Goal: Task Accomplishment & Management: Use online tool/utility

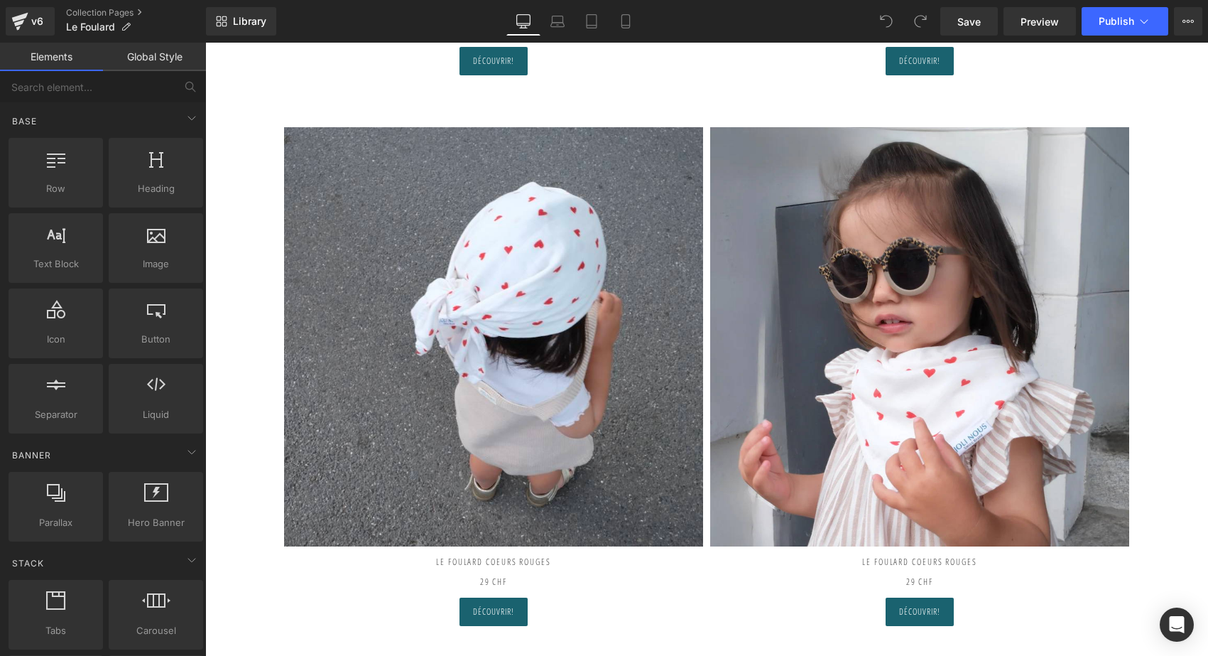
scroll to position [543, 0]
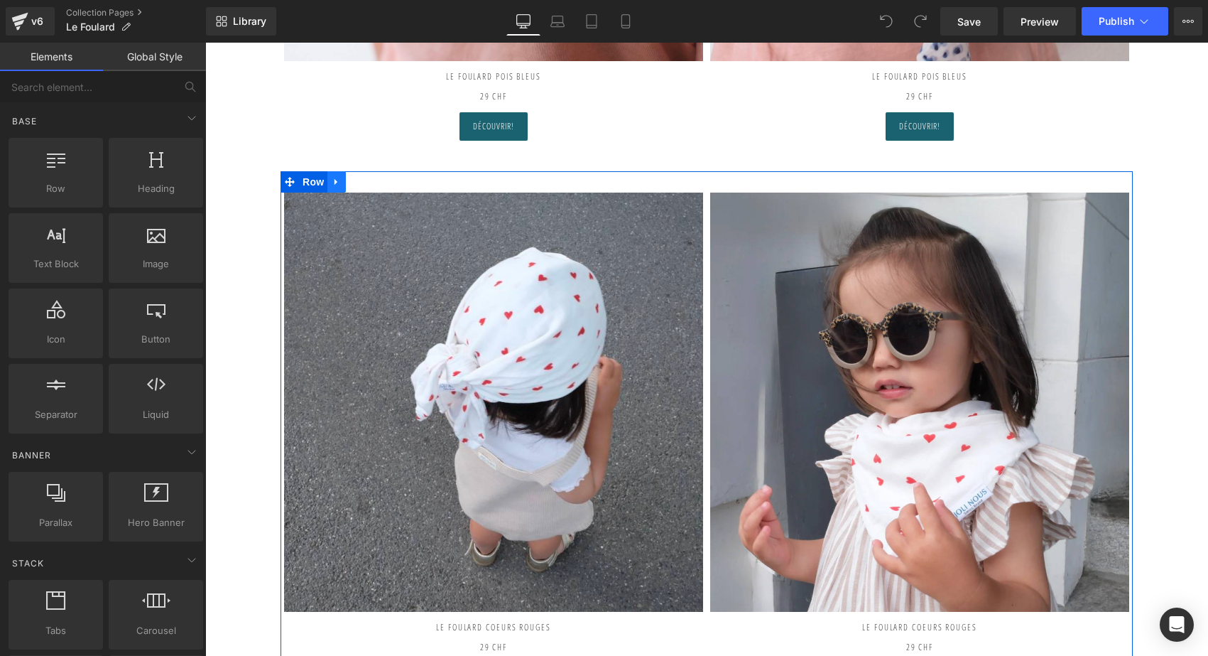
click at [338, 180] on icon at bounding box center [337, 182] width 10 height 11
click at [350, 180] on icon at bounding box center [355, 182] width 10 height 10
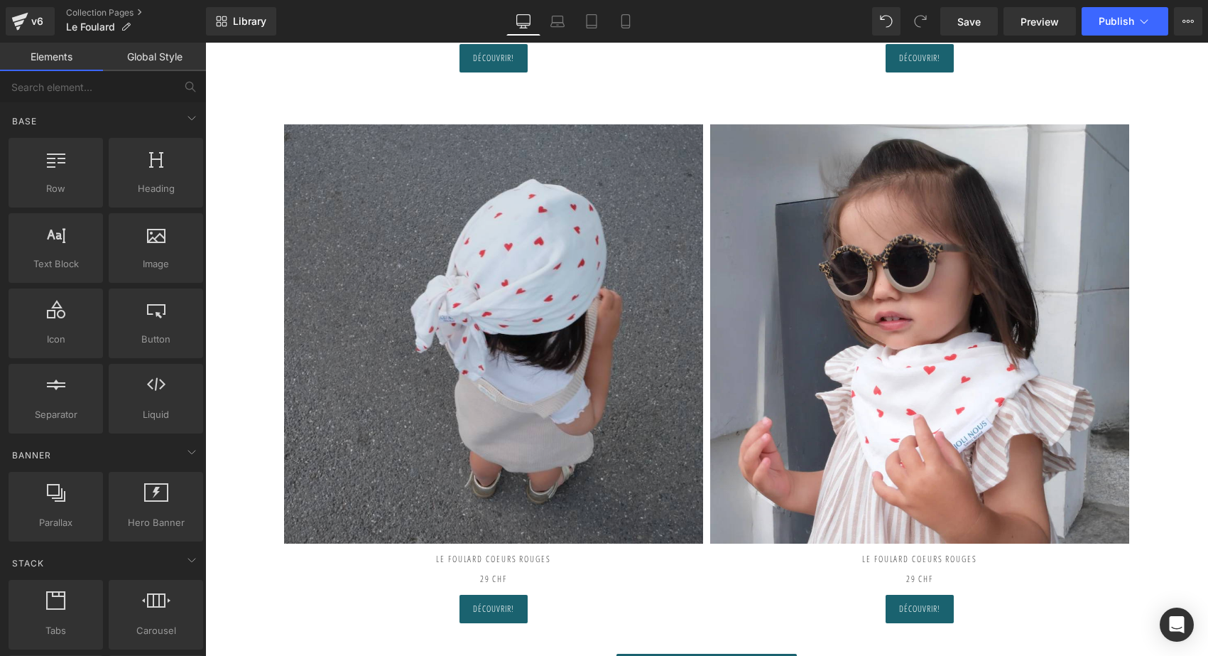
scroll to position [1162, 0]
click at [521, 339] on img at bounding box center [493, 333] width 419 height 419
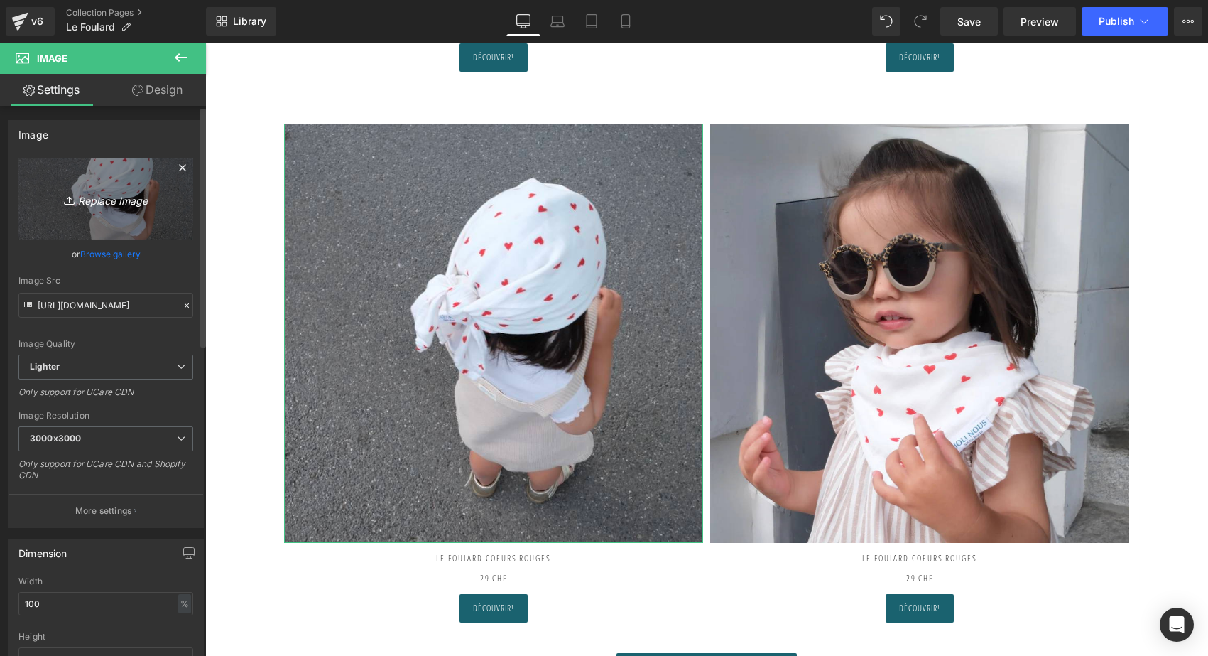
click at [65, 210] on link "Replace Image" at bounding box center [105, 199] width 175 height 82
type input "C:\fakepath\le-foulard-joli-nous-ligné-vieux-rose.jpg"
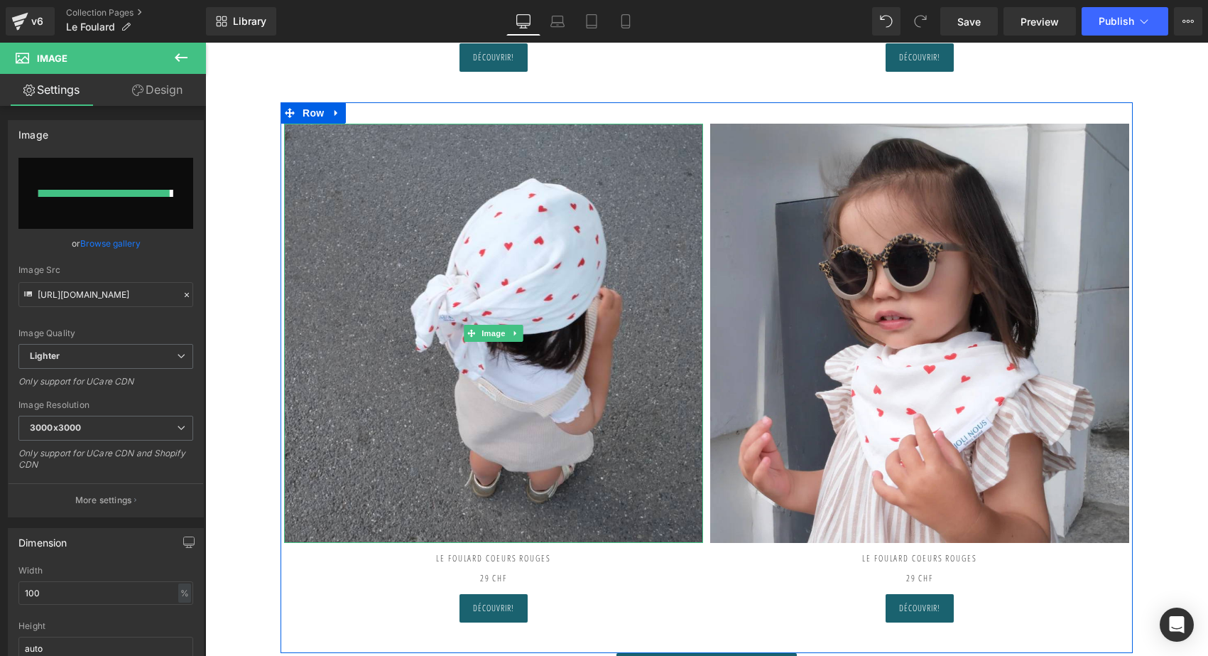
type input "[URL][DOMAIN_NAME]"
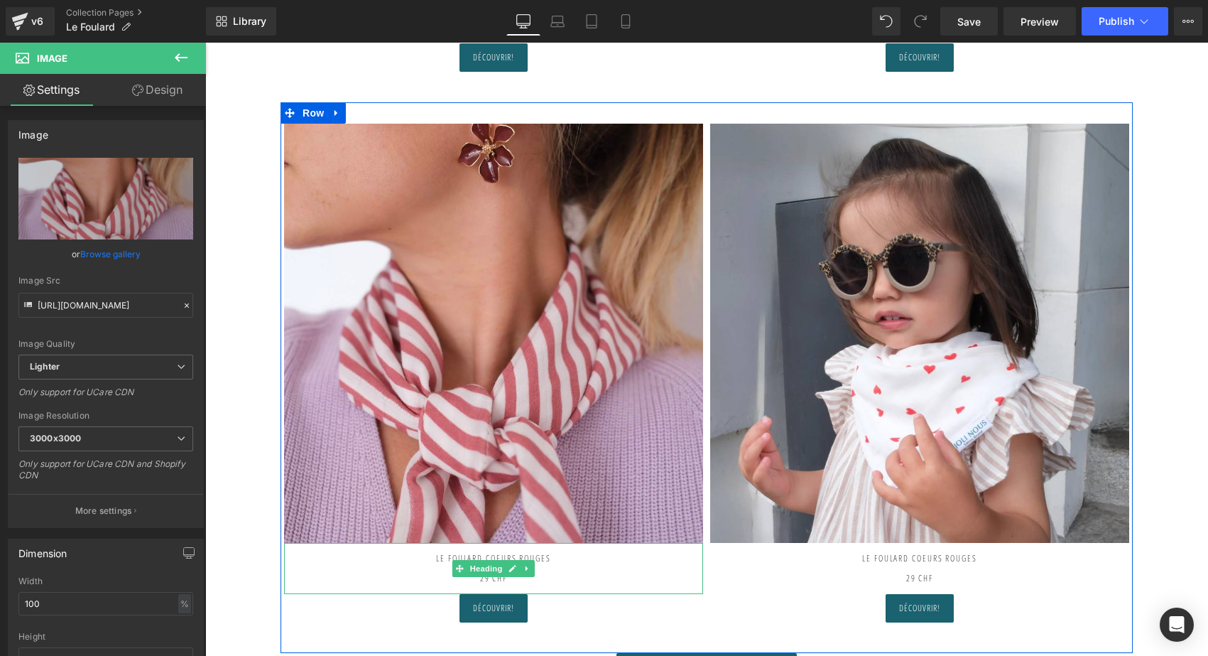
click at [566, 555] on h2 "LE FOULARD COEURS ROUGES" at bounding box center [493, 553] width 419 height 21
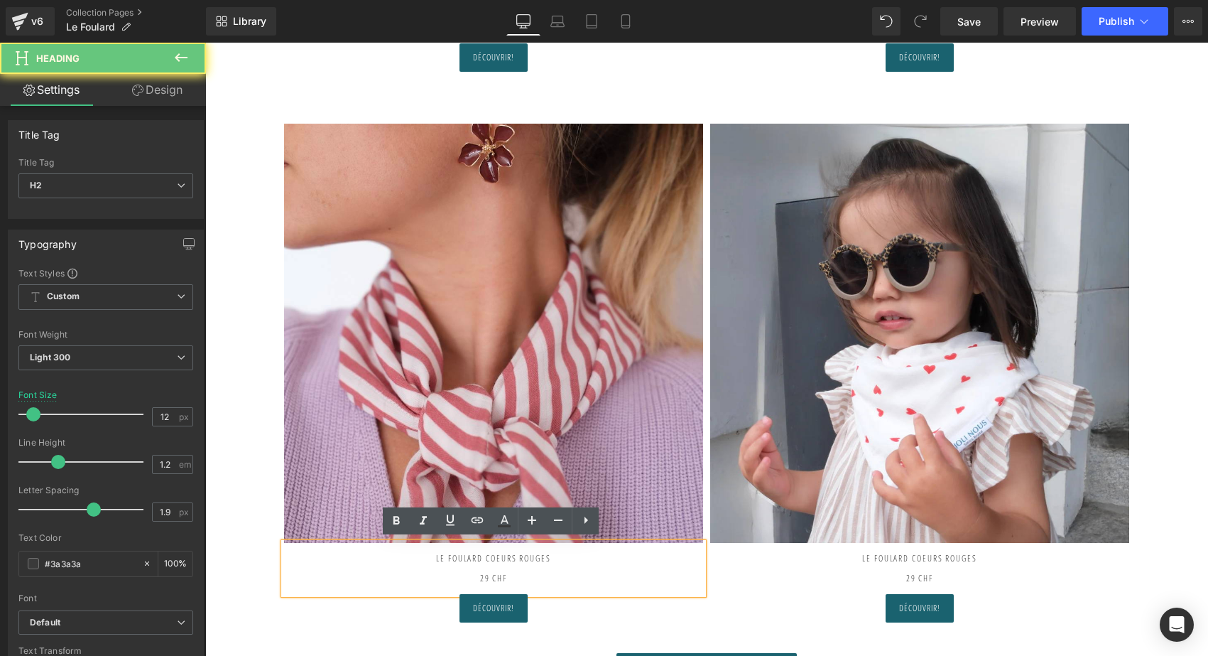
click at [531, 553] on h2 "LE FOULARD COEURS ROUGES" at bounding box center [493, 553] width 419 height 21
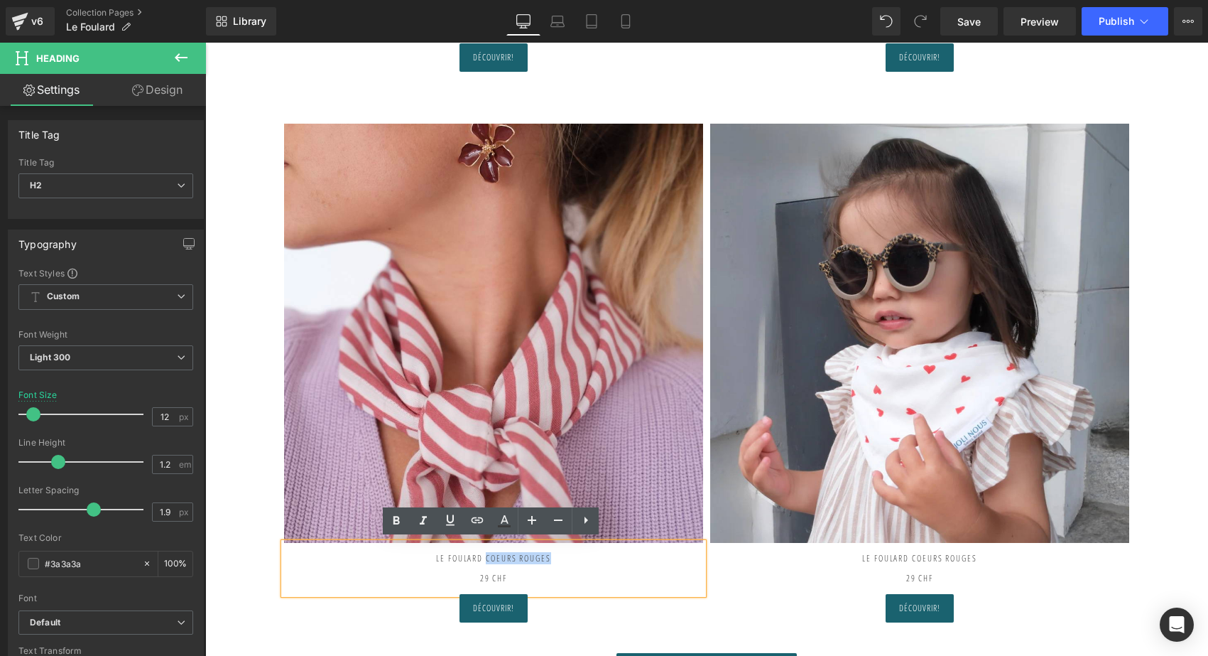
drag, startPoint x: 482, startPoint y: 554, endPoint x: 597, endPoint y: 552, distance: 115.1
click at [597, 553] on h2 "LE FOULARD COEURS ROUGES" at bounding box center [493, 553] width 419 height 21
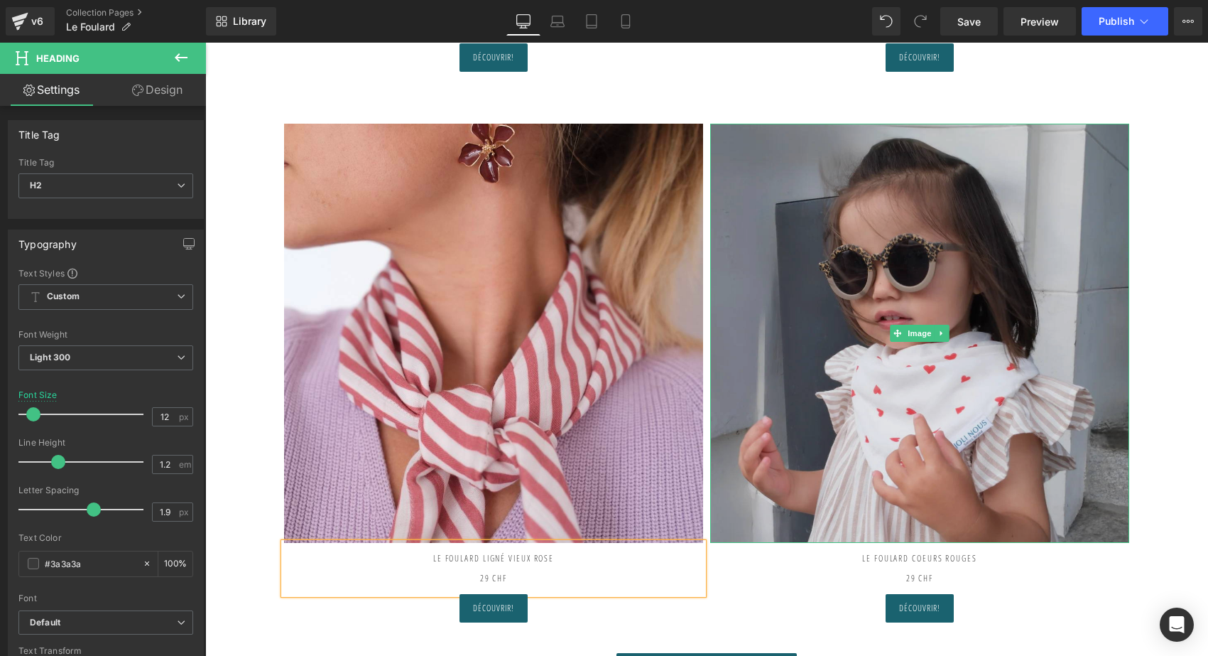
click at [999, 282] on img at bounding box center [919, 333] width 419 height 419
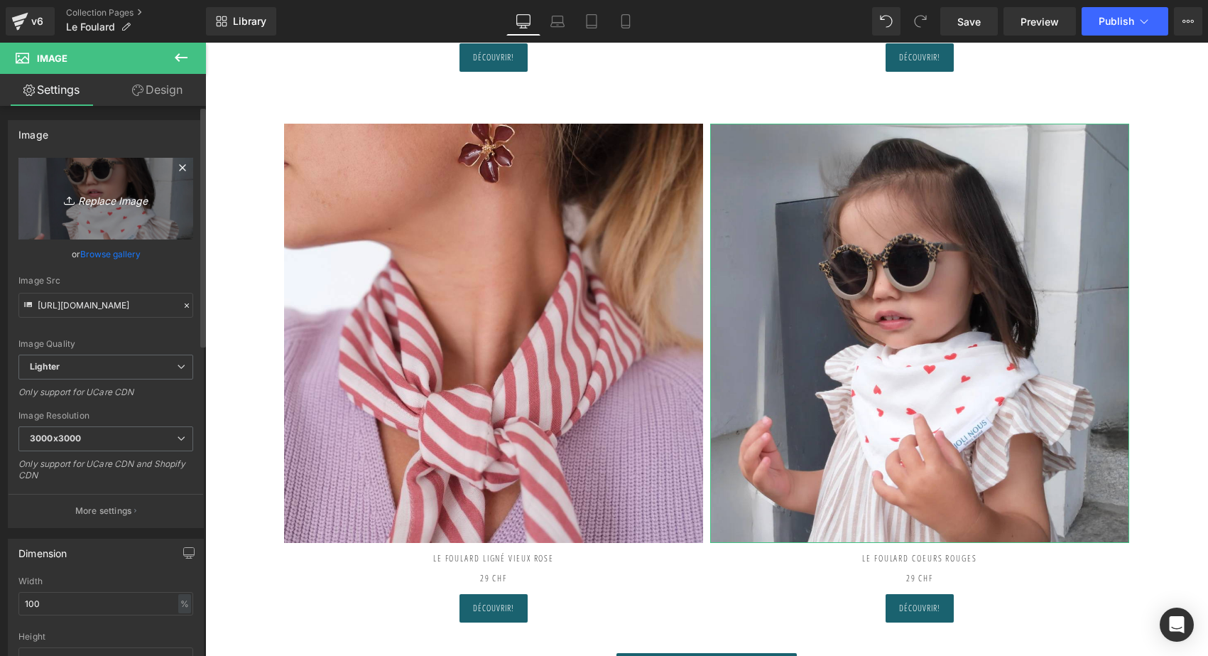
click at [96, 187] on link "Replace Image" at bounding box center [105, 199] width 175 height 82
type input "C:\fakepath\le-foulard-joli-nous-ligné-vieux-rose18.jpg"
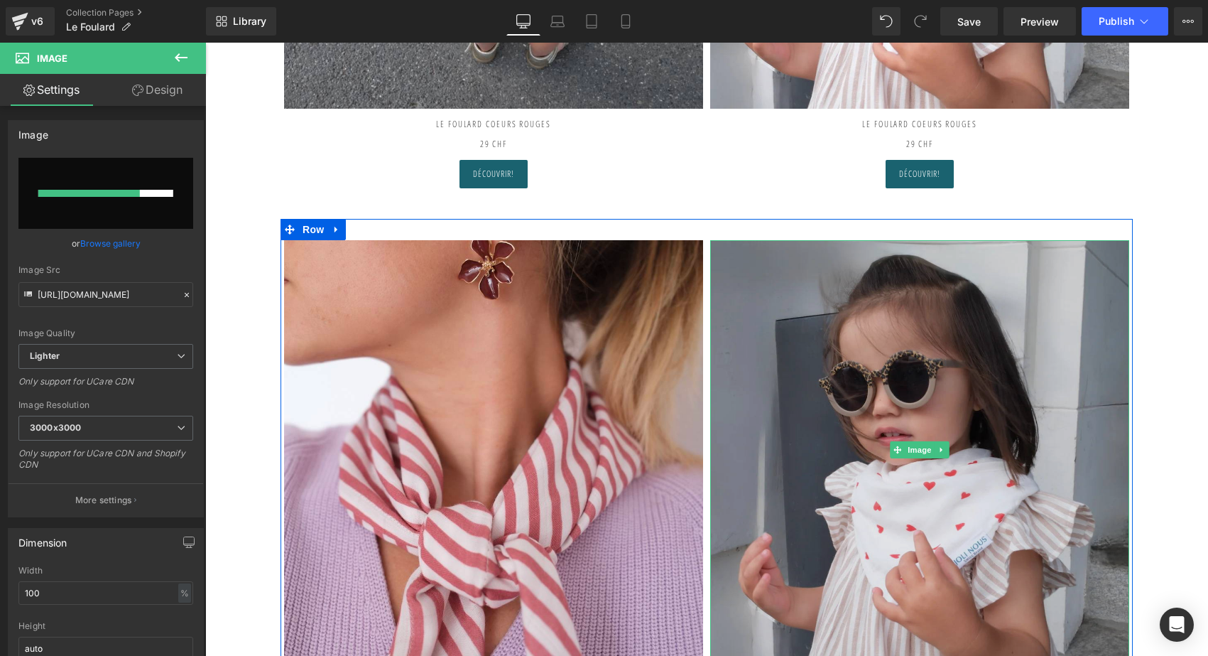
scroll to position [1048, 0]
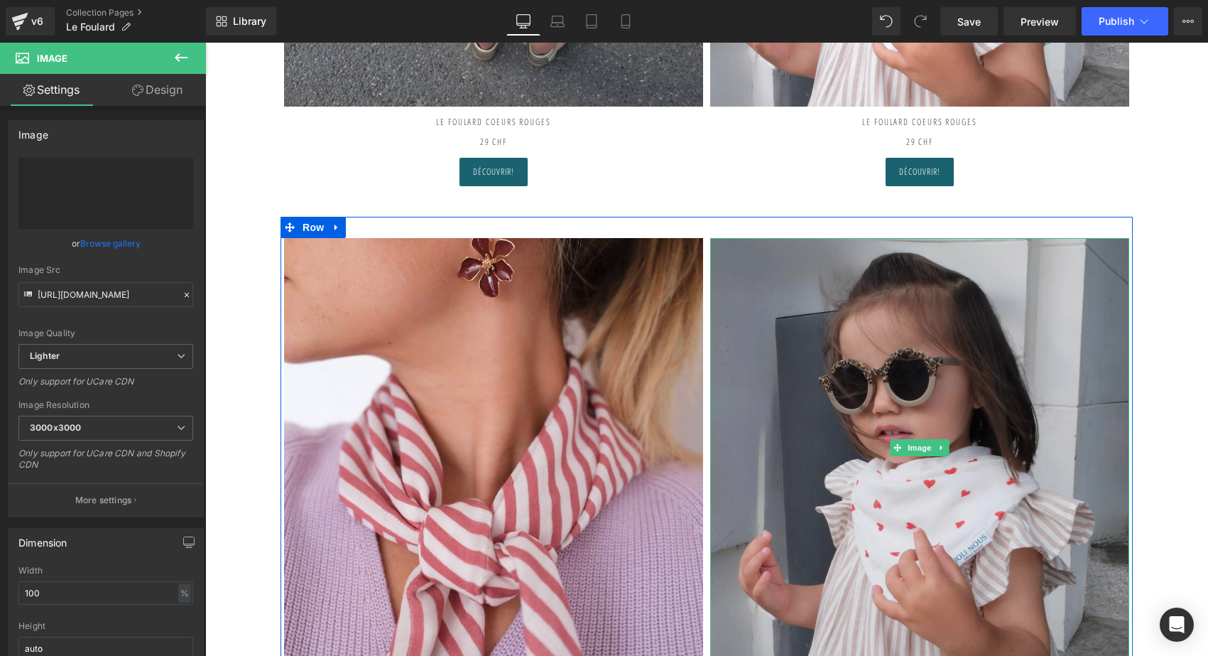
type input "[URL][DOMAIN_NAME]"
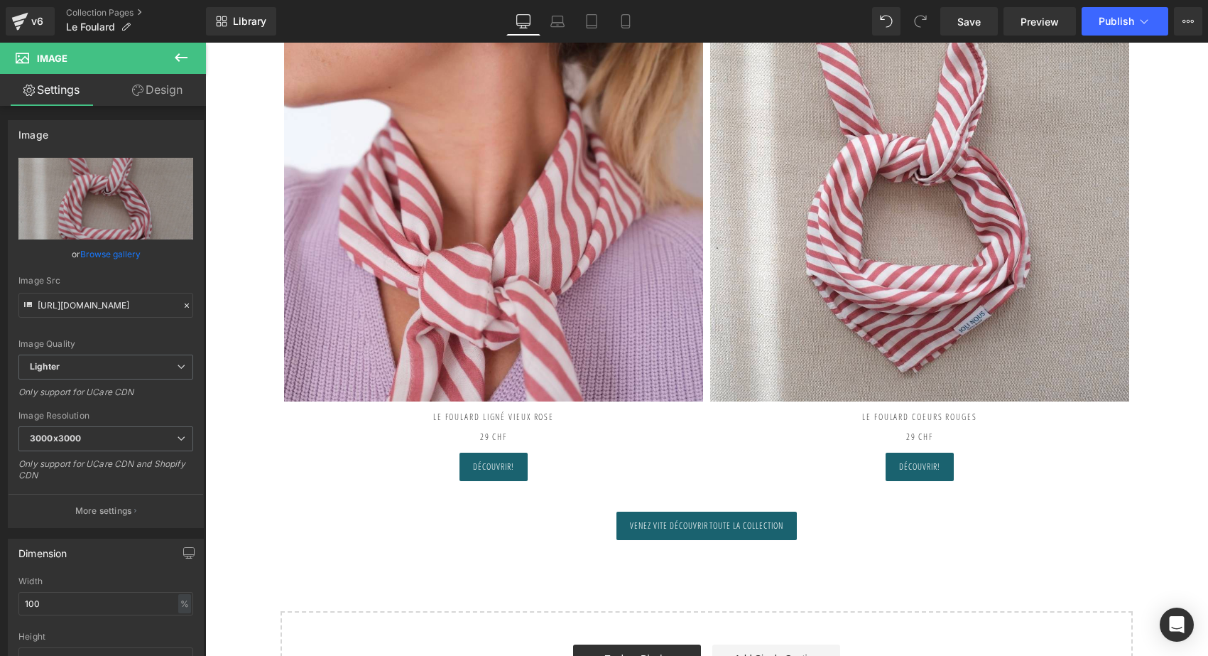
scroll to position [1354, 0]
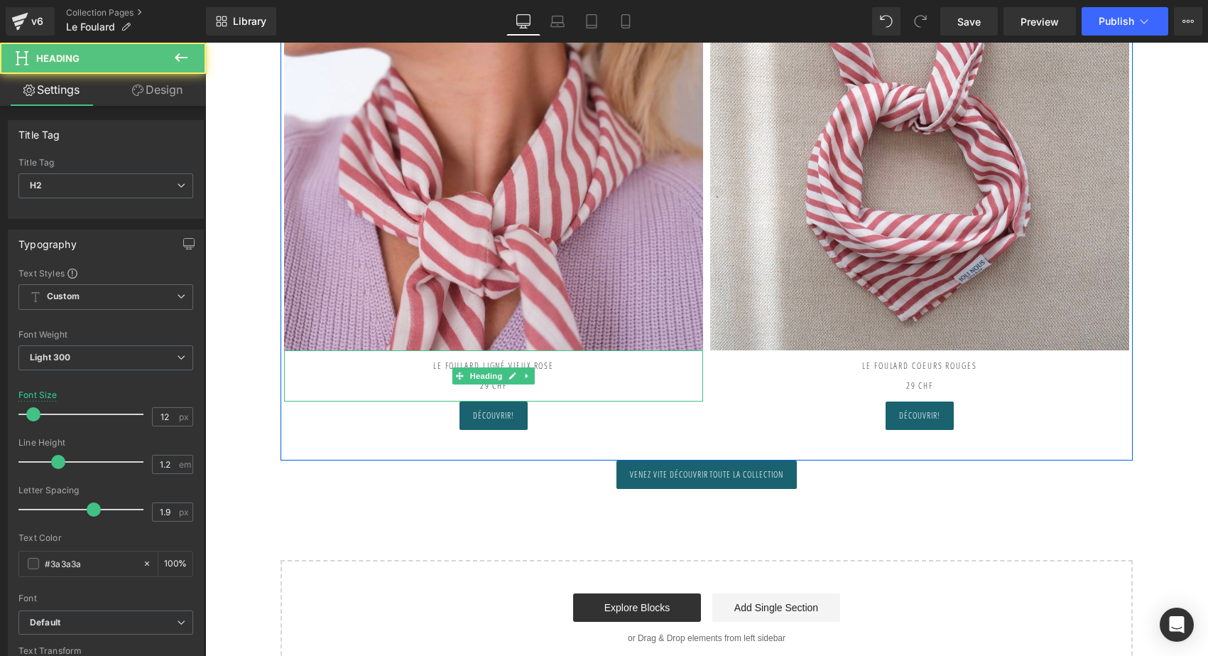
click at [573, 365] on h2 "LE FOULARD ligné vieux rose" at bounding box center [493, 360] width 419 height 21
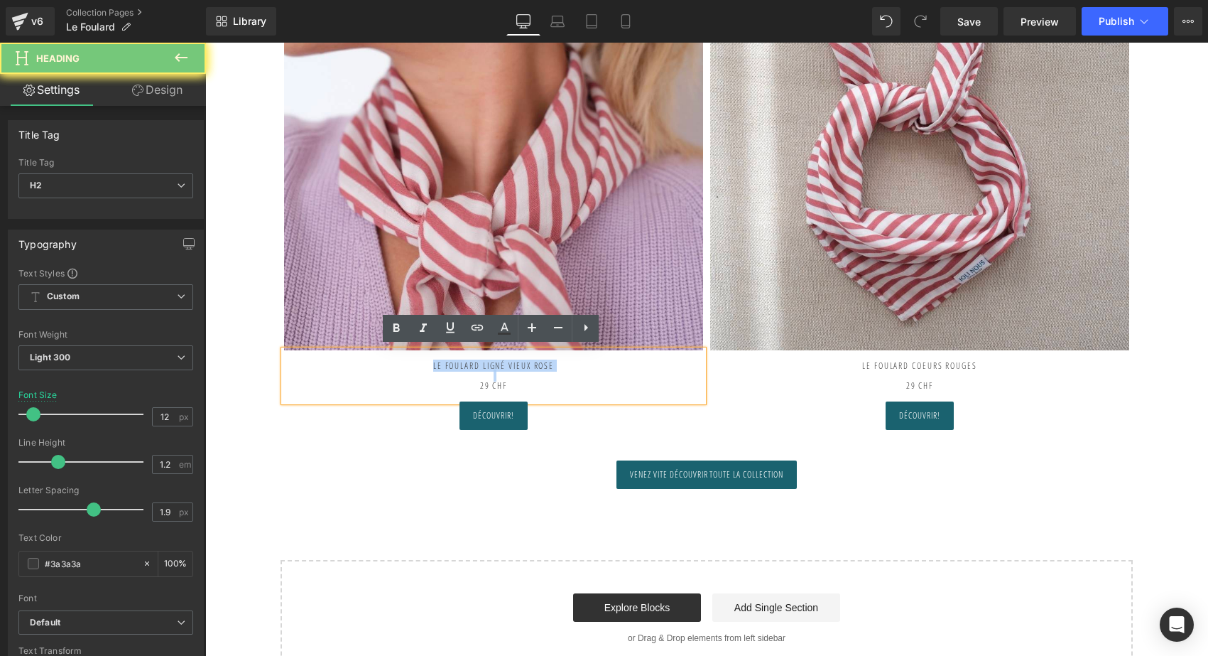
click at [573, 365] on h2 "LE FOULARD ligné vieux rose" at bounding box center [493, 360] width 419 height 21
copy h2 "LE FOULARD ligné vieux rose"
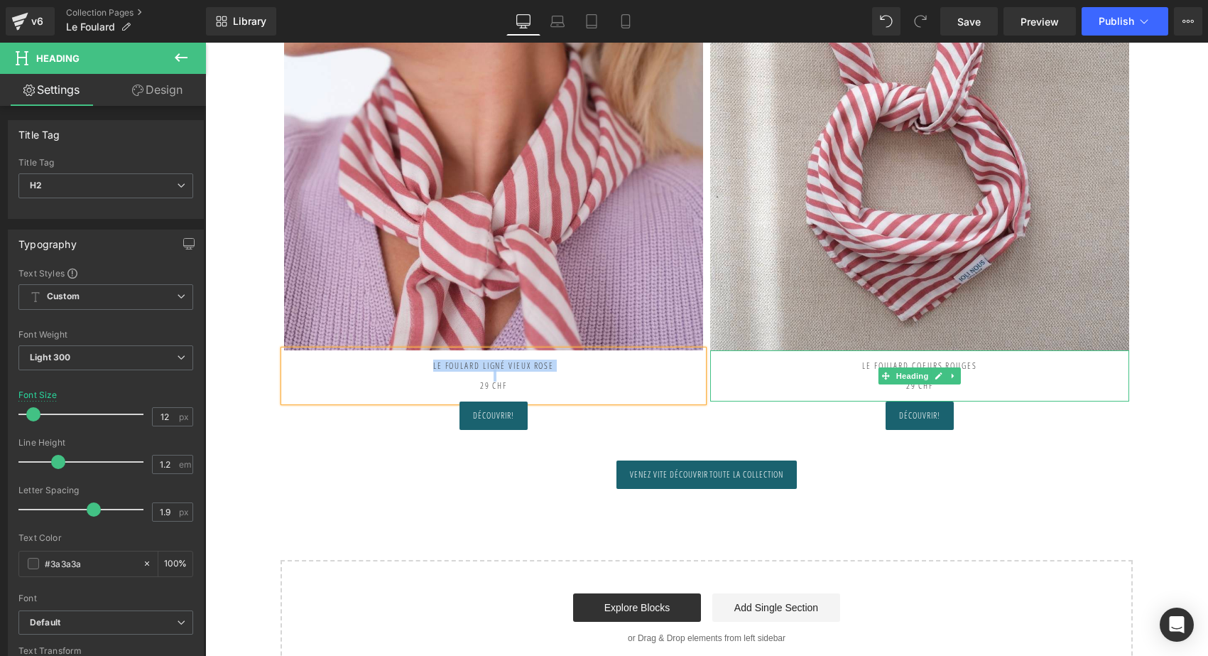
click at [887, 361] on h2 "LE FOULARD COEURS ROUGES" at bounding box center [919, 366] width 419 height 10
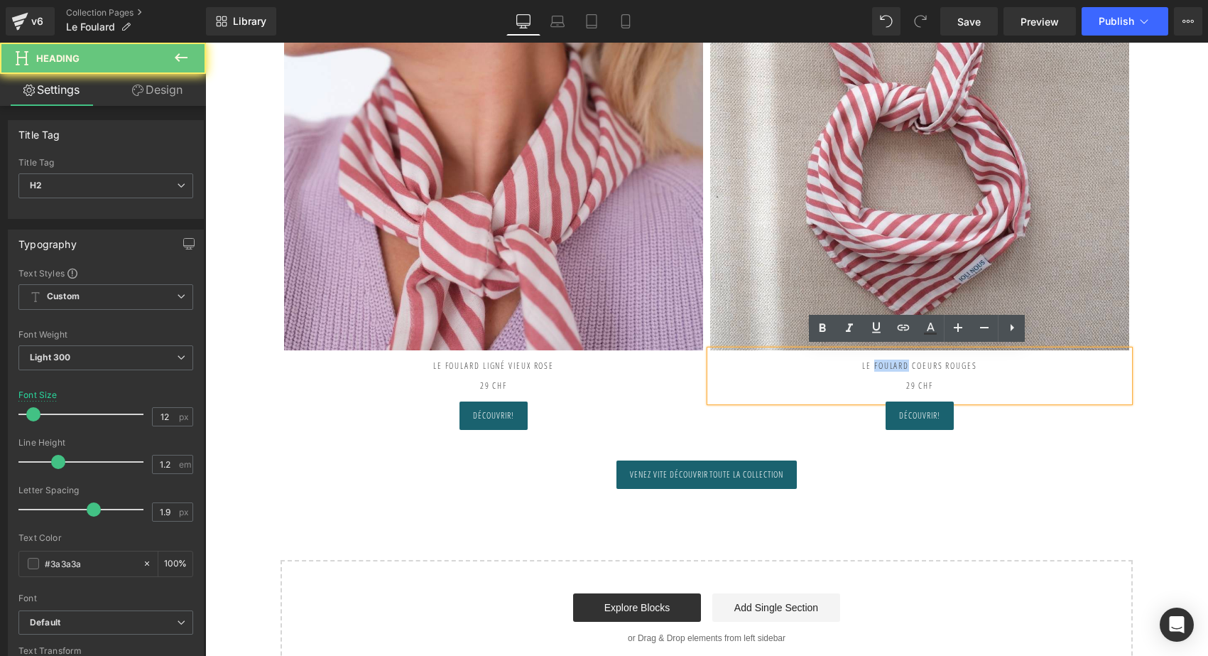
click at [887, 361] on h2 "LE FOULARD COEURS ROUGES" at bounding box center [919, 366] width 419 height 10
paste div
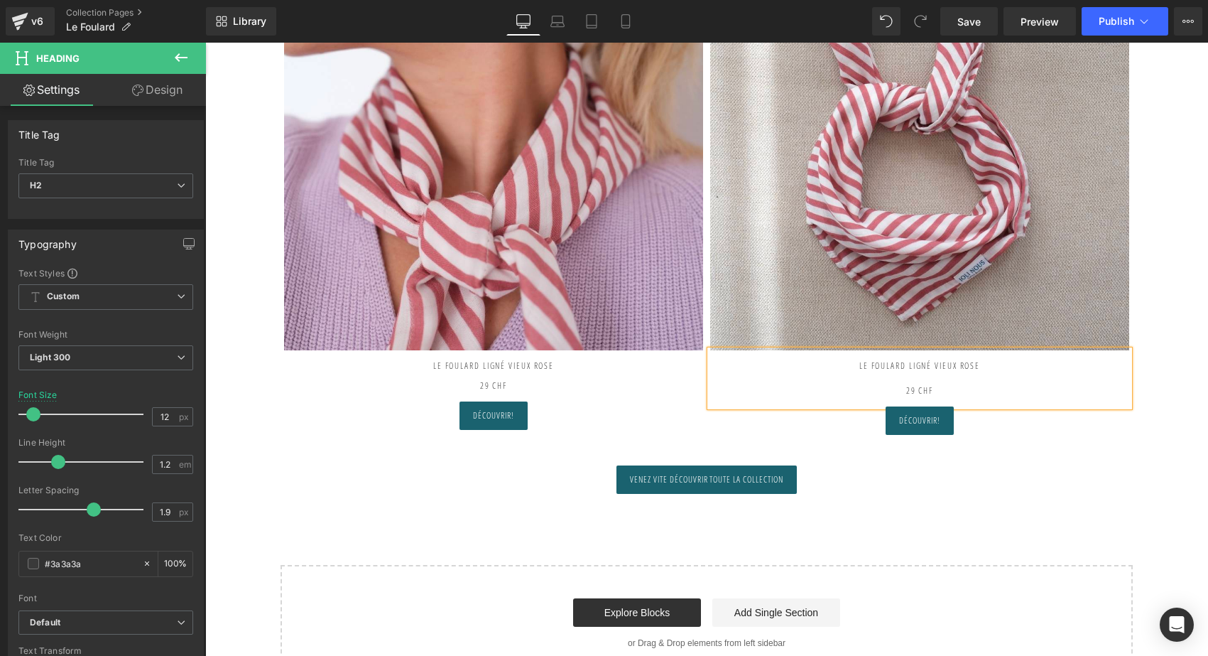
click at [893, 380] on div at bounding box center [919, 378] width 419 height 15
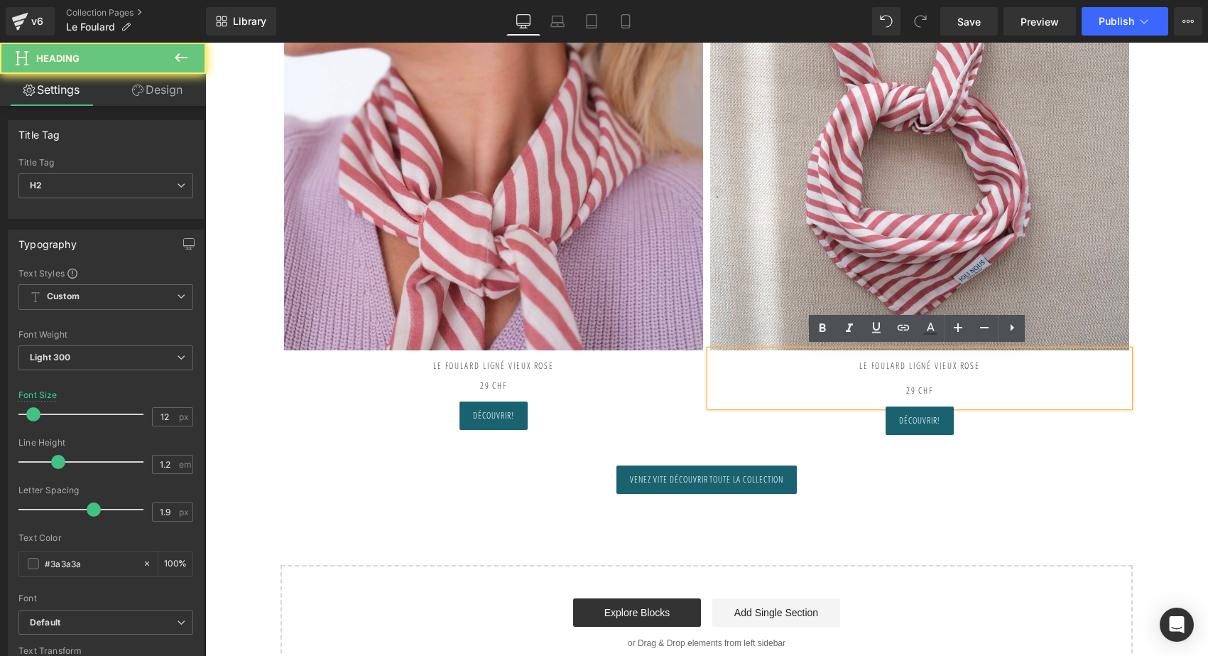
click at [906, 384] on b "29 CHF" at bounding box center [919, 390] width 27 height 12
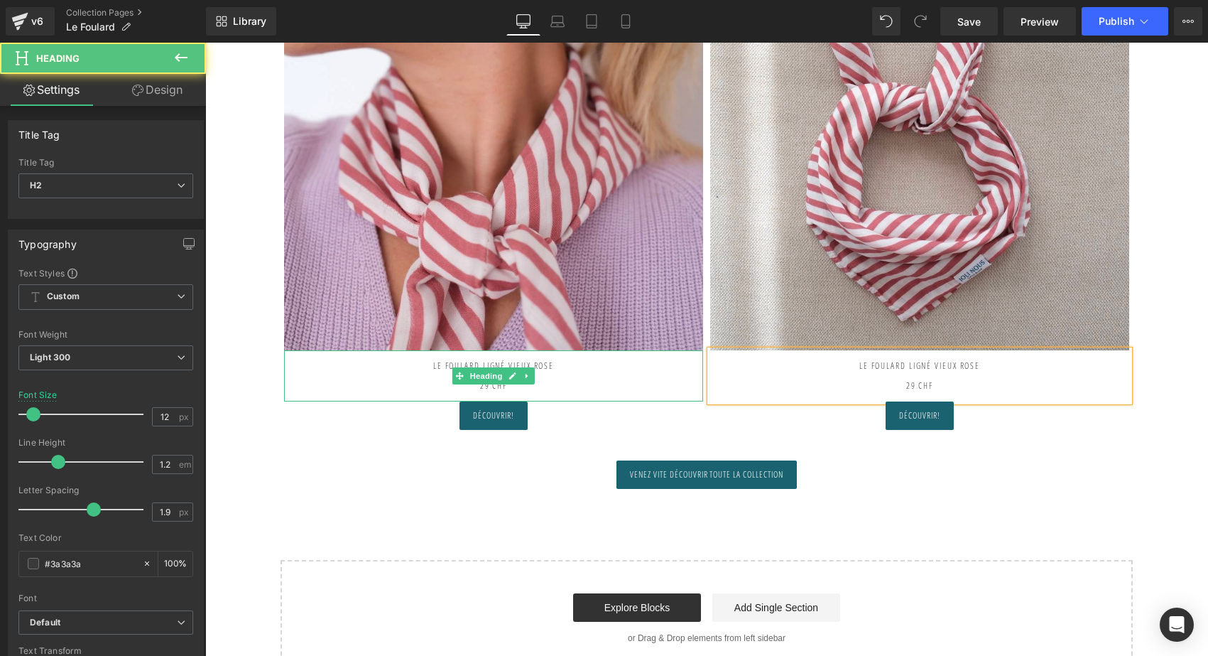
click at [469, 381] on h2 "29 CHF" at bounding box center [493, 386] width 419 height 31
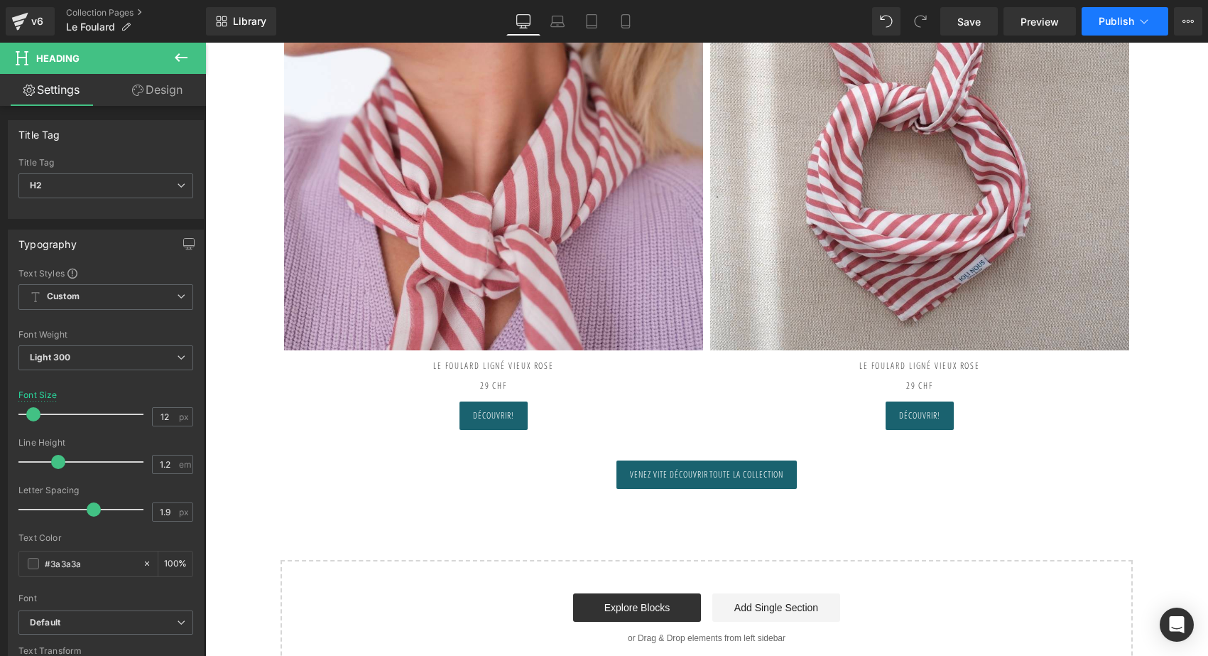
click at [1104, 26] on span "Publish" at bounding box center [1117, 21] width 36 height 11
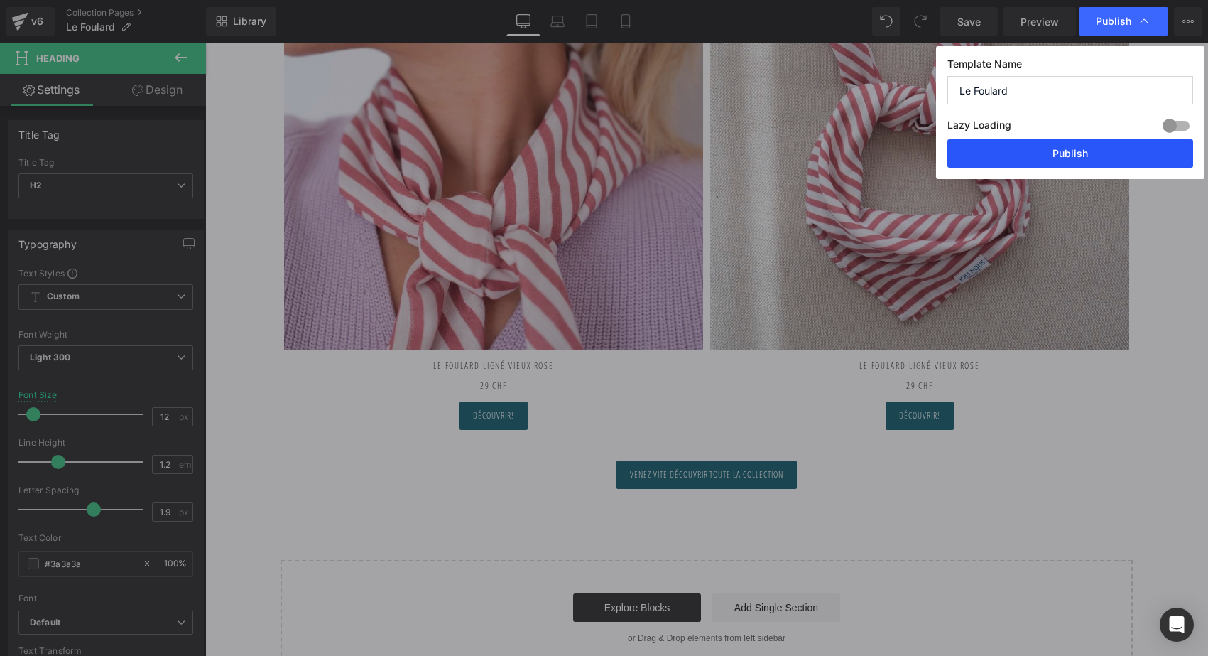
click at [1082, 154] on button "Publish" at bounding box center [1070, 153] width 246 height 28
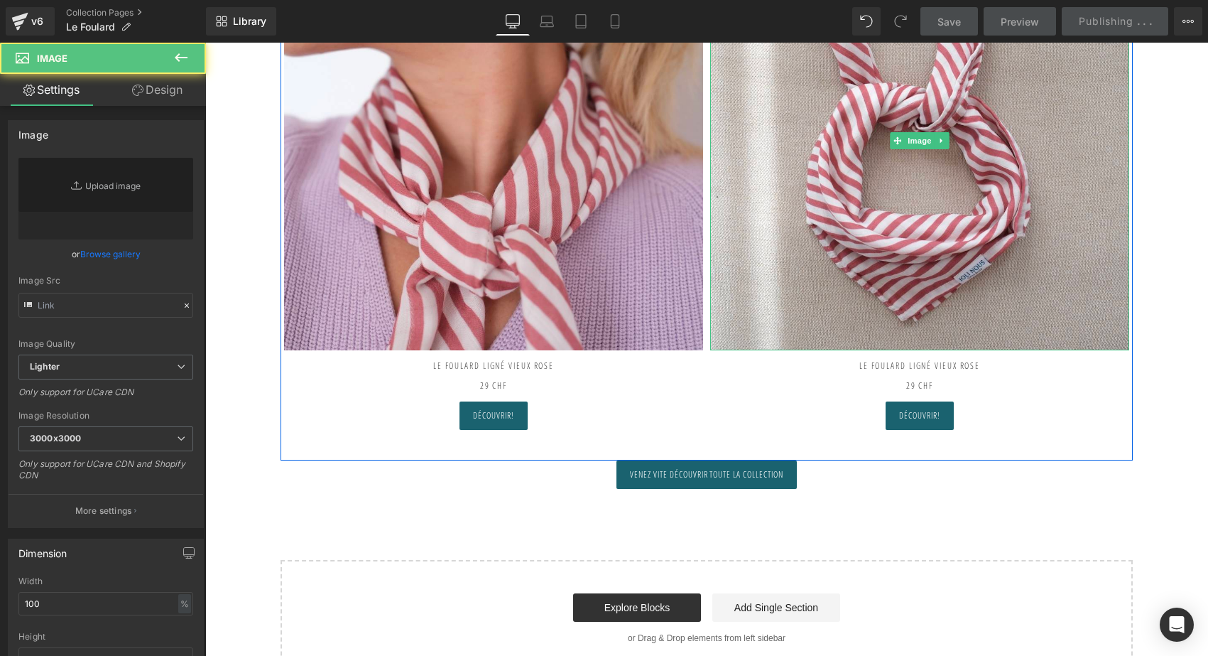
click at [1082, 154] on img at bounding box center [919, 140] width 419 height 419
type input "[URL][DOMAIN_NAME]"
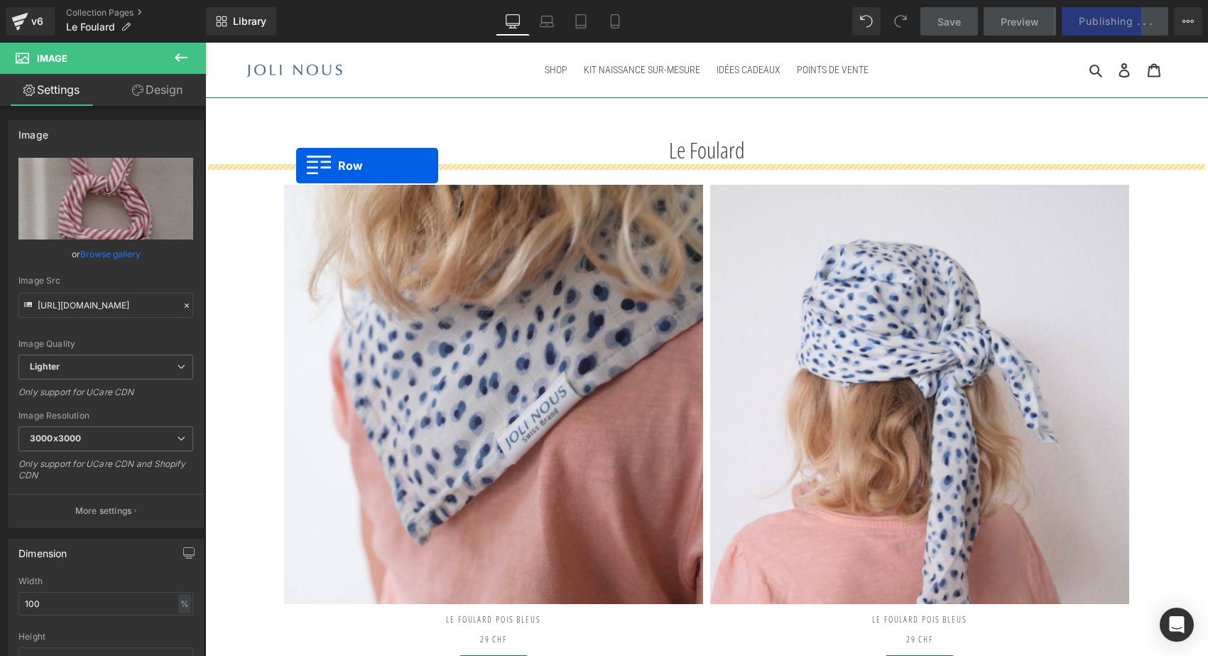
scroll to position [0, 0]
drag, startPoint x: 287, startPoint y: 224, endPoint x: 295, endPoint y: 168, distance: 56.6
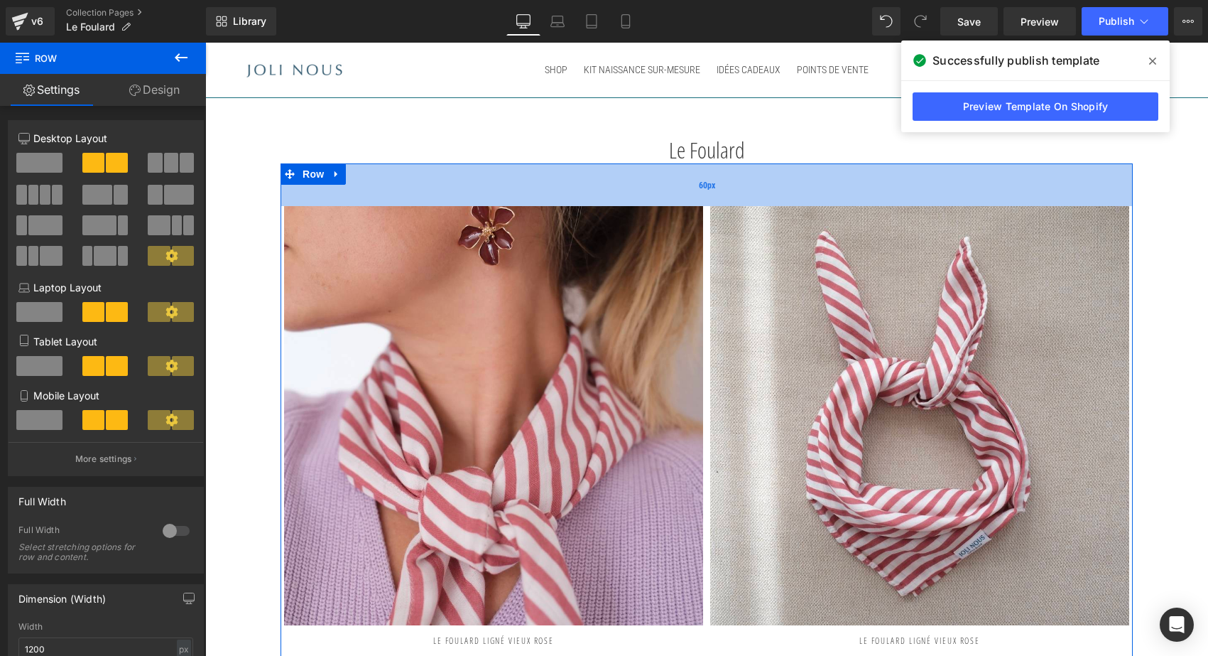
drag, startPoint x: 697, startPoint y: 164, endPoint x: 697, endPoint y: 185, distance: 21.3
click at [697, 185] on div "60px" at bounding box center [707, 184] width 852 height 43
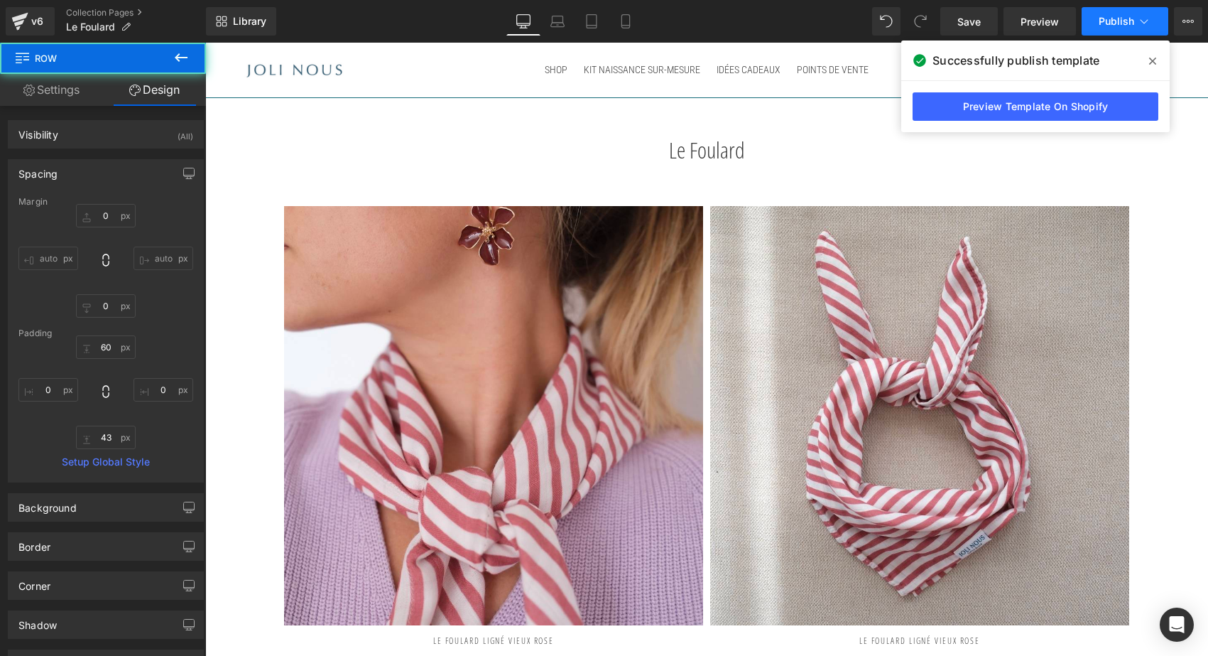
click at [1114, 27] on button "Publish" at bounding box center [1125, 21] width 87 height 28
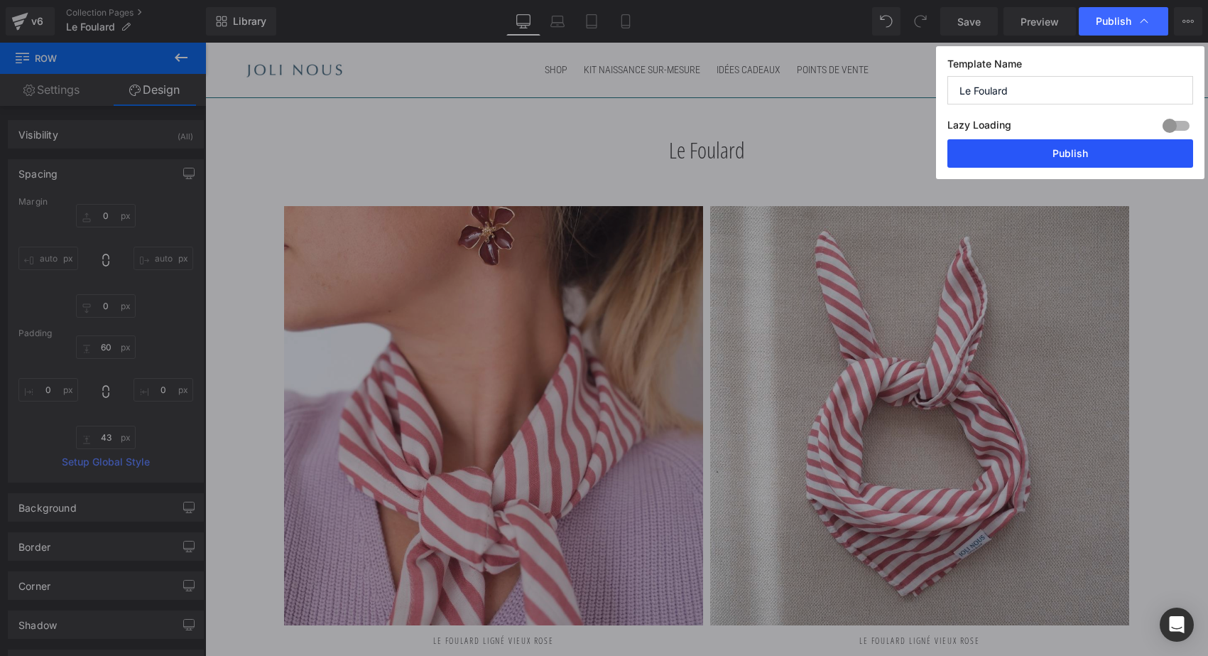
click at [1101, 165] on button "Publish" at bounding box center [1070, 153] width 246 height 28
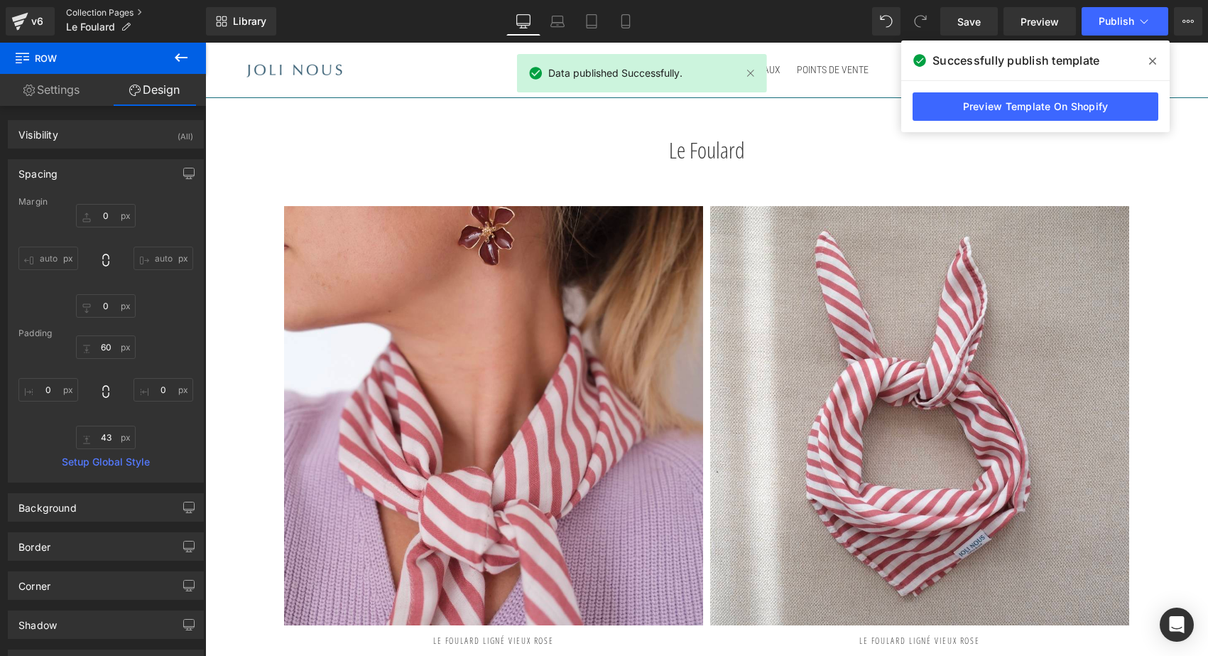
click at [111, 9] on link "Collection Pages" at bounding box center [136, 12] width 140 height 11
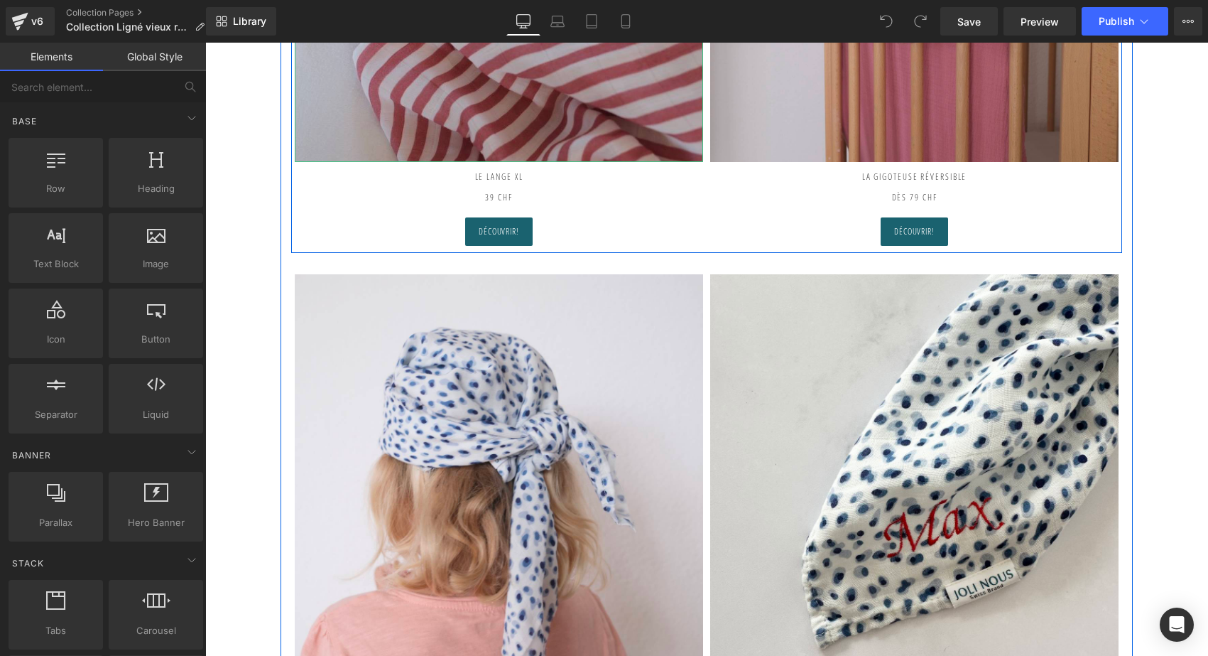
scroll to position [557, 0]
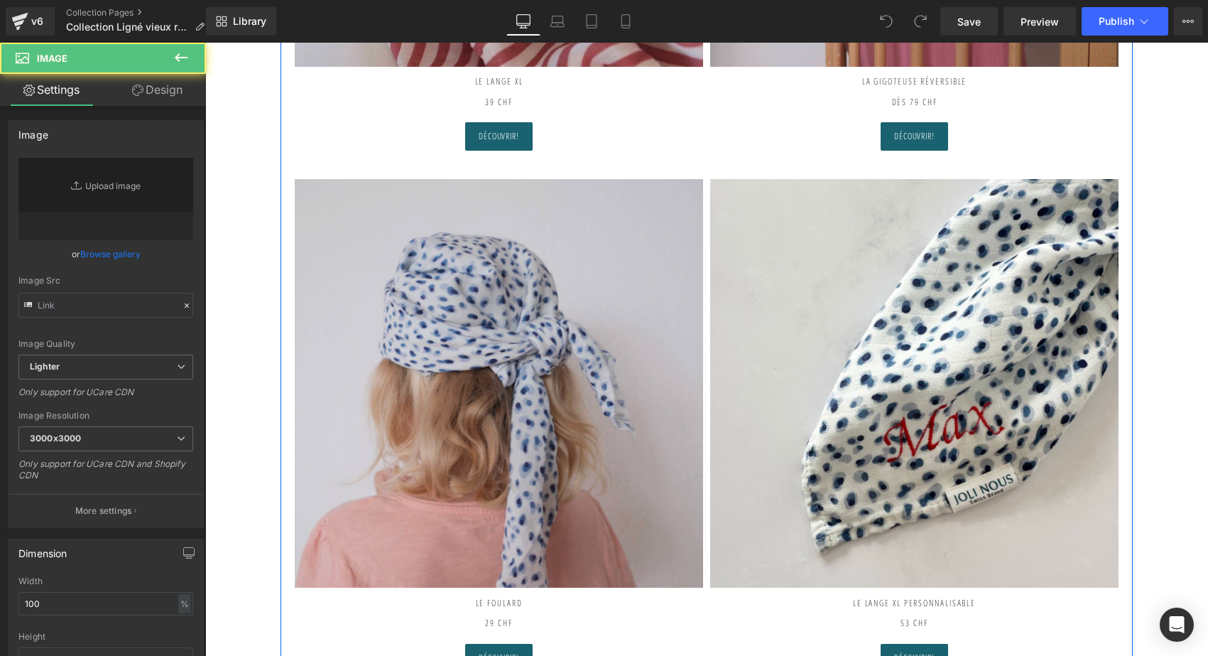
click at [566, 360] on img at bounding box center [499, 383] width 408 height 408
type input "https://ucarecdn.com/ea507ae3-ca38-434c-abe5-ef36135b9975/-/format/auto/-/previ…"
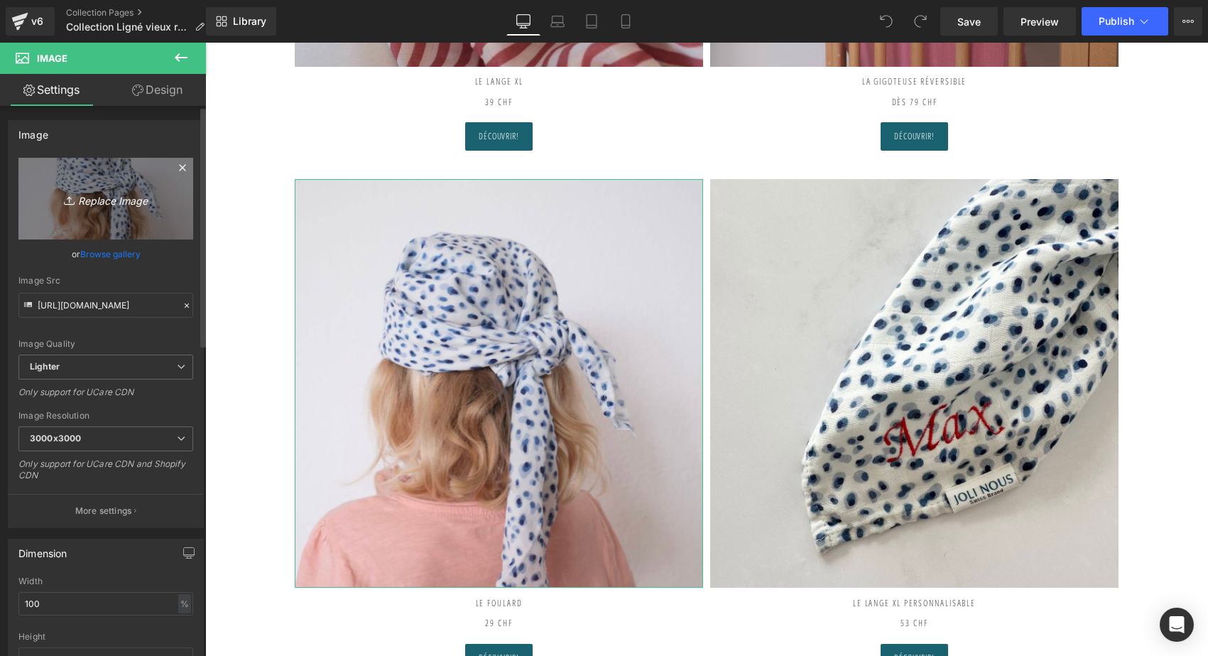
click at [109, 193] on icon "Replace Image" at bounding box center [106, 199] width 114 height 18
type input "C:\fakepath\le-foulard-joli-nous-ligné-vieux-rose.jpg"
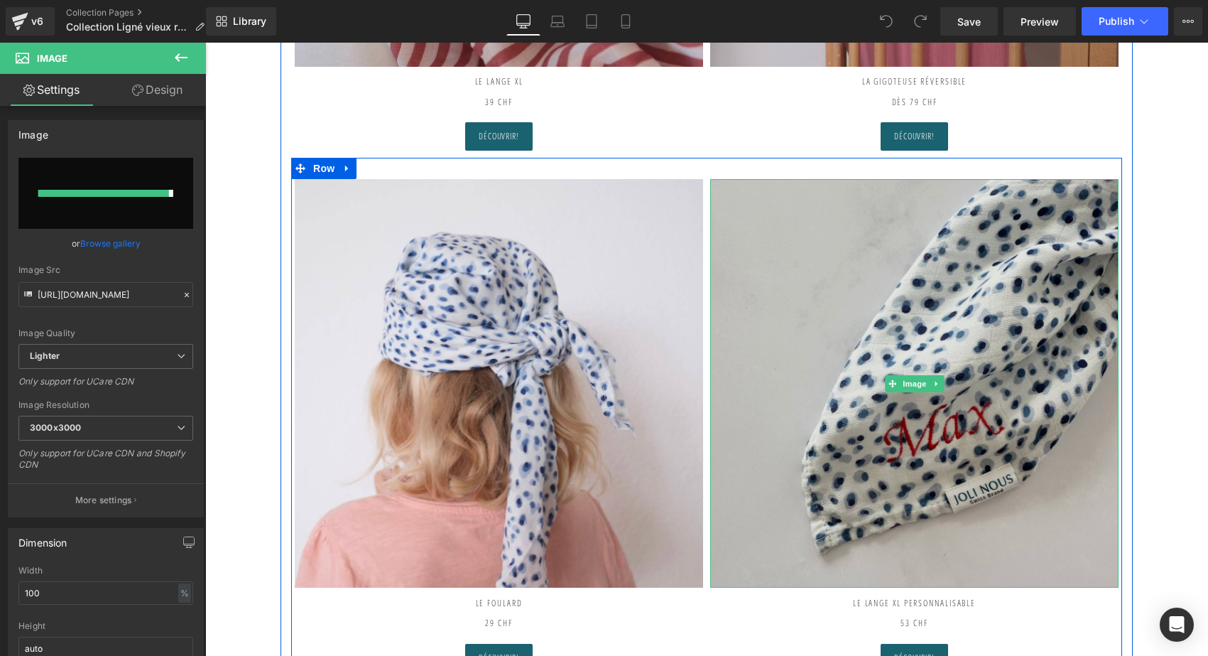
type input "https://ucarecdn.com/ebfd958a-a30b-4635-b008-38ff53434d3a/-/format/auto/-/previ…"
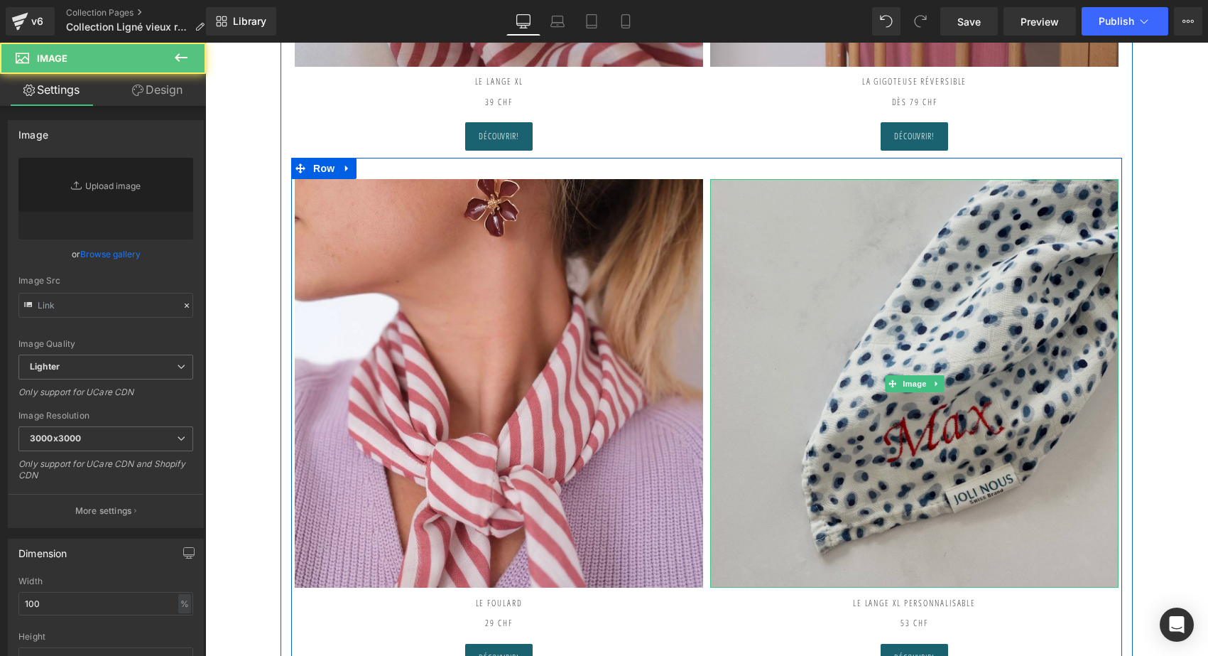
type input "https://ucarecdn.com/e974b5b8-16e8-478a-8f47-e664ba0d9427/-/format/auto/-/previ…"
click at [935, 283] on img at bounding box center [914, 383] width 408 height 408
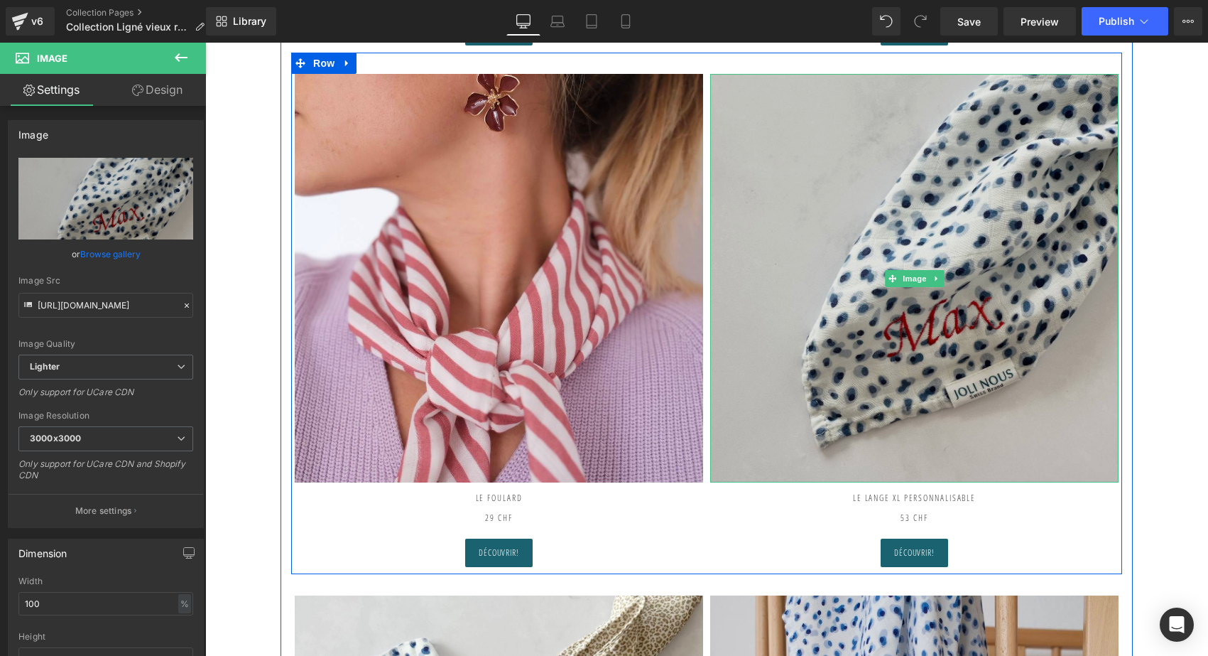
scroll to position [499, 0]
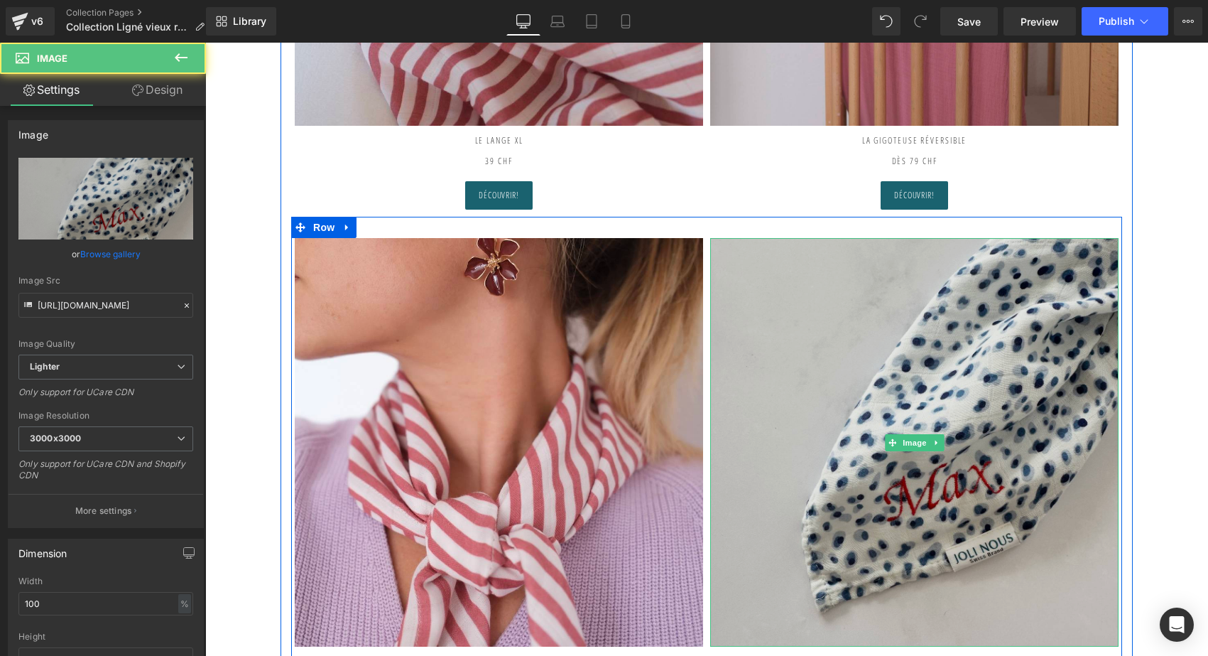
click at [934, 391] on img at bounding box center [914, 442] width 408 height 408
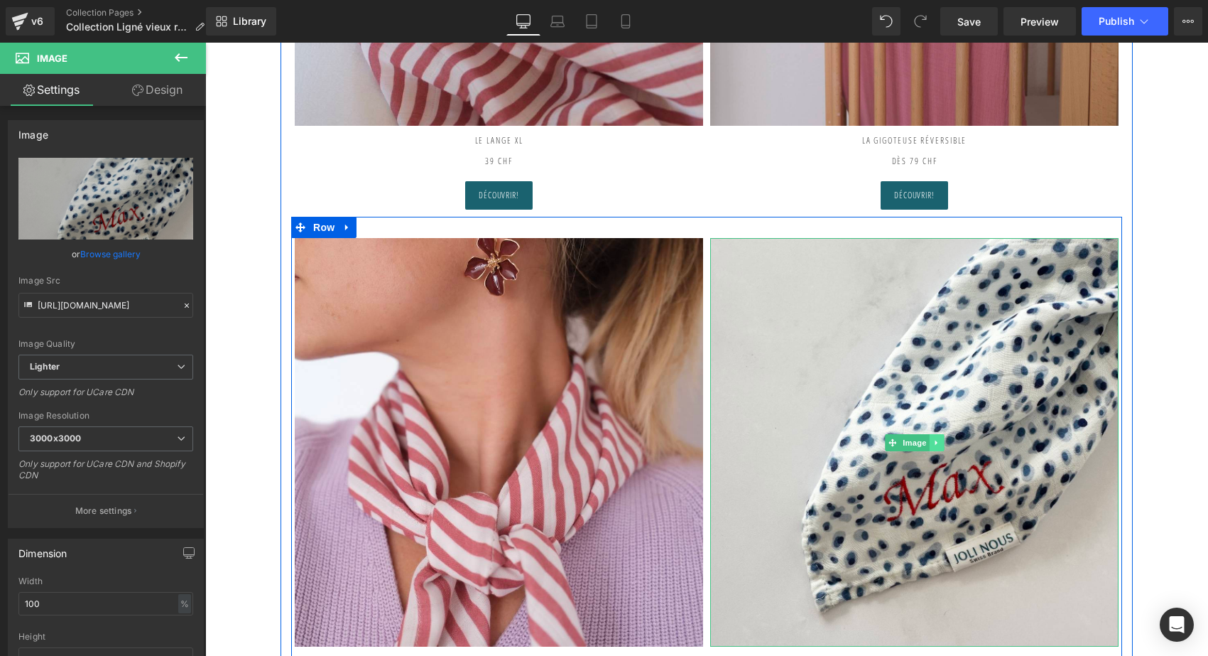
click at [935, 438] on icon at bounding box center [936, 442] width 8 height 9
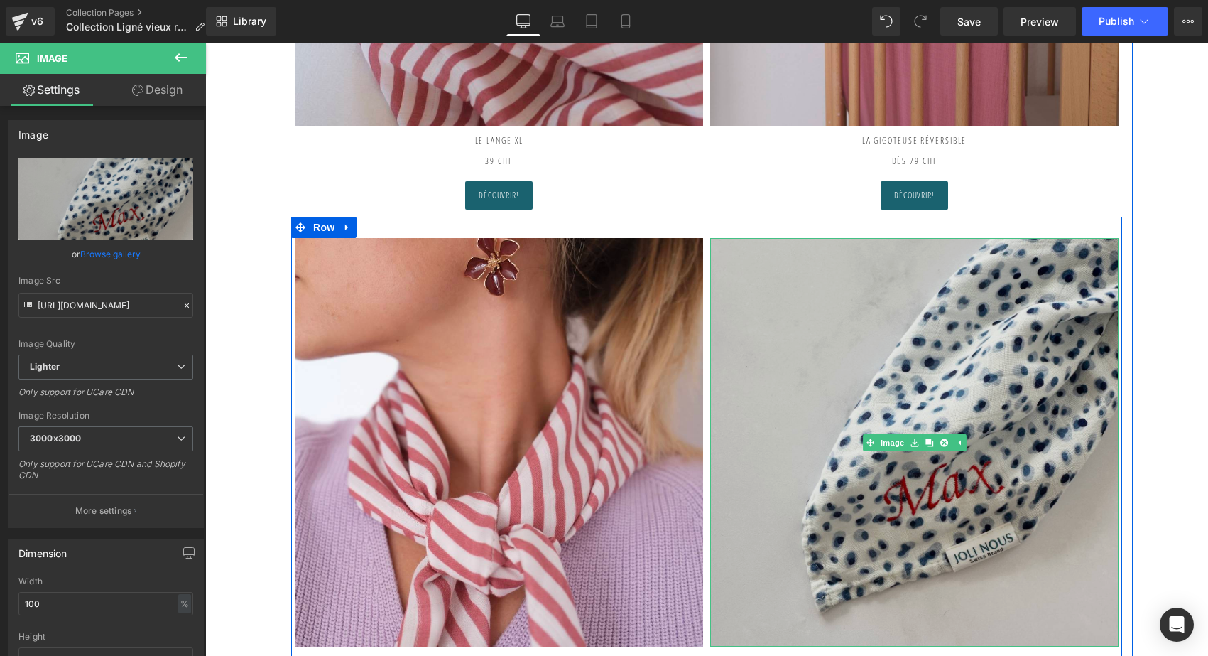
click at [999, 344] on img at bounding box center [914, 442] width 408 height 408
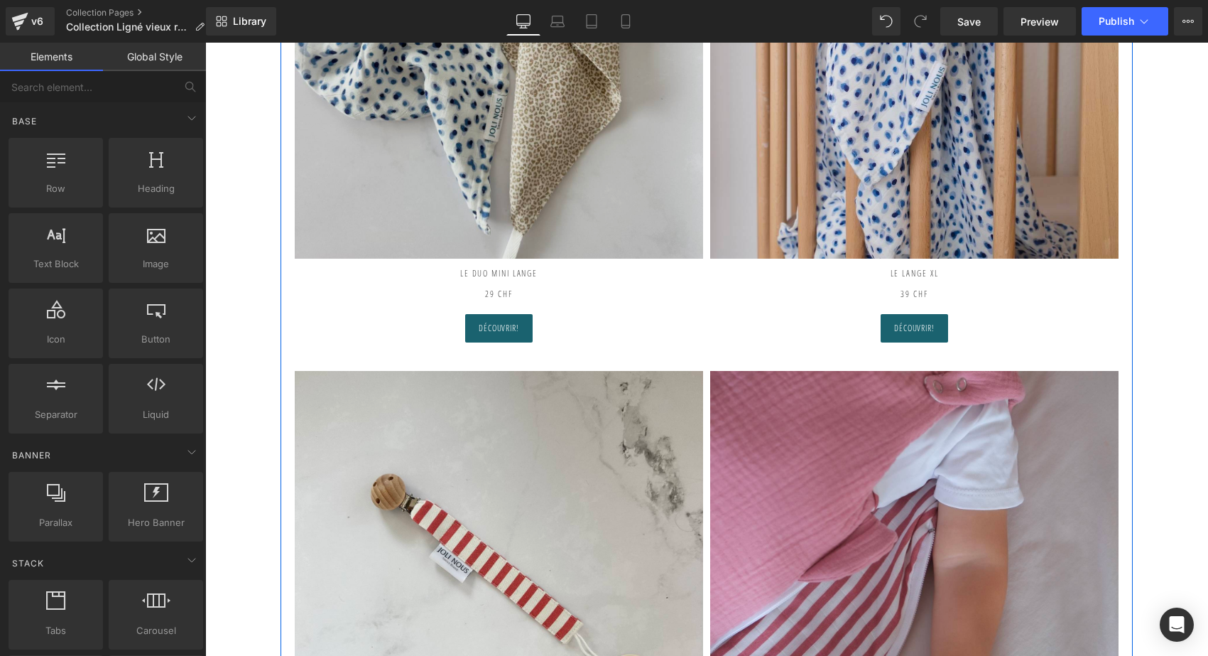
scroll to position [1409, 0]
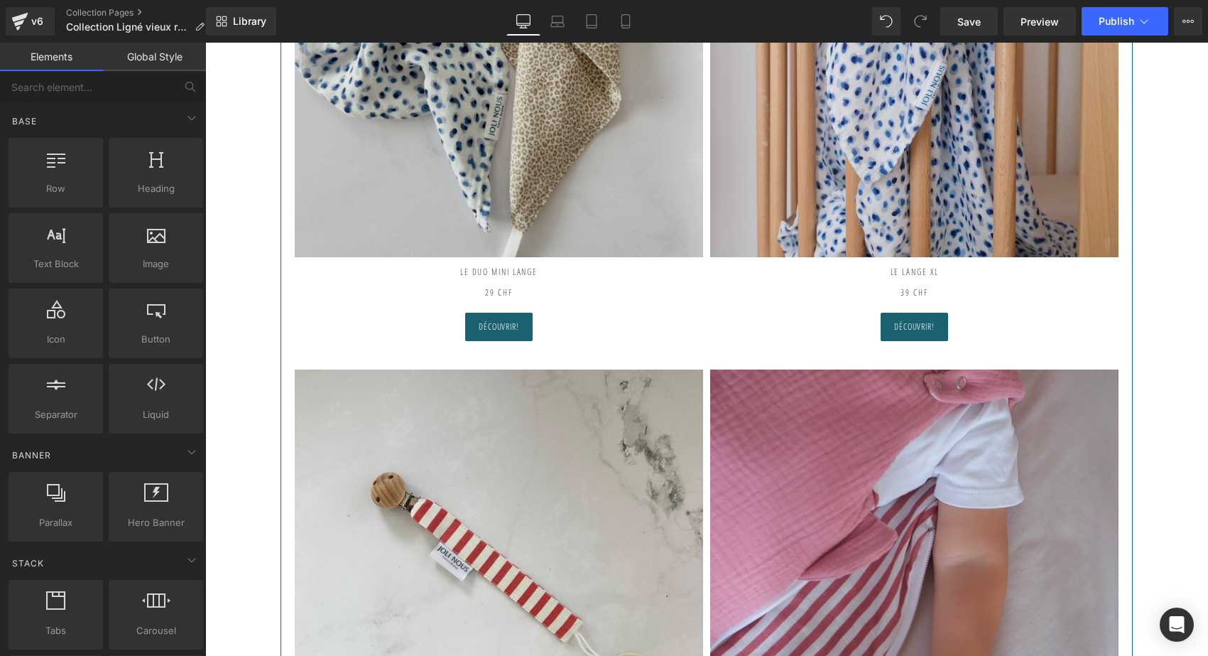
click at [562, 160] on img at bounding box center [499, 53] width 408 height 408
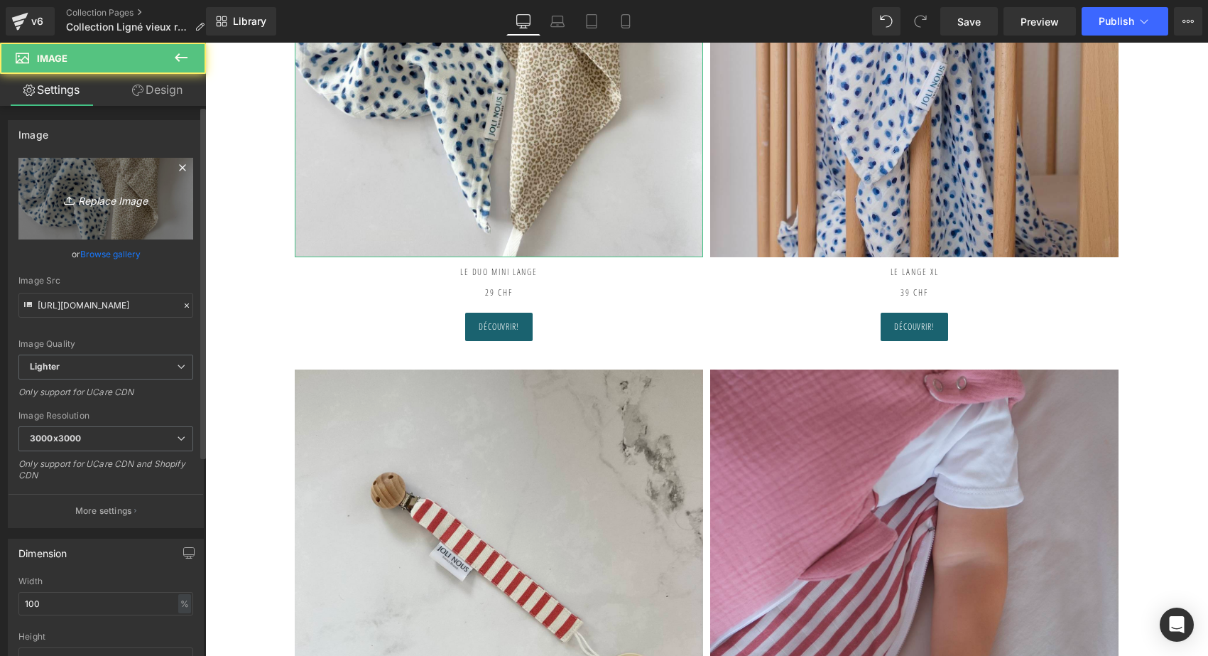
click at [128, 203] on icon "Replace Image" at bounding box center [106, 199] width 114 height 18
type input "C:\fakepath\DUO-MINI_lange-ligné-vieux-rose-joli-nous-doux-confortable-cocoon-…"
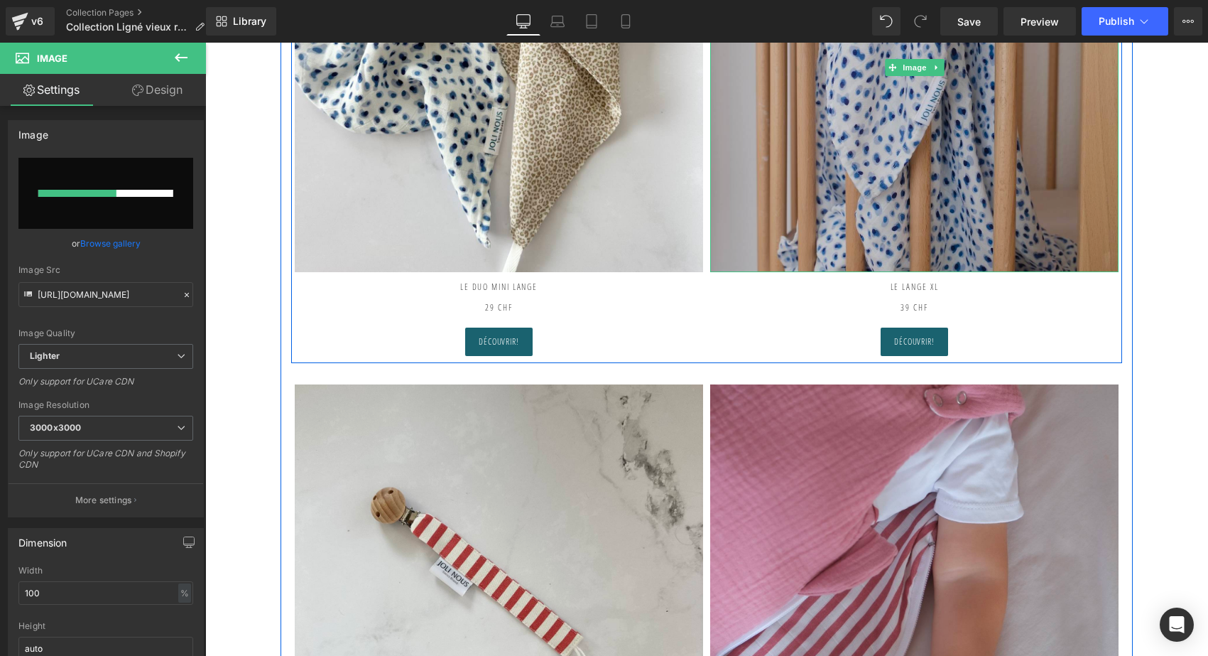
scroll to position [1395, 0]
type input "https://ucarecdn.com/d011689e-4986-42ca-afdf-234dfc43aac7/-/format/auto/-/previ…"
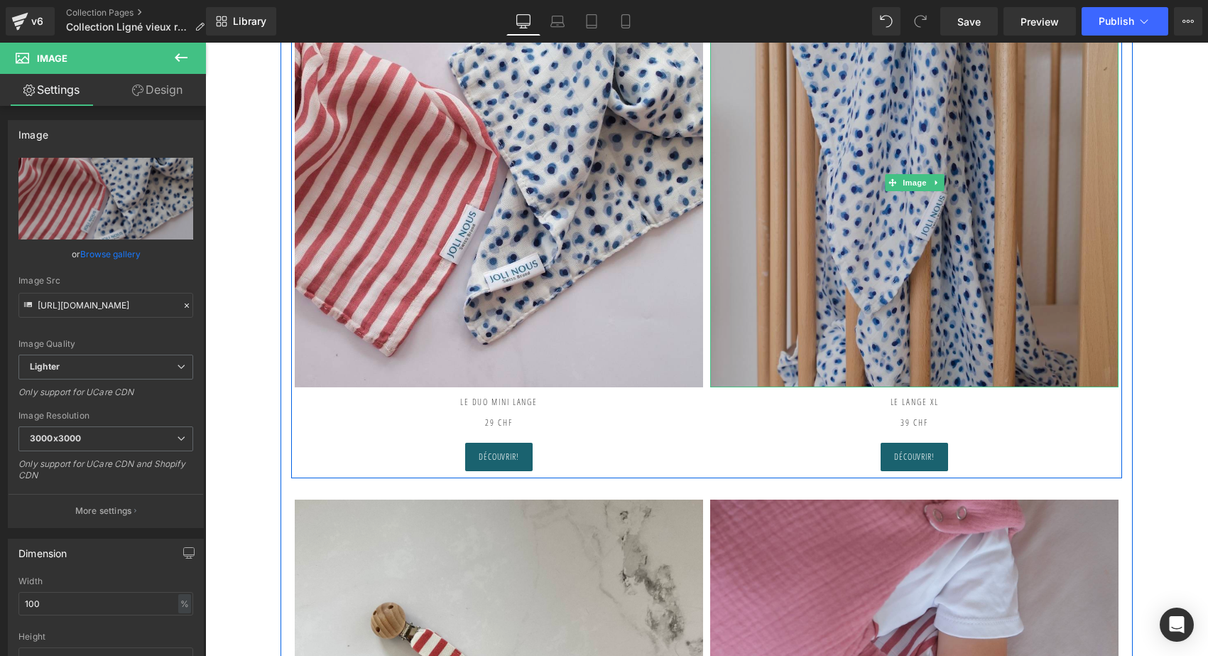
scroll to position [1231, 0]
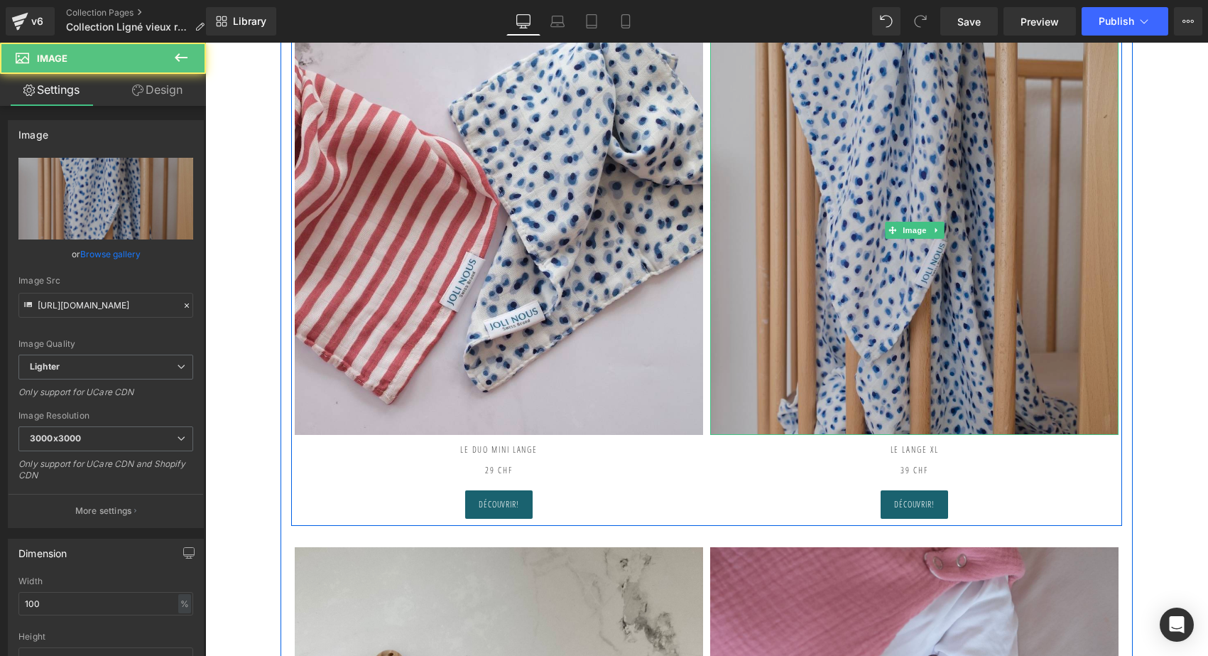
click at [932, 210] on img at bounding box center [914, 230] width 408 height 408
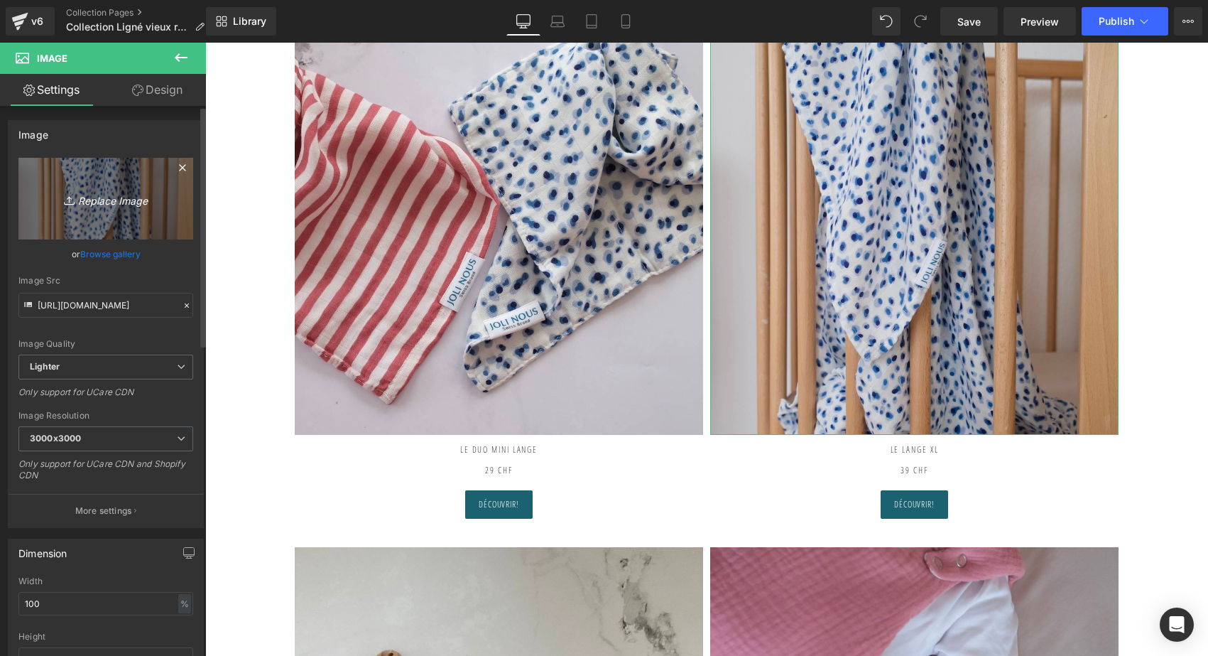
click at [127, 218] on link "Replace Image" at bounding box center [105, 199] width 175 height 82
type input "C:\fakepath\lange-xl-ligné-vieux-rose-joli-nous-doux-confortable-cocoon-élég…"
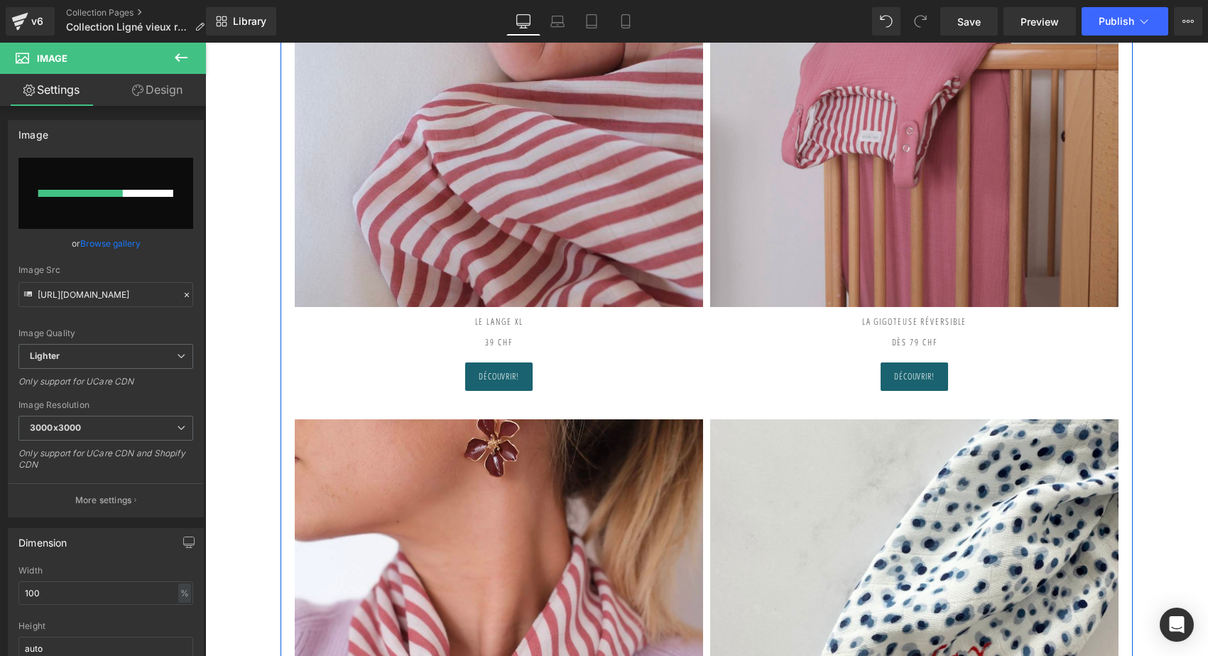
scroll to position [316, 0]
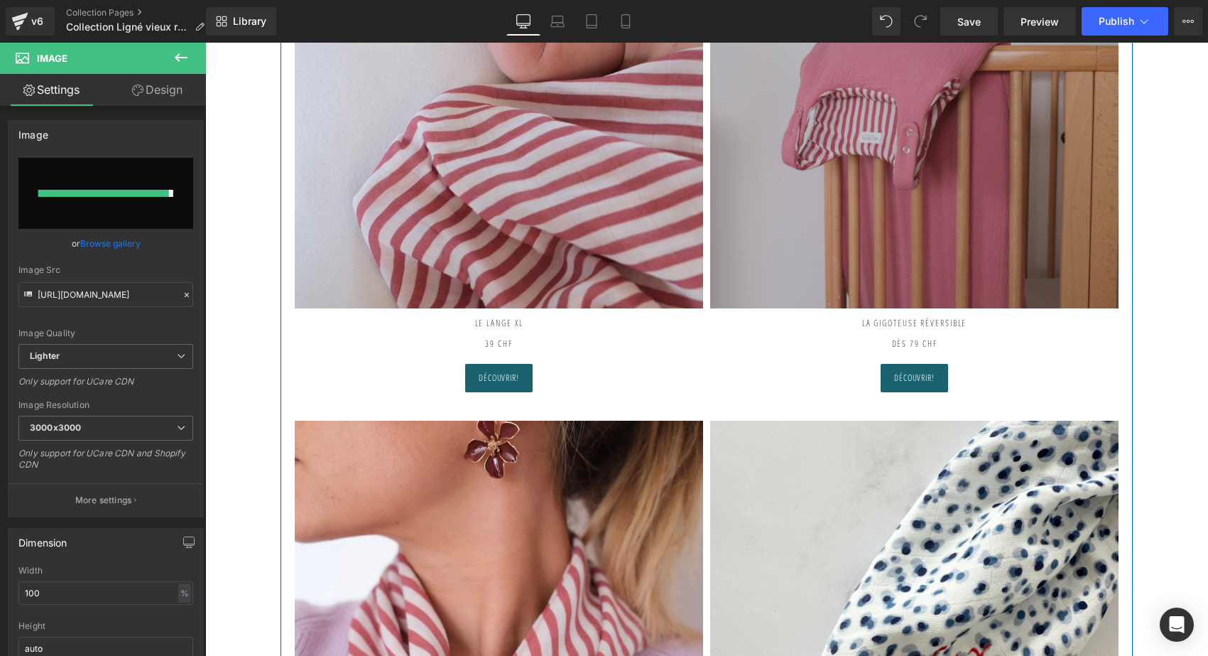
type input "https://ucarecdn.com/346d7c34-9801-461f-b564-5c0240d2857c/-/format/auto/-/previ…"
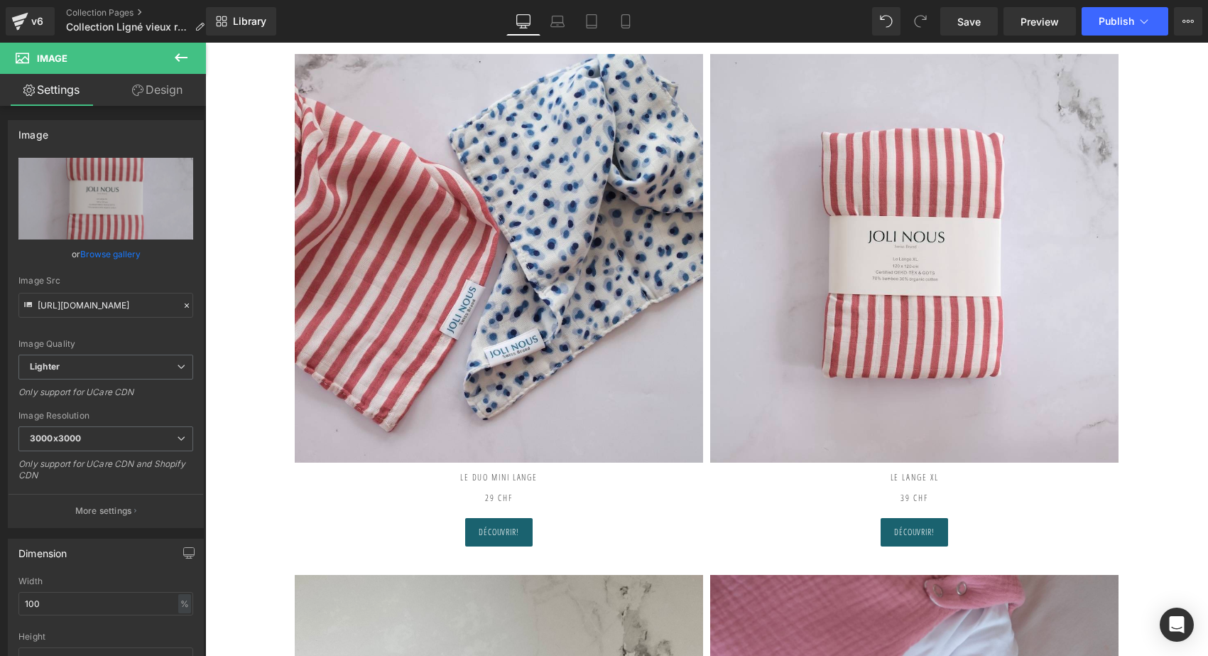
scroll to position [1191, 0]
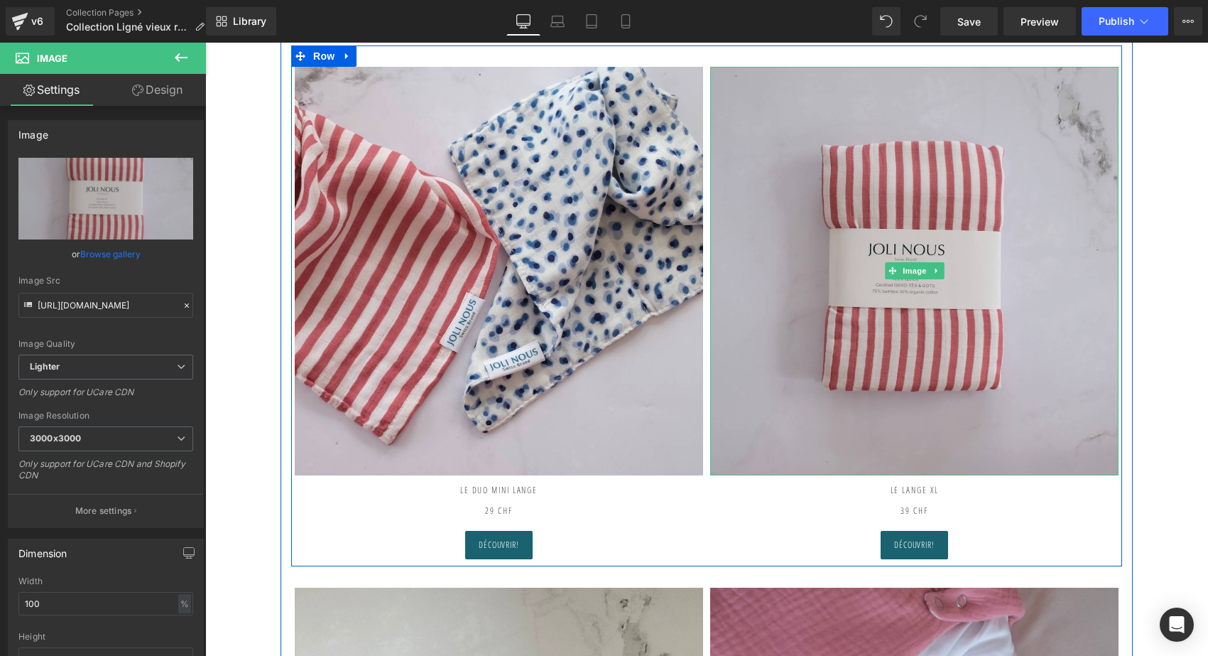
click at [1003, 340] on img at bounding box center [914, 271] width 408 height 408
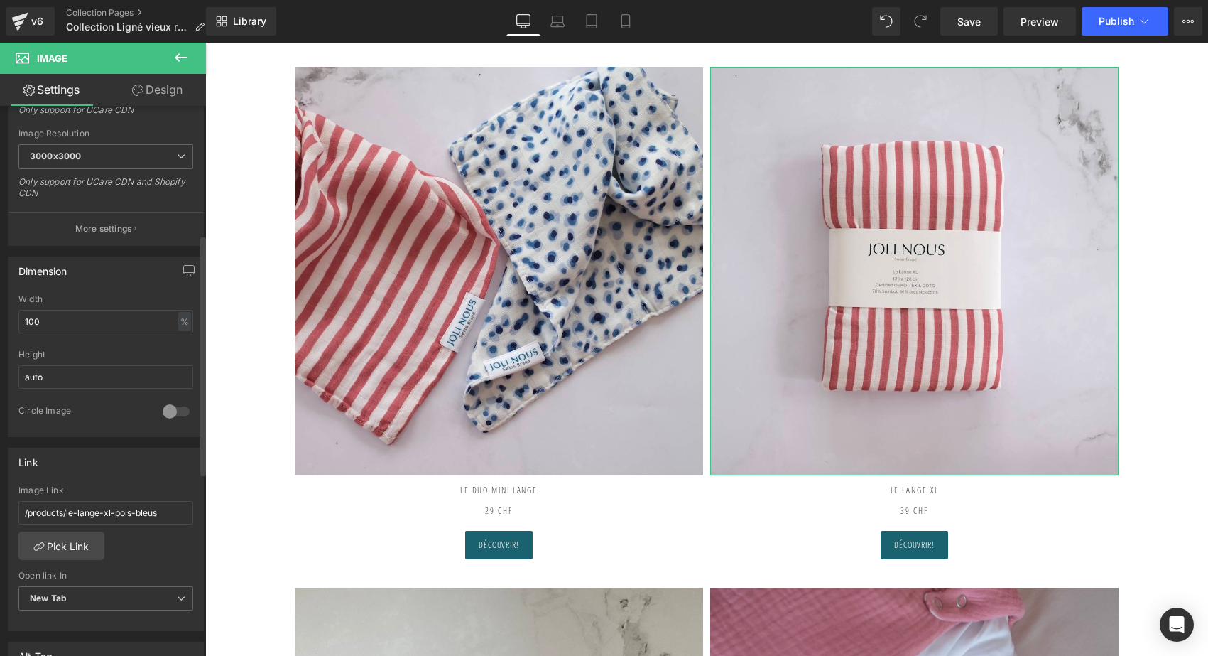
scroll to position [303, 0]
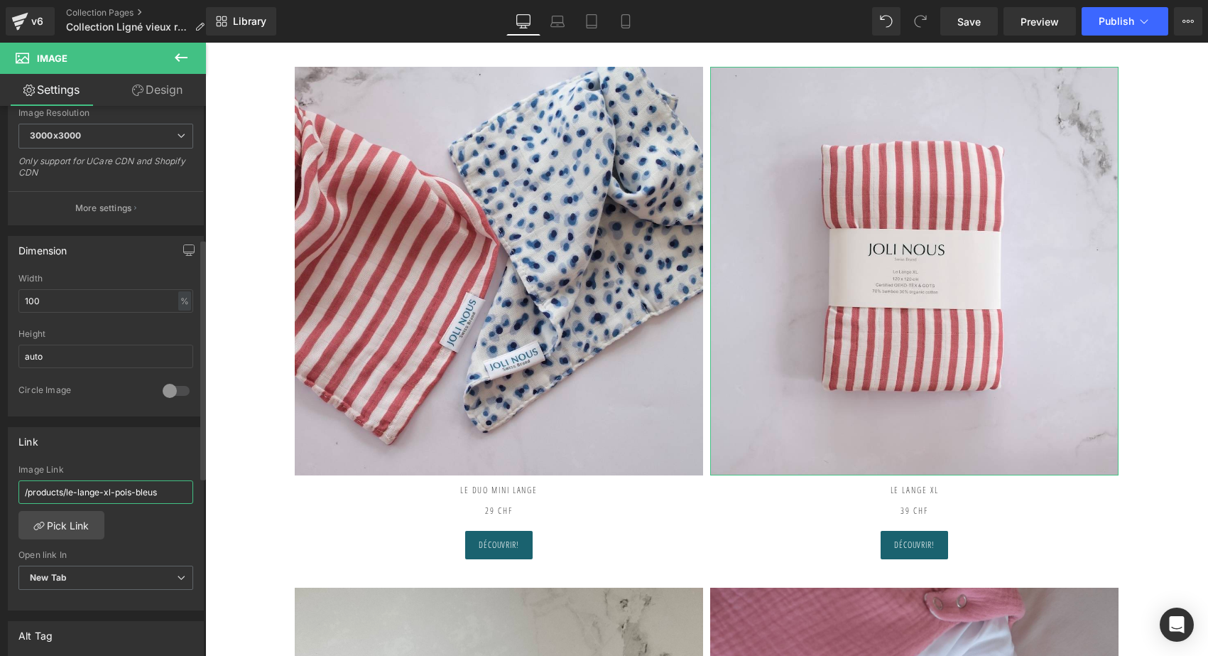
click at [127, 497] on input "/products/le-lange-xl-pois-bleus" at bounding box center [105, 491] width 175 height 23
click at [88, 511] on link "Pick Link" at bounding box center [61, 525] width 86 height 28
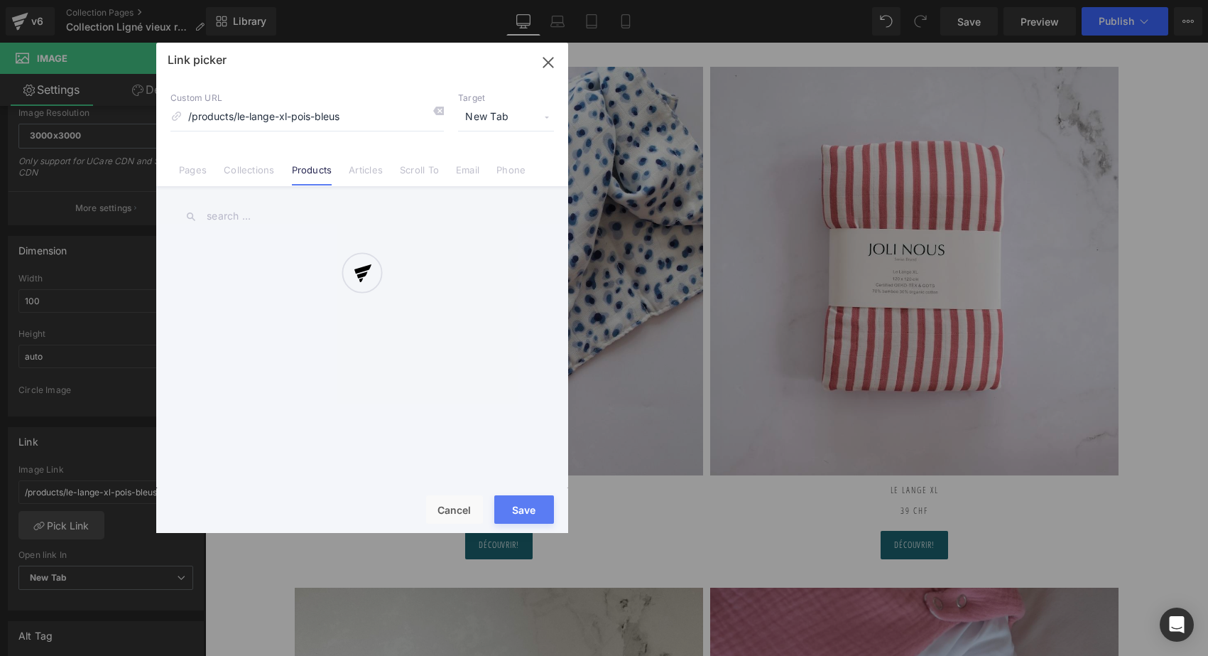
click at [442, 116] on div at bounding box center [362, 288] width 412 height 490
click at [437, 111] on div at bounding box center [362, 288] width 412 height 490
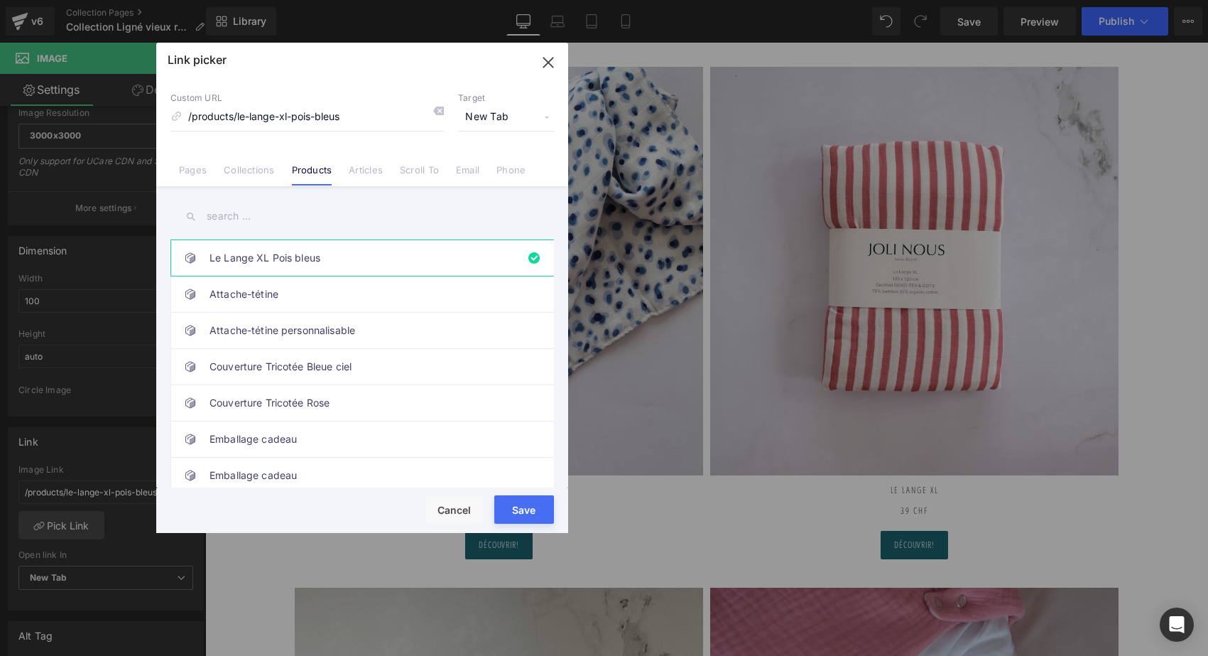
click at [437, 111] on icon at bounding box center [438, 110] width 11 height 11
click at [316, 120] on input at bounding box center [306, 117] width 273 height 27
type input "v"
type input "vieux rose"
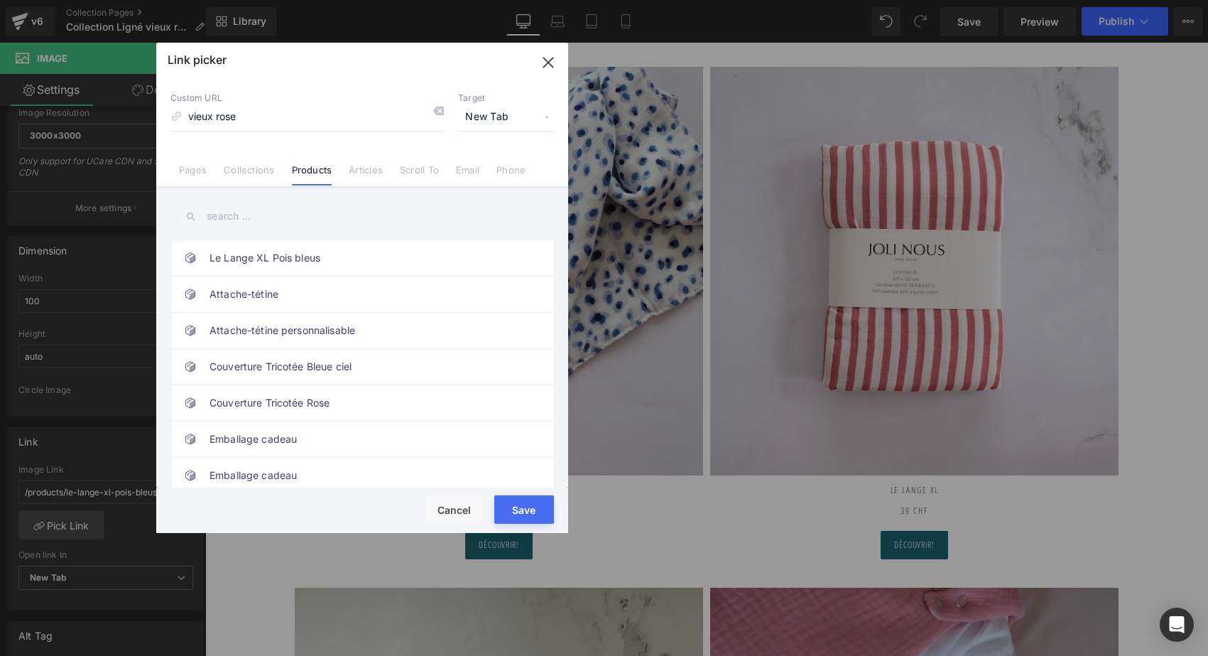
click at [236, 217] on input "text" at bounding box center [362, 216] width 384 height 32
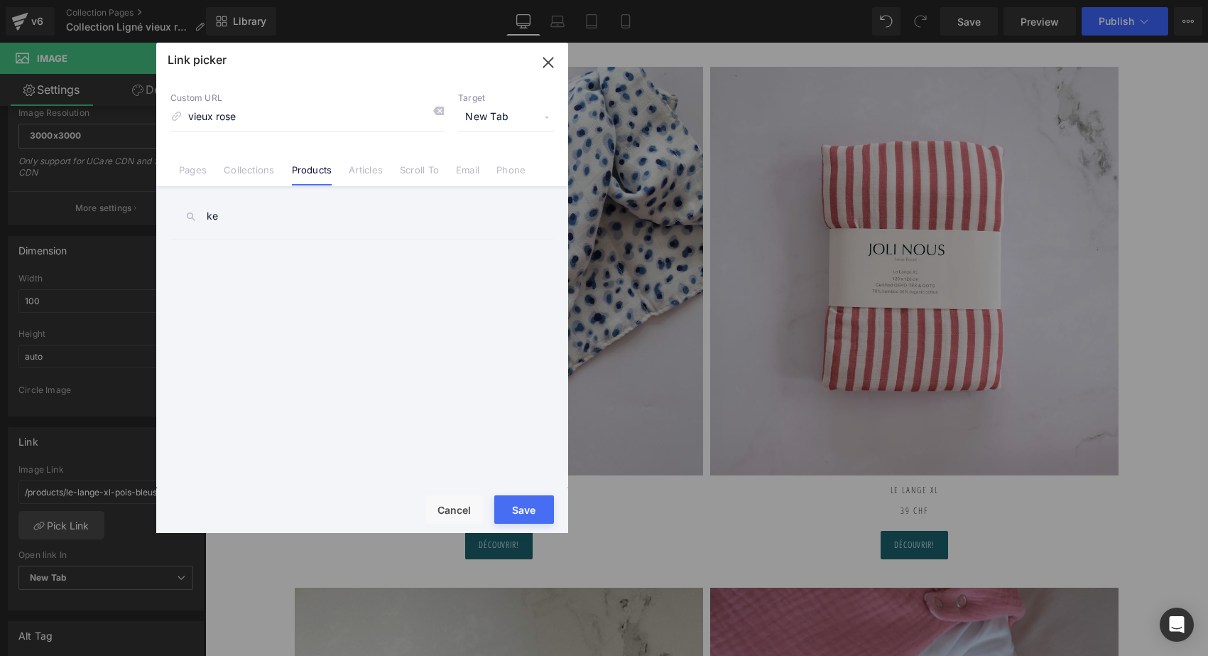
type input "k"
type input "vieux"
click at [288, 260] on link "Le Lange XL Ligné vieux rose" at bounding box center [366, 258] width 312 height 36
type input "/products/le-lange-xl-ligne-vieux-rose"
click at [524, 501] on button "Save" at bounding box center [524, 509] width 60 height 28
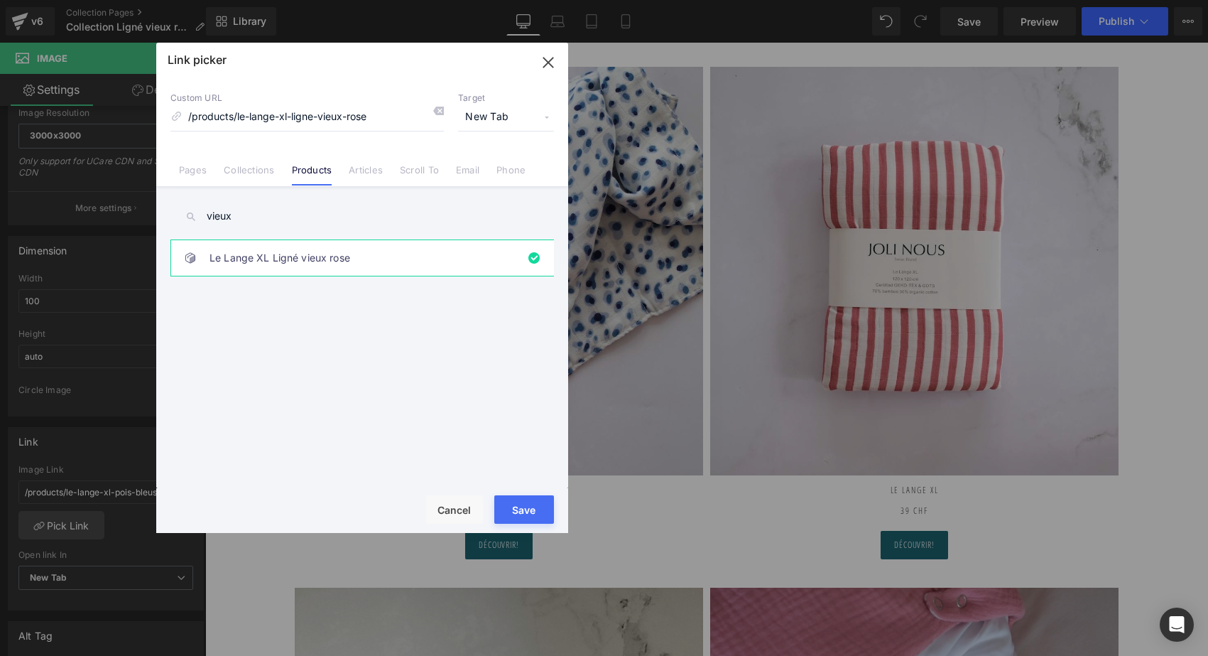
type input "/products/le-lange-xl-ligne-vieux-rose"
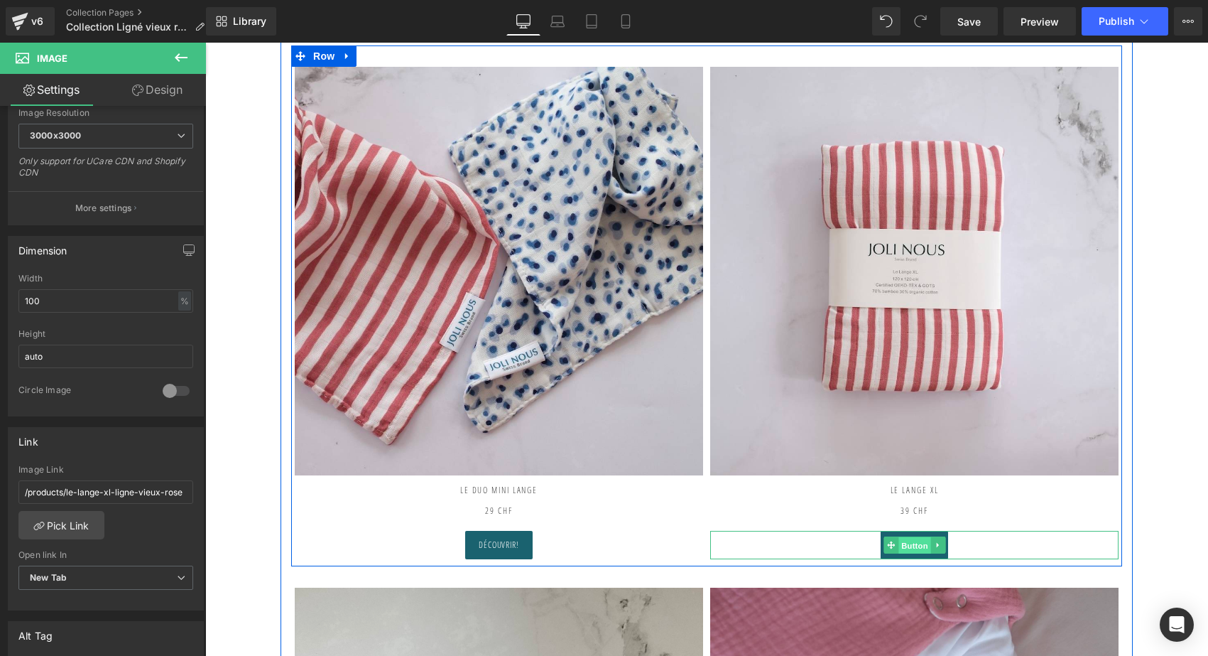
click at [915, 543] on span "Button" at bounding box center [914, 545] width 33 height 17
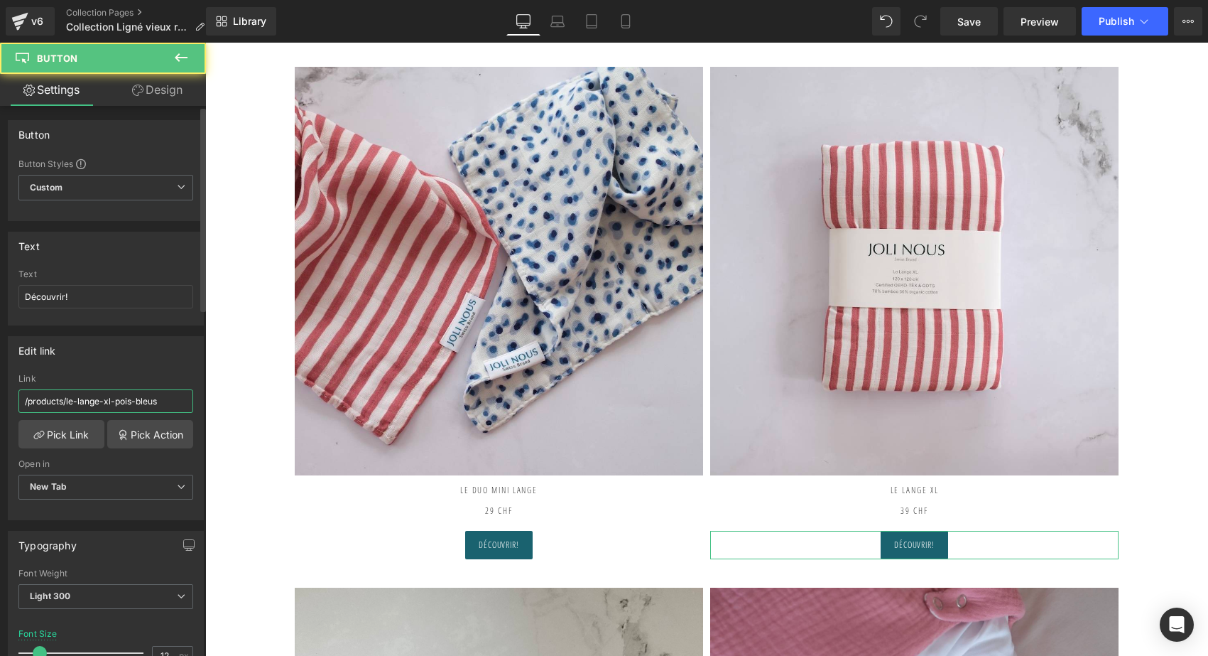
click at [102, 403] on input "/products/le-lange-xl-pois-bleus" at bounding box center [105, 400] width 175 height 23
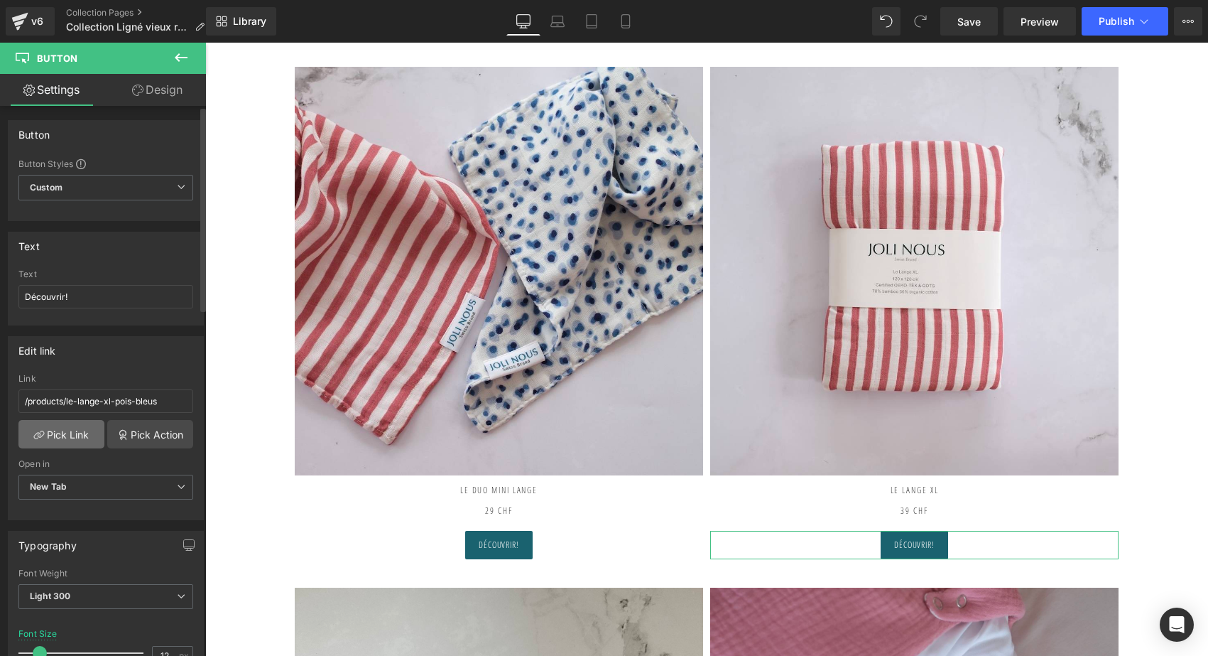
click at [79, 431] on link "Pick Link" at bounding box center [61, 434] width 86 height 28
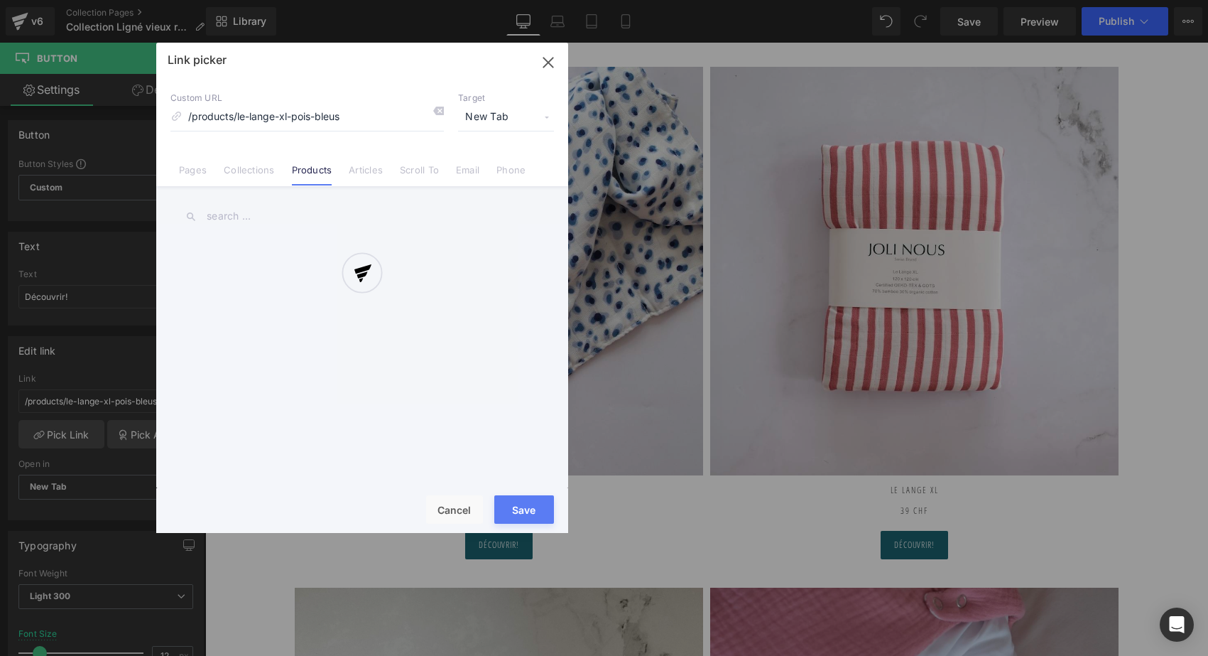
click at [440, 110] on div at bounding box center [362, 288] width 412 height 490
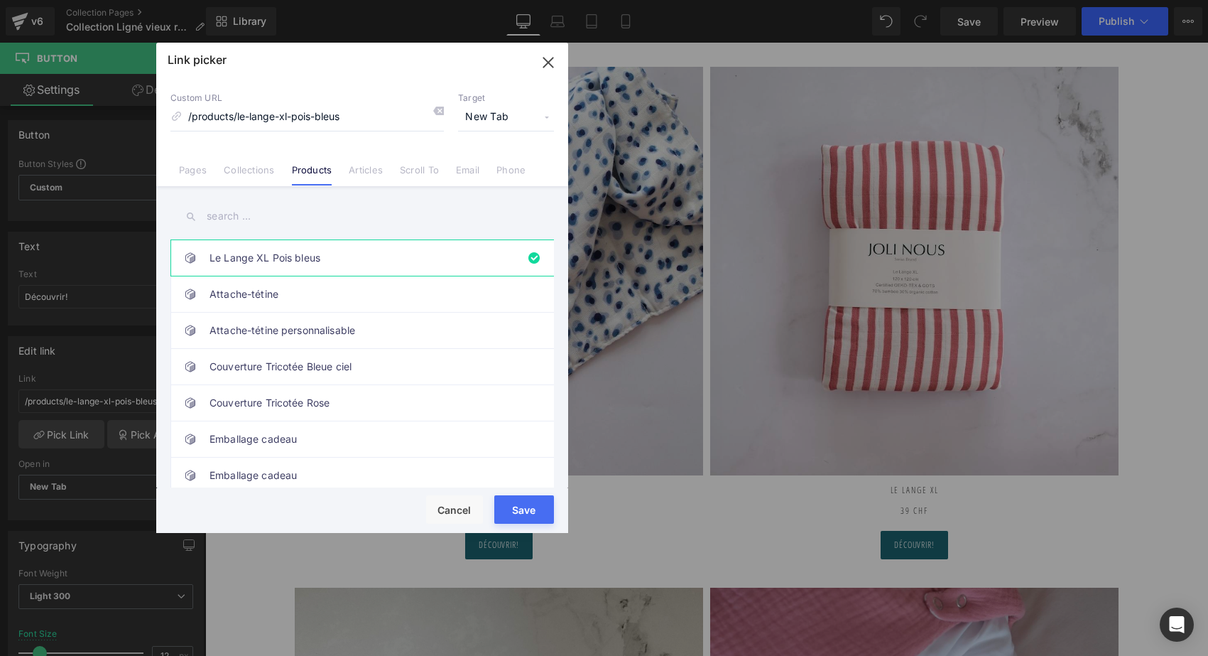
click at [440, 110] on icon at bounding box center [438, 110] width 11 height 11
click at [256, 223] on input "text" at bounding box center [362, 216] width 384 height 32
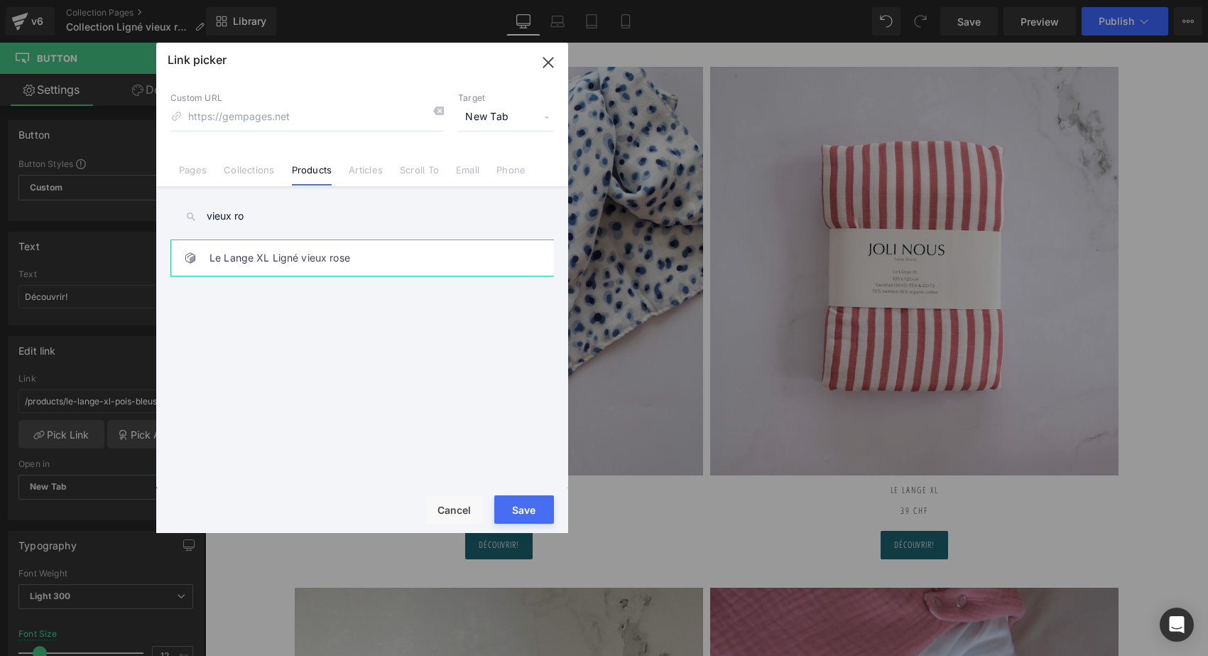
type input "vieux ro"
click at [279, 252] on link "Le Lange XL Ligné vieux rose" at bounding box center [366, 258] width 312 height 36
type input "/products/le-lange-xl-ligne-vieux-rose"
click at [531, 501] on button "Save" at bounding box center [524, 509] width 60 height 28
type input "/products/le-lange-xl-ligne-vieux-rose"
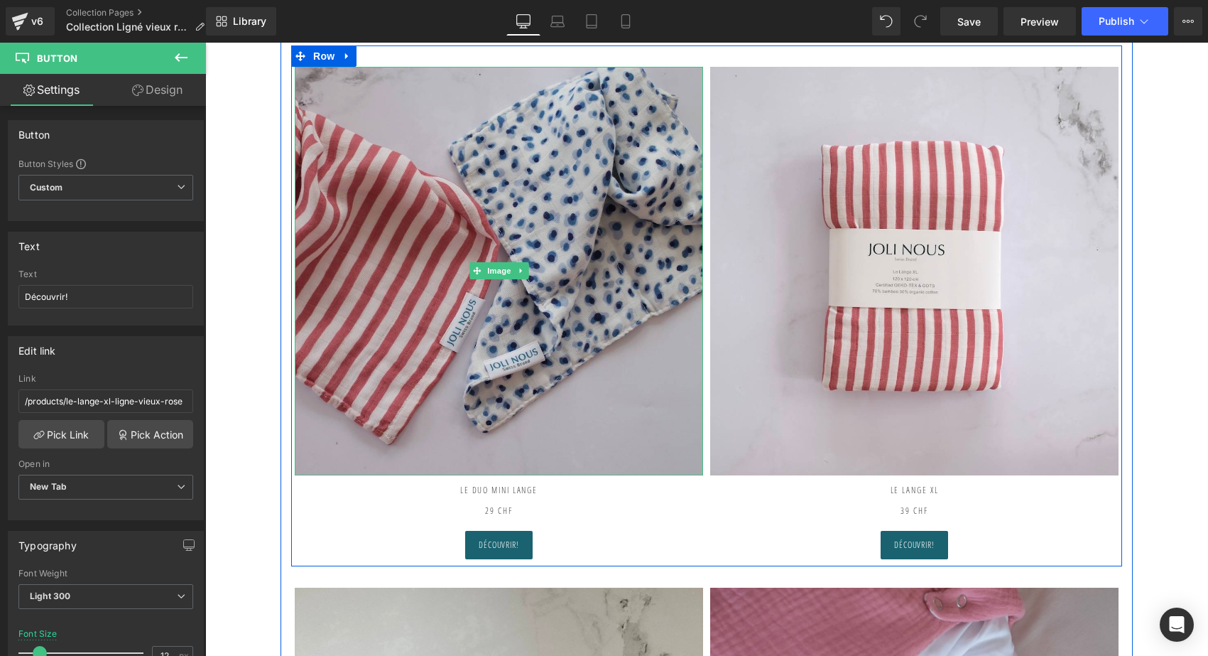
click at [514, 327] on img at bounding box center [499, 271] width 408 height 408
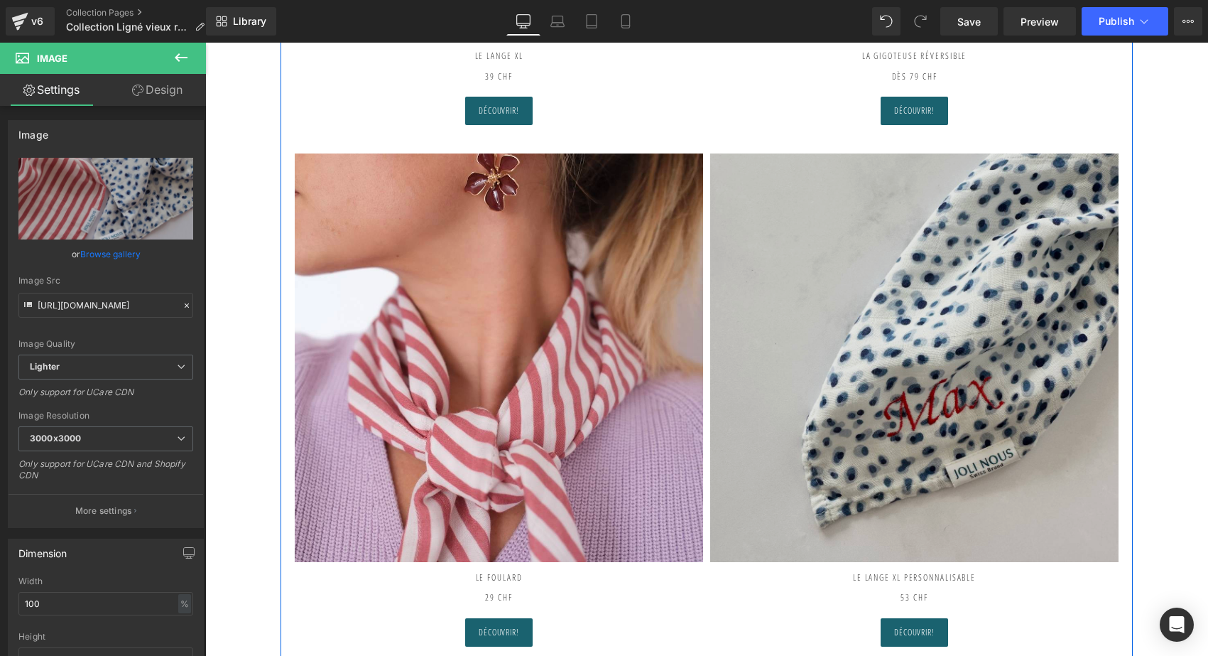
scroll to position [609, 0]
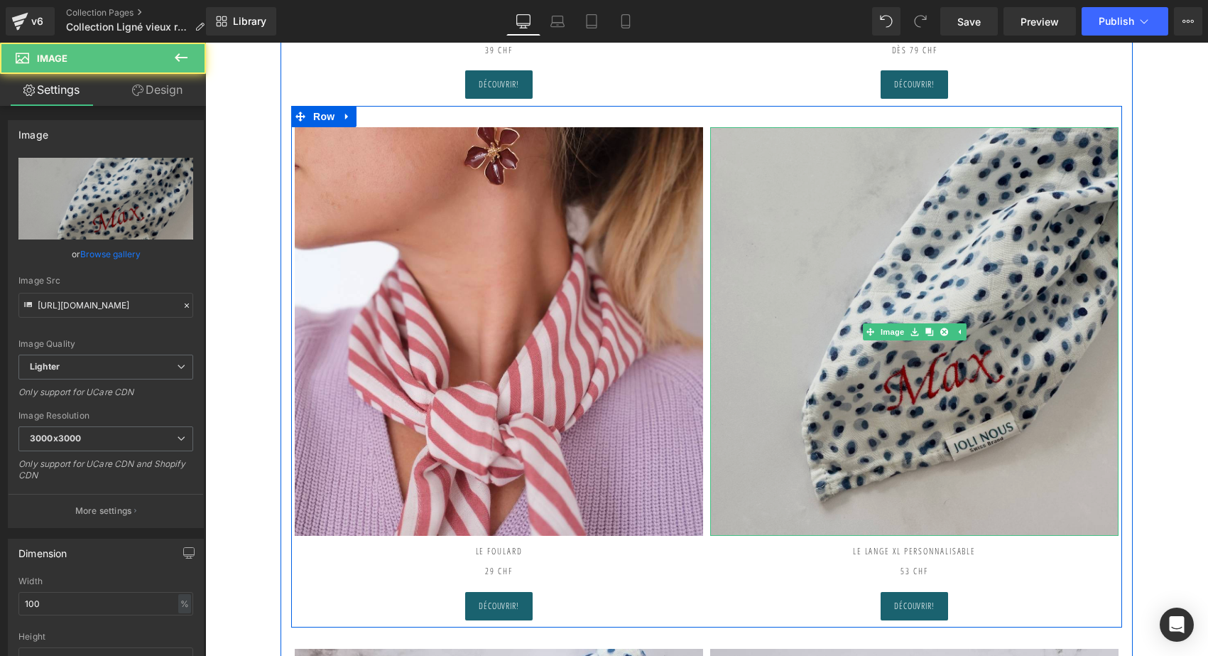
click at [990, 317] on img at bounding box center [914, 331] width 408 height 408
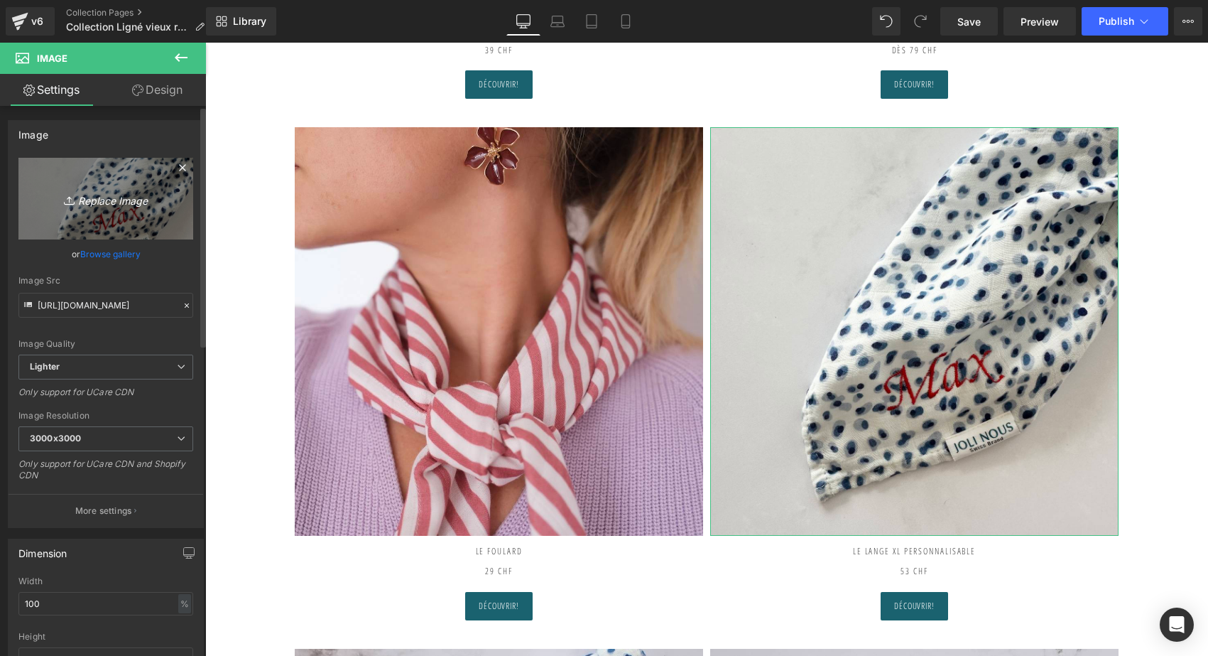
click at [159, 198] on icon "Replace Image" at bounding box center [106, 199] width 114 height 18
type input "C:\fakepath\IMG_2553.jpeg"
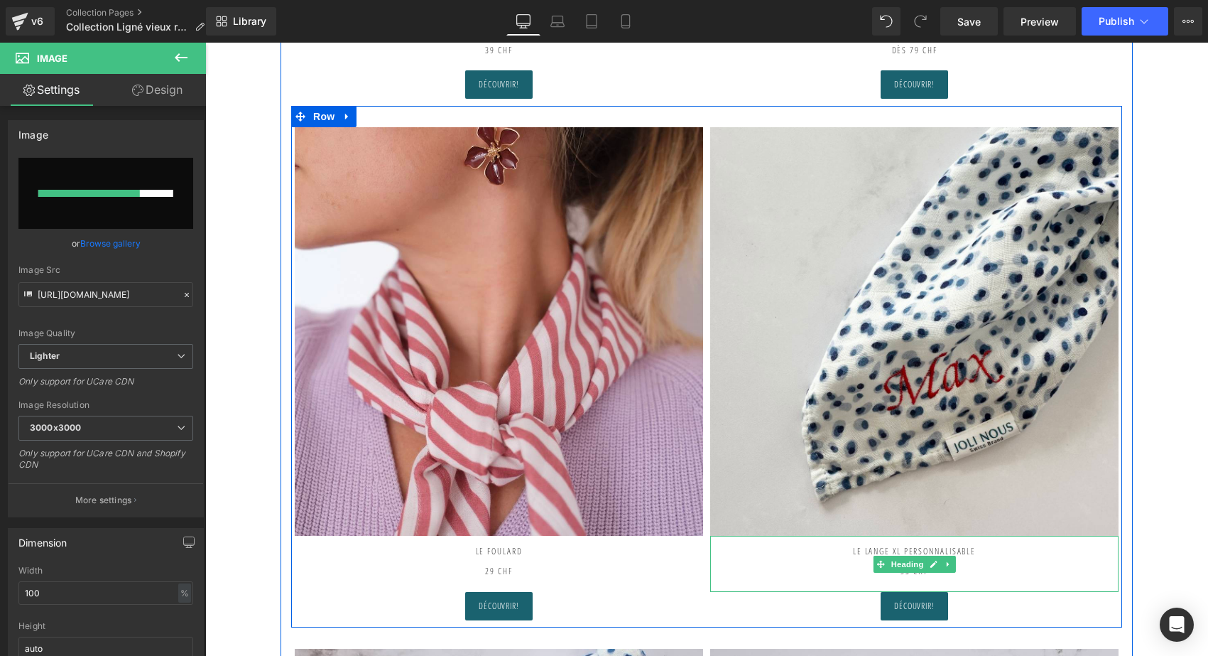
click at [947, 550] on h2 "LE LANGE XL PERSONNALISABLE" at bounding box center [914, 550] width 408 height 31
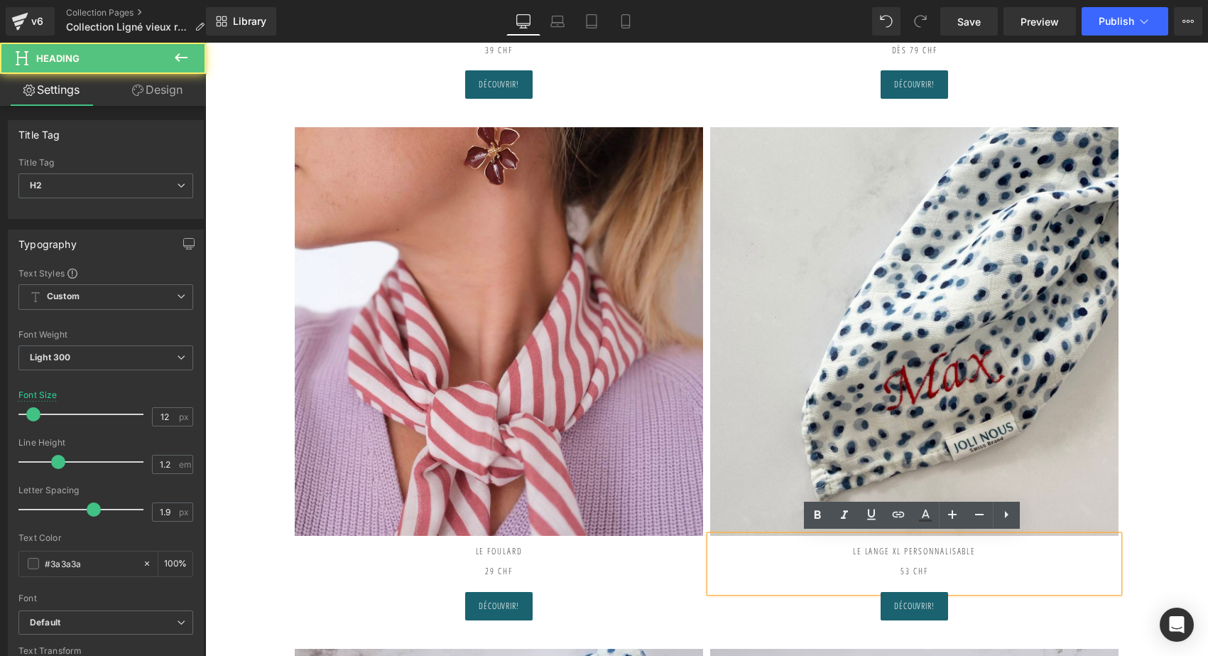
click at [891, 547] on h2 "LE LANGE XL PERSONNALISABLE" at bounding box center [914, 550] width 408 height 31
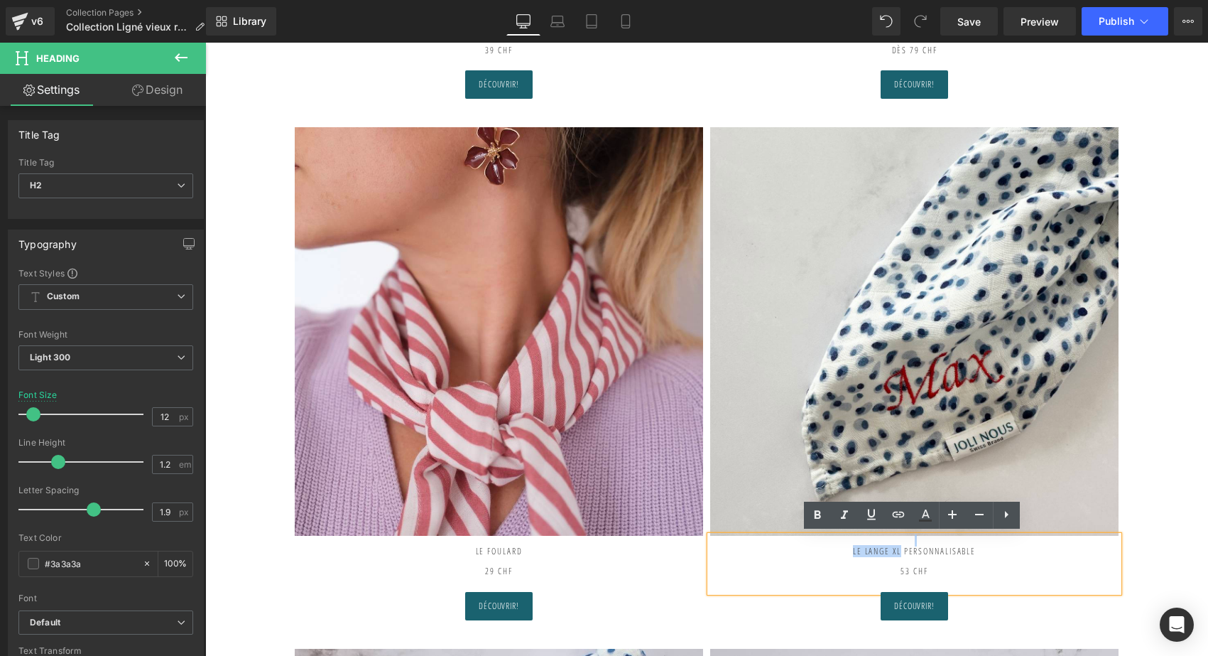
drag, startPoint x: 893, startPoint y: 547, endPoint x: 827, endPoint y: 542, distance: 66.9
click at [827, 542] on h2 "LE LANGE XL PERSONNALISABLE" at bounding box center [914, 550] width 408 height 31
click at [872, 550] on h2 "LE LANGE XL PERSONNALISABLE" at bounding box center [914, 550] width 408 height 31
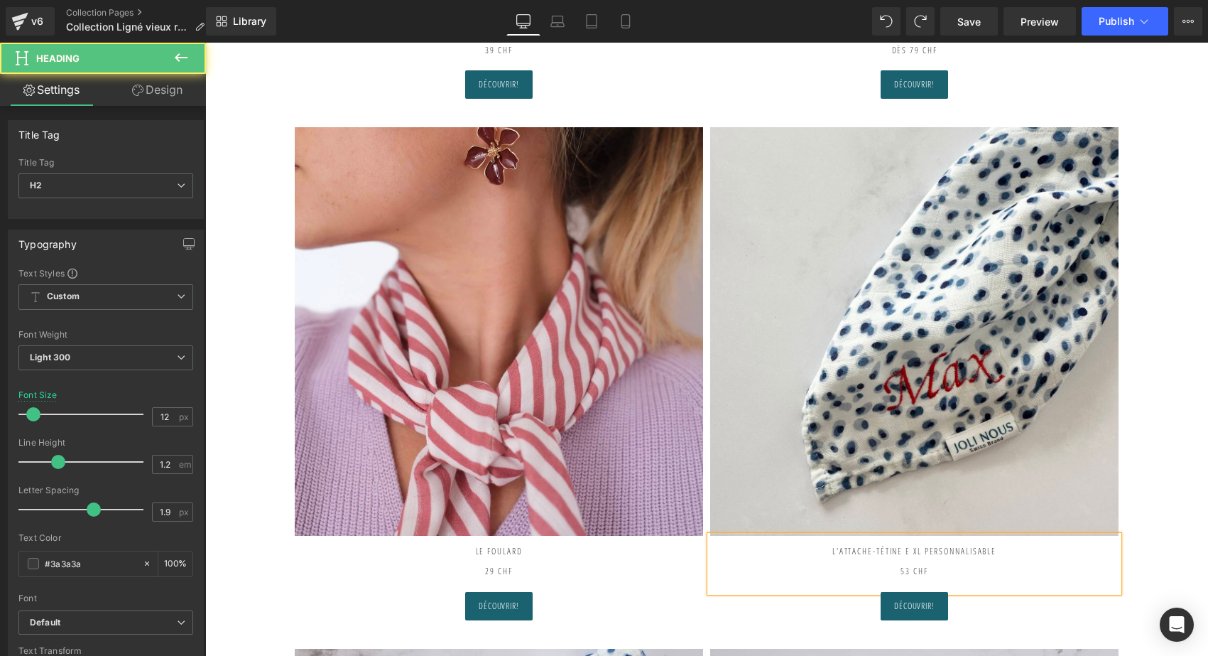
click at [924, 546] on h2 "L'Attache-tétine E XL PERSONNALISABLE" at bounding box center [914, 550] width 408 height 31
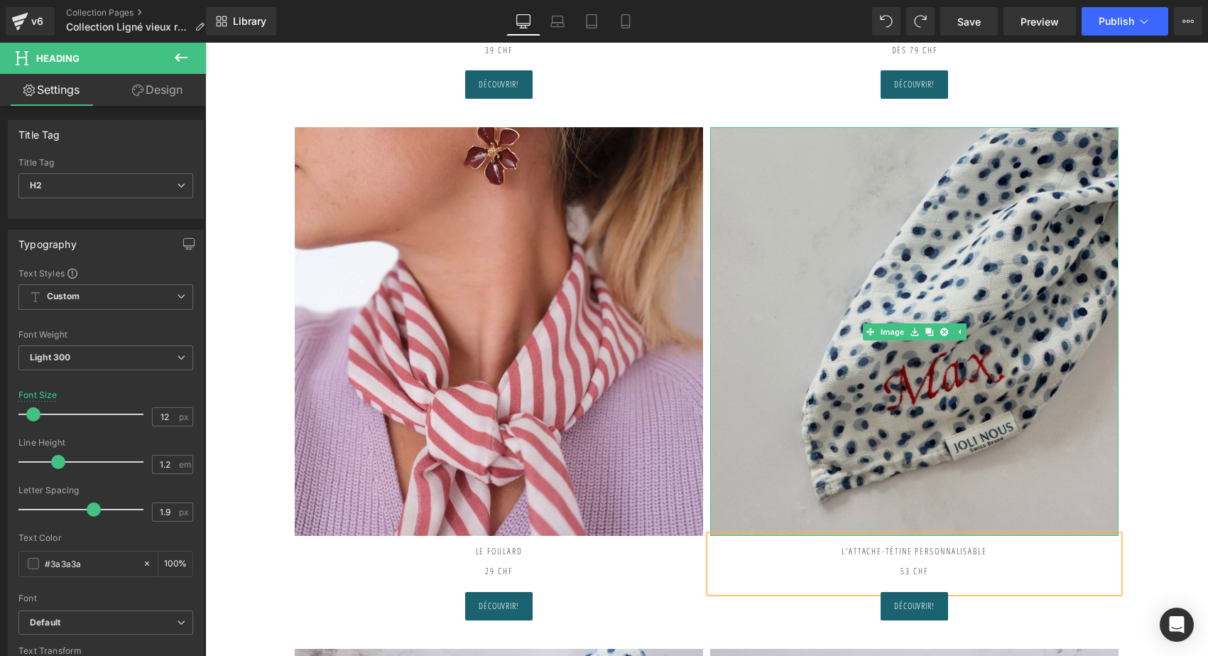
click at [983, 281] on img at bounding box center [914, 331] width 408 height 408
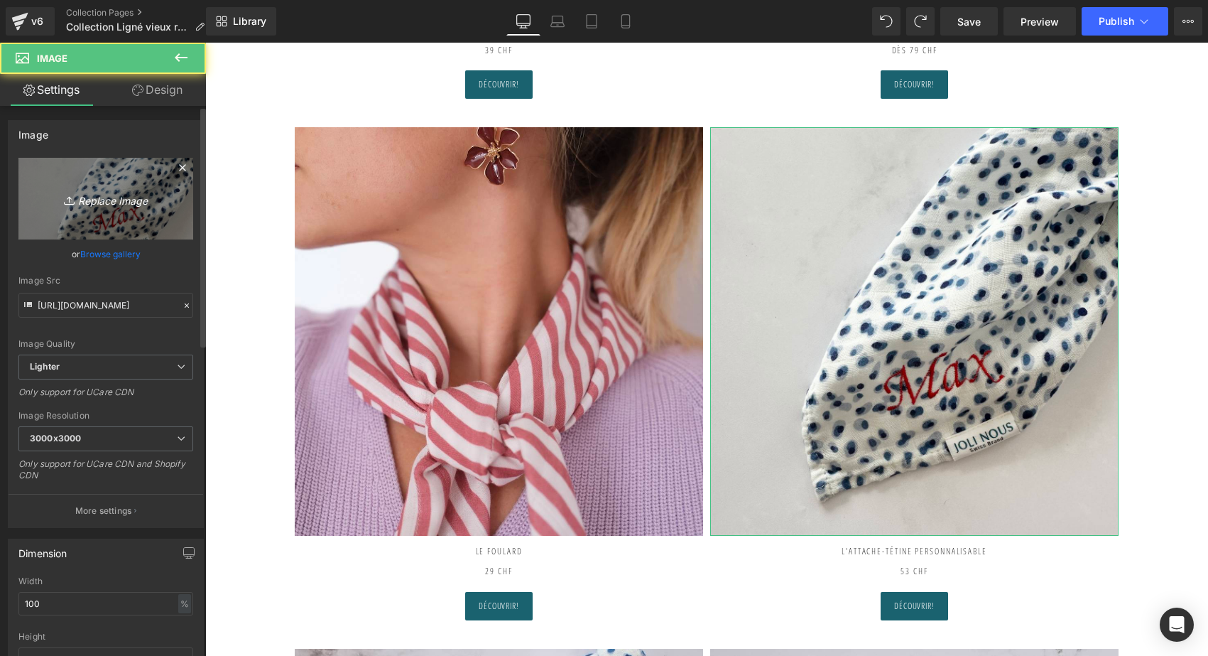
click at [140, 192] on icon "Replace Image" at bounding box center [106, 199] width 114 height 18
type input "C:\fakepath\IMG_2553.jpeg"
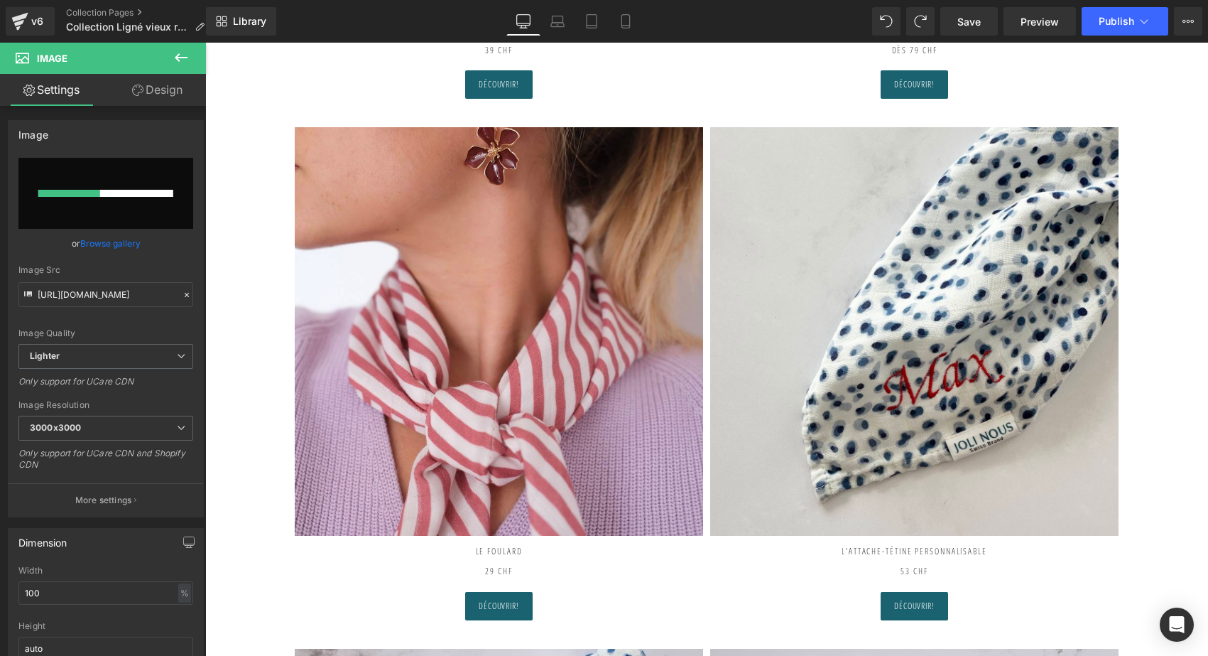
type input "https://ucarecdn.com/3c9b4fc5-8e70-41ab-afc3-a3c1cac31799/-/format/auto/-/previ…"
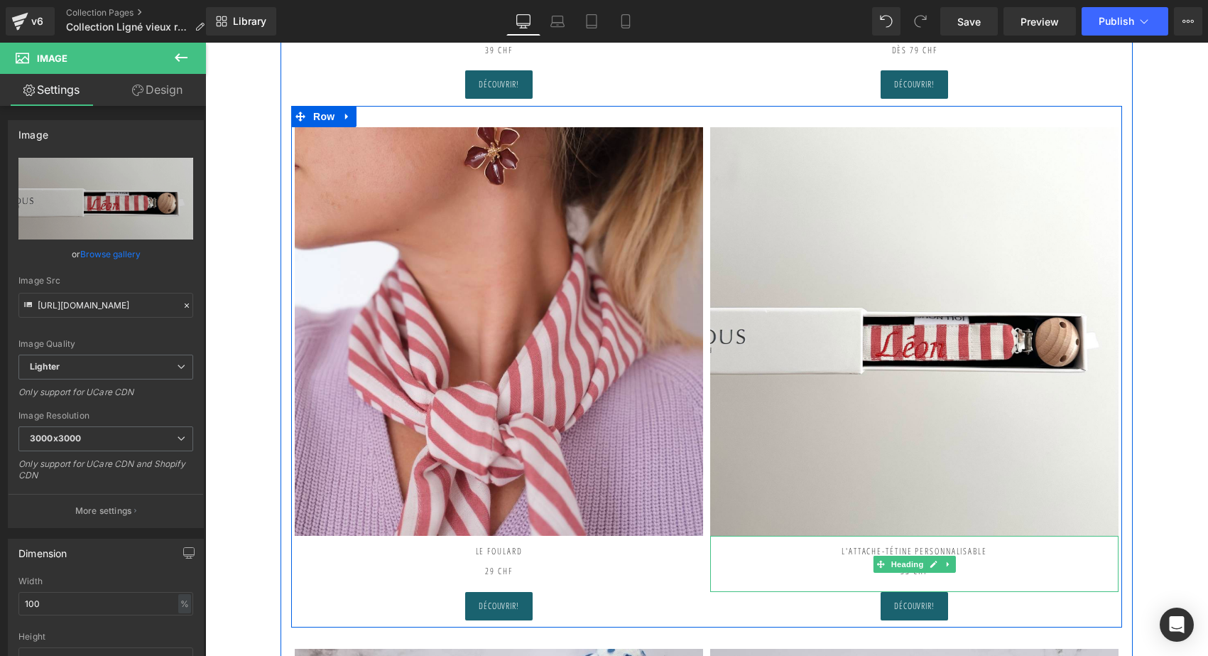
click at [901, 572] on strong "53 CHF" at bounding box center [914, 571] width 27 height 12
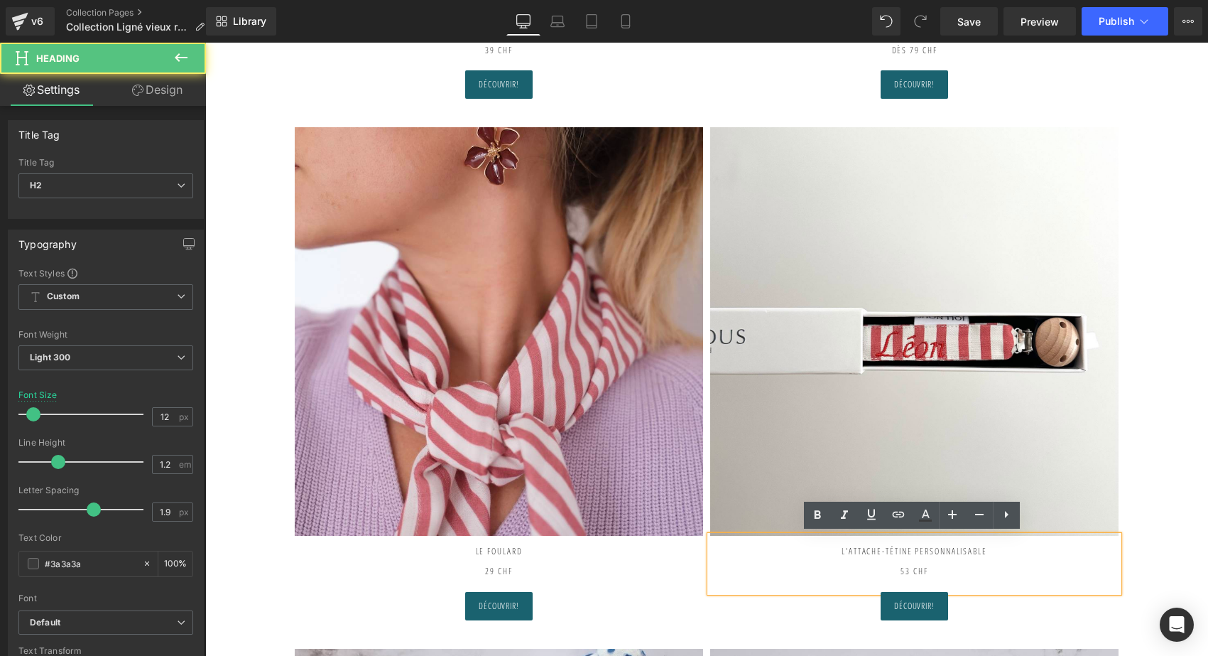
click at [903, 568] on strong "53 CHF" at bounding box center [914, 571] width 27 height 12
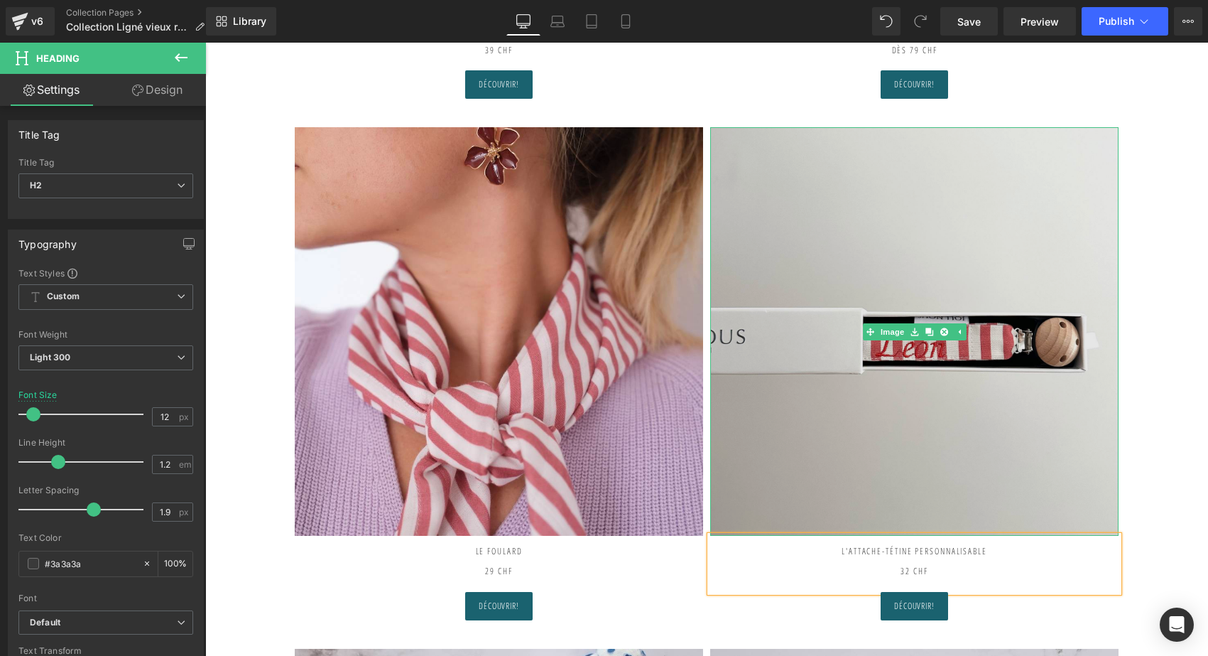
click at [991, 399] on img at bounding box center [914, 331] width 408 height 408
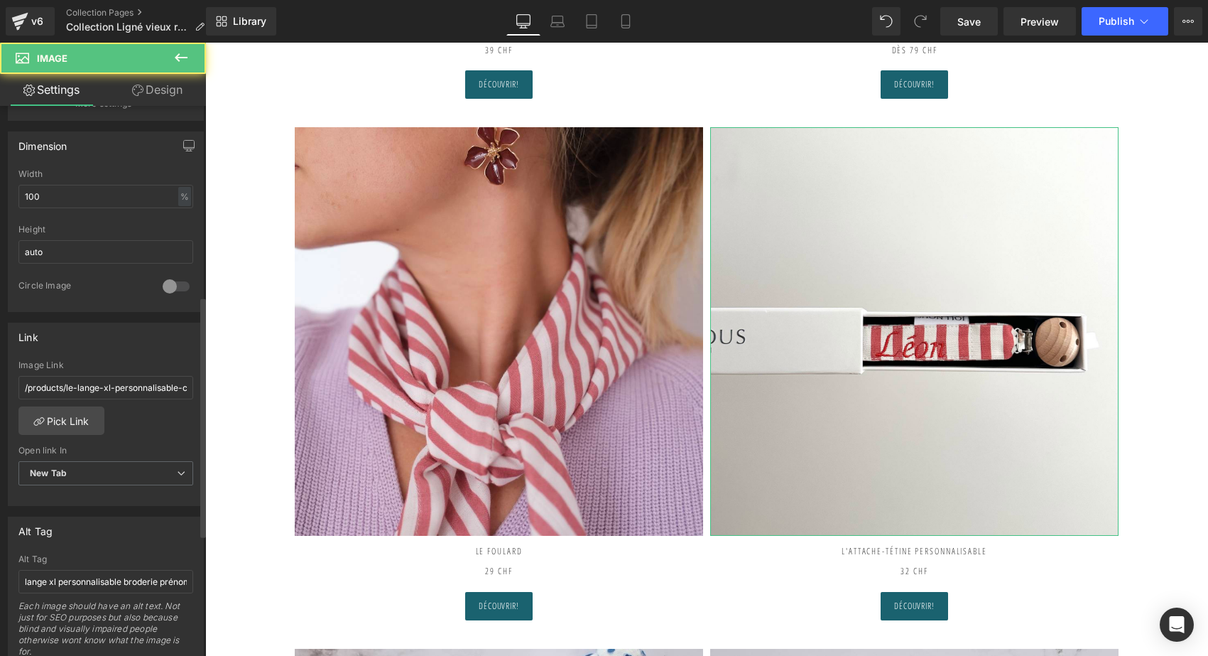
scroll to position [434, 0]
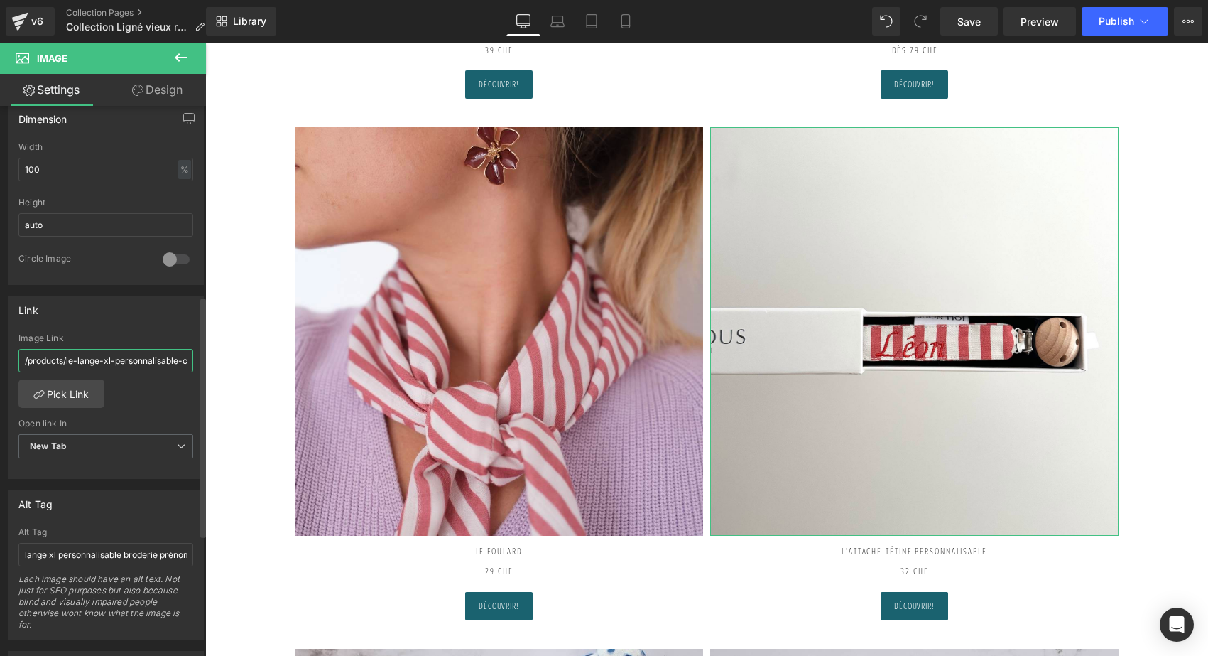
click at [151, 355] on input "/products/le-lange-xl-personnalisable-citron-beige" at bounding box center [105, 360] width 175 height 23
click at [62, 396] on link "Pick Link" at bounding box center [61, 393] width 86 height 28
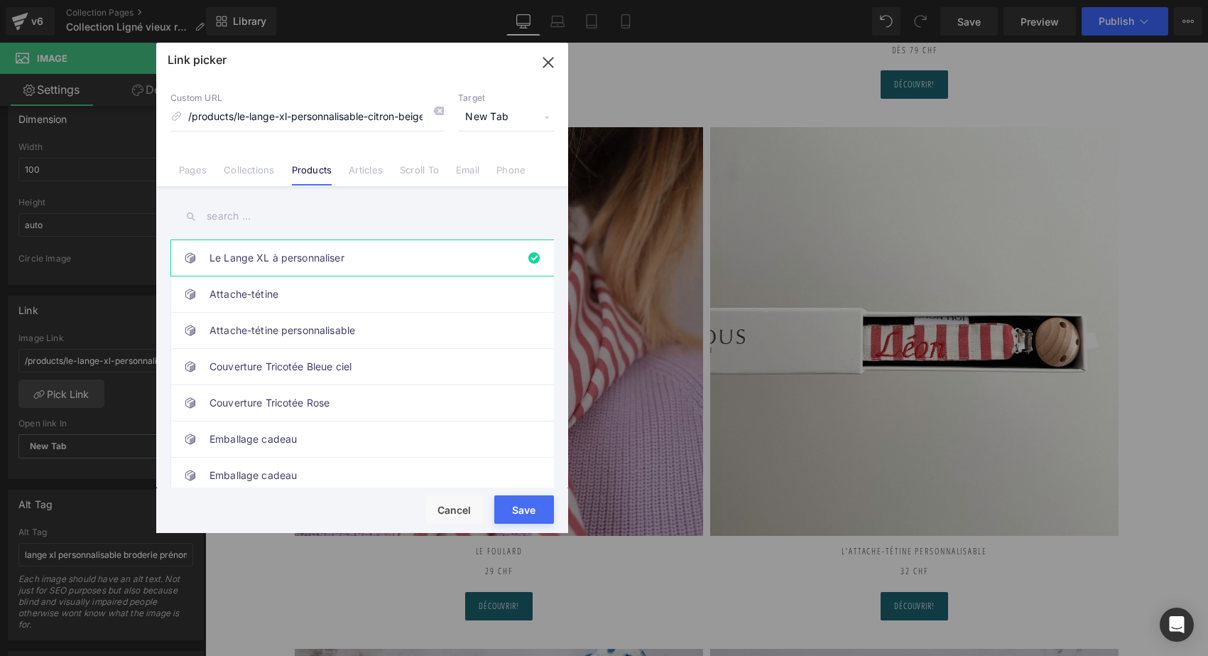
click at [263, 210] on input "text" at bounding box center [362, 216] width 384 height 32
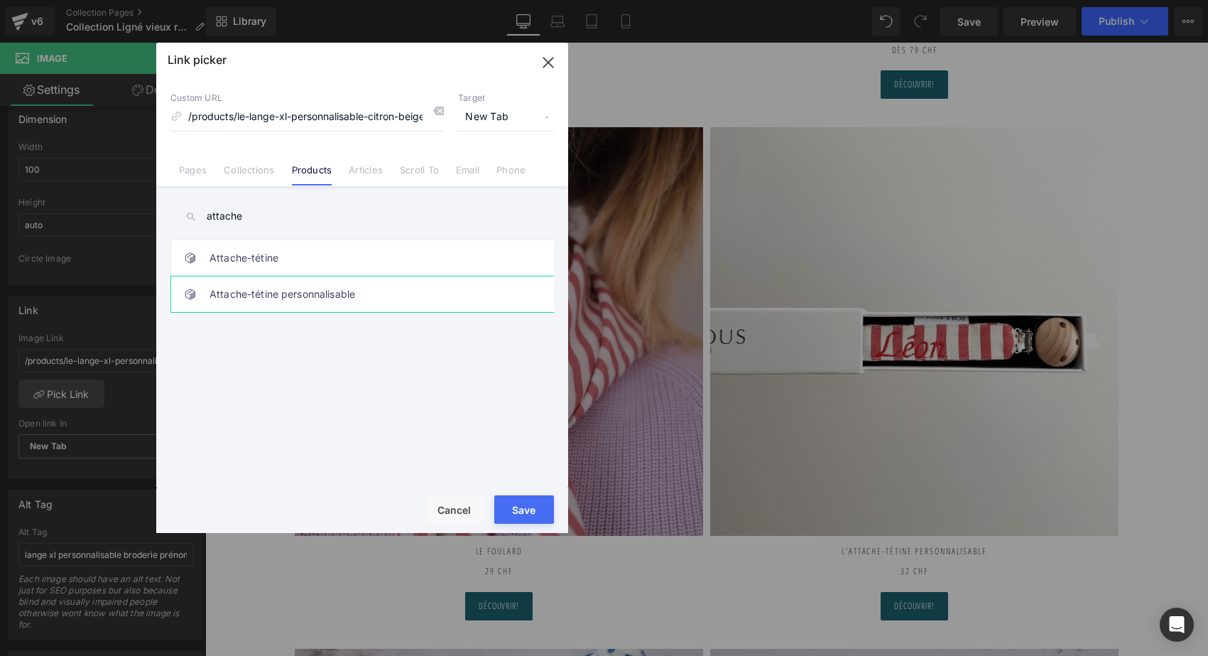
type input "attache"
click at [271, 285] on link "Attache-tétine personnalisable" at bounding box center [366, 294] width 312 height 36
type input "/products/attache-tetine-leopard-personnalisee"
click at [527, 505] on button "Save" at bounding box center [524, 509] width 60 height 28
type input "/products/attache-tetine-leopard-personnalisee"
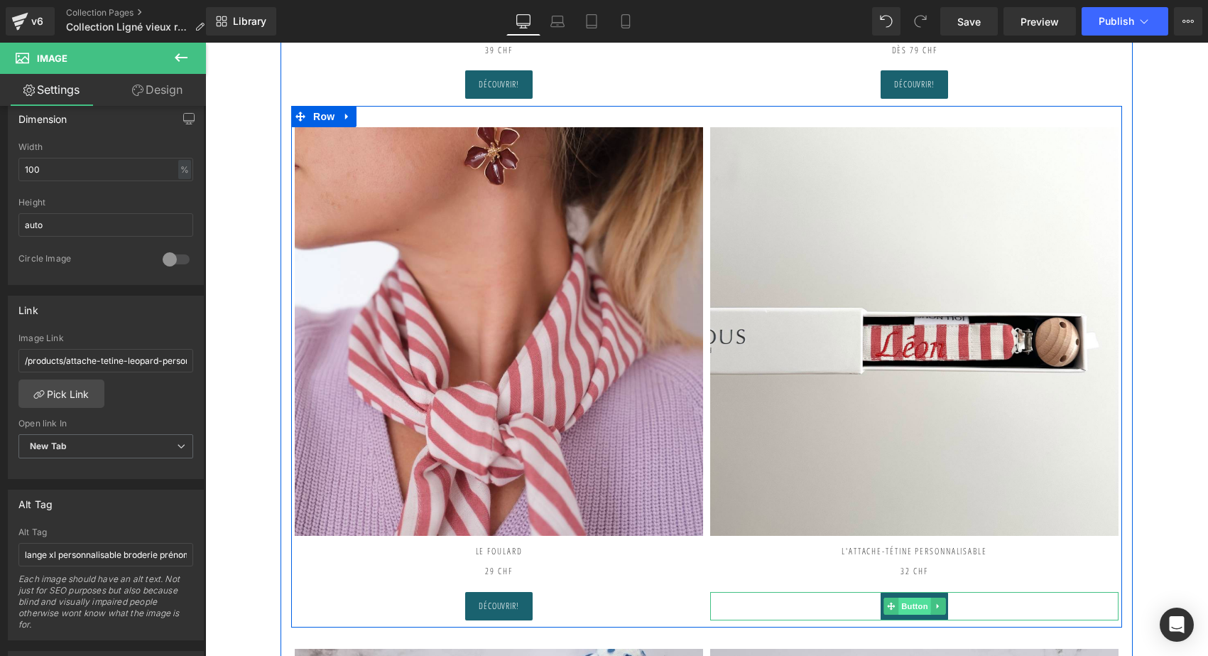
click at [916, 599] on span "Button" at bounding box center [914, 605] width 33 height 17
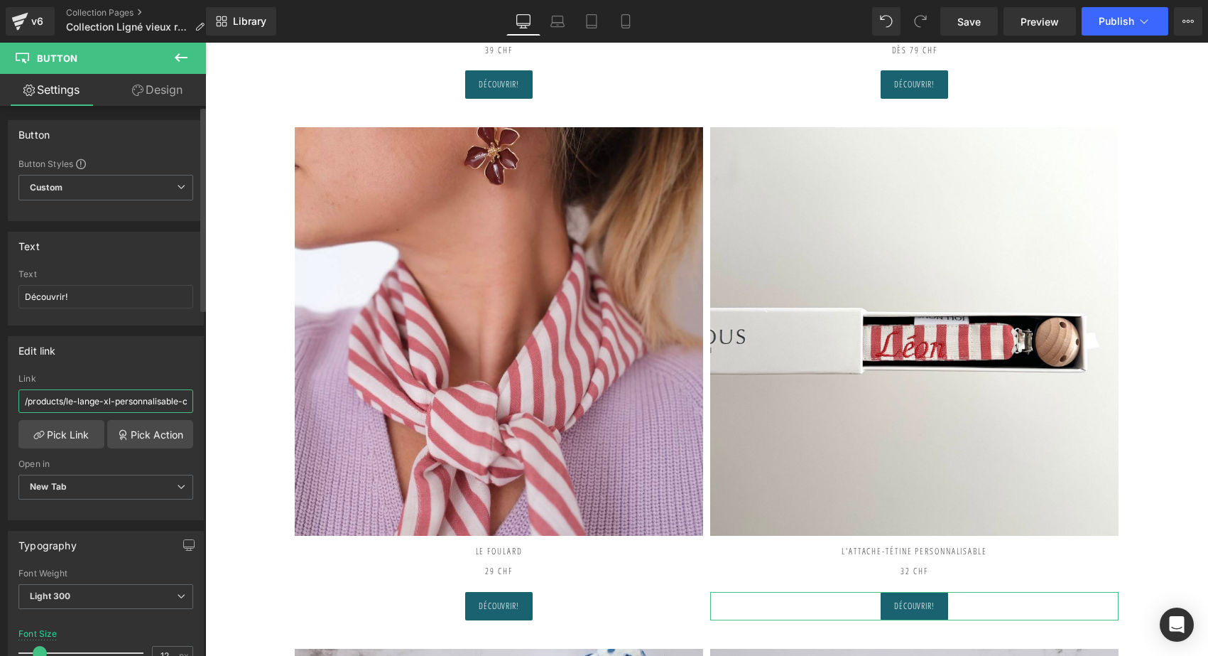
click at [101, 402] on input "/products/le-lange-xl-personnalisable-citron-beige" at bounding box center [105, 400] width 175 height 23
click at [60, 436] on link "Pick Link" at bounding box center [61, 434] width 86 height 28
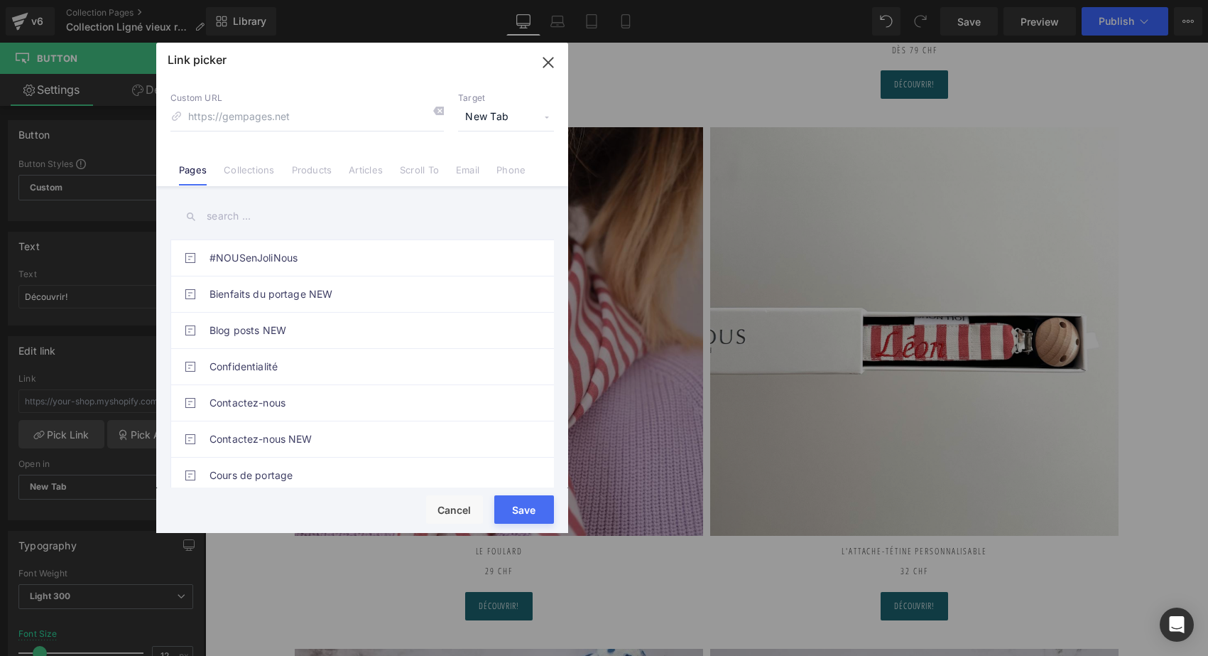
click at [229, 219] on input "text" at bounding box center [362, 216] width 384 height 32
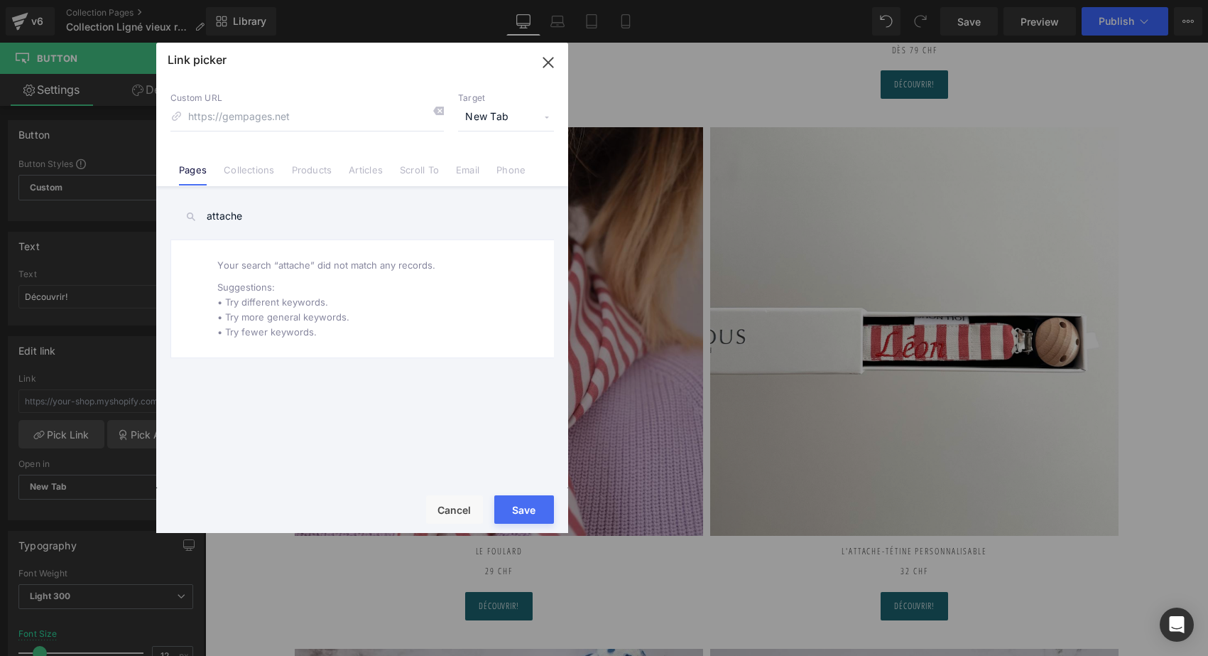
click at [229, 219] on input "attache" at bounding box center [362, 216] width 384 height 32
click at [257, 214] on input "attache" at bounding box center [362, 216] width 384 height 32
type input "attache"
click at [319, 168] on link "Products" at bounding box center [312, 174] width 40 height 21
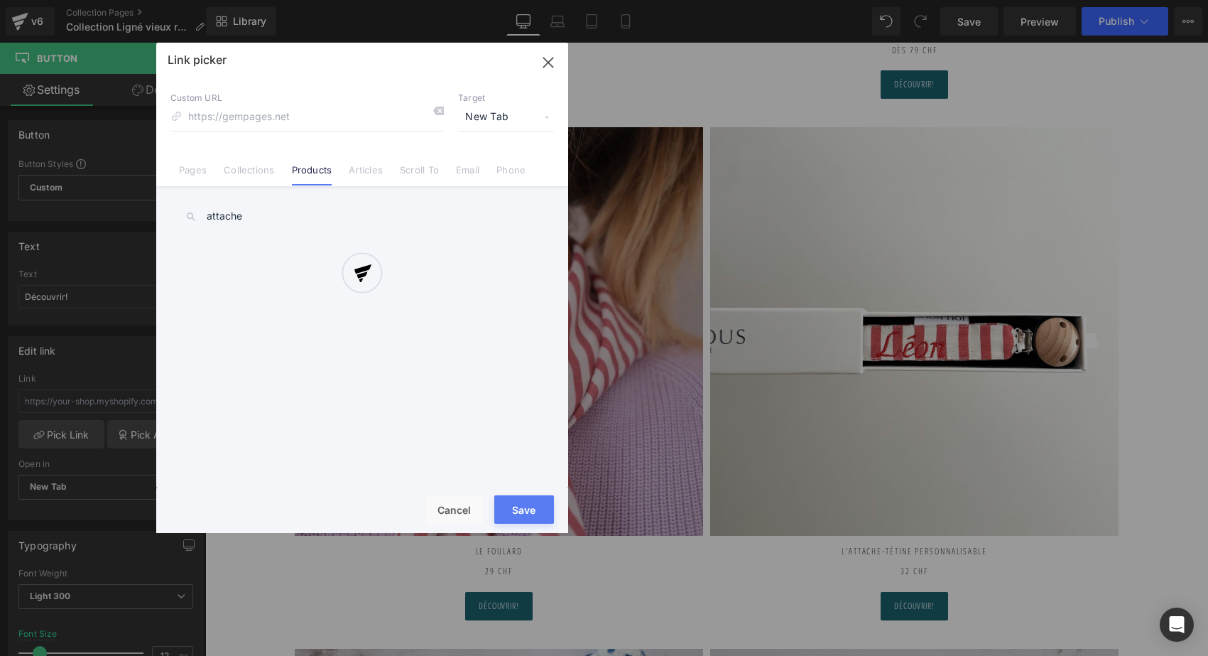
click at [266, 220] on div at bounding box center [362, 288] width 412 height 490
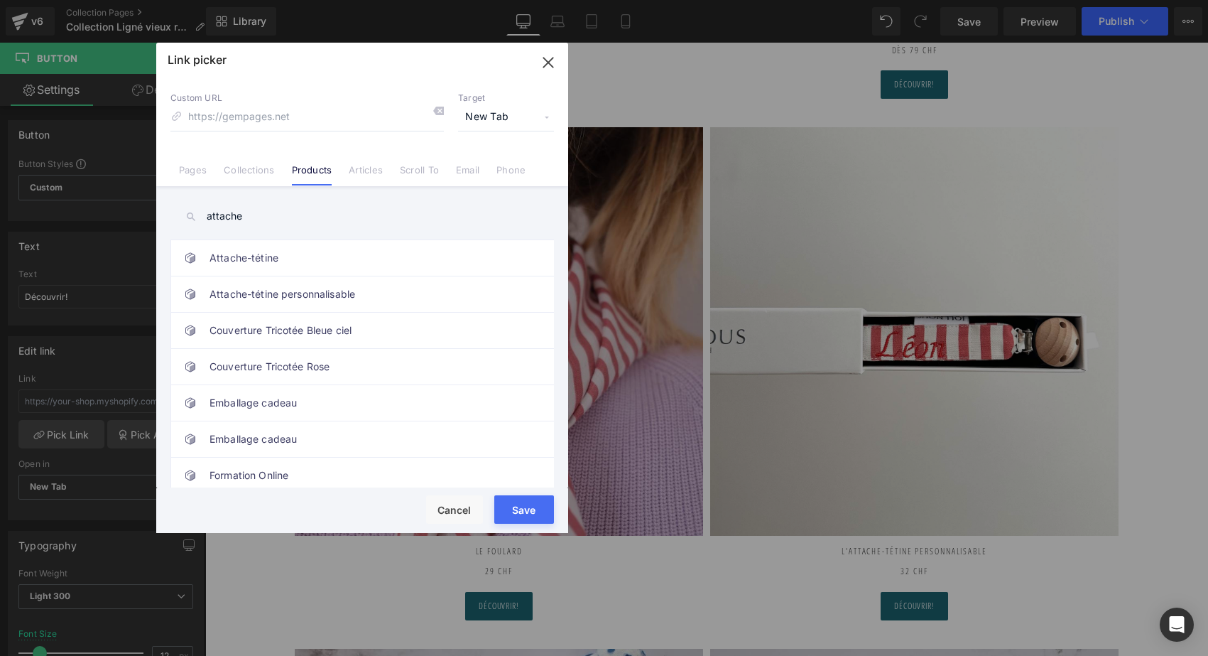
click at [266, 220] on input "attache" at bounding box center [362, 216] width 384 height 32
click at [297, 296] on link "Attache-tétine personnalisable" at bounding box center [366, 294] width 312 height 36
type input "/products/attache-tetine-leopard-personnalisee"
click at [510, 510] on button "Save" at bounding box center [524, 509] width 60 height 28
type input "/products/attache-tetine-leopard-personnalisee"
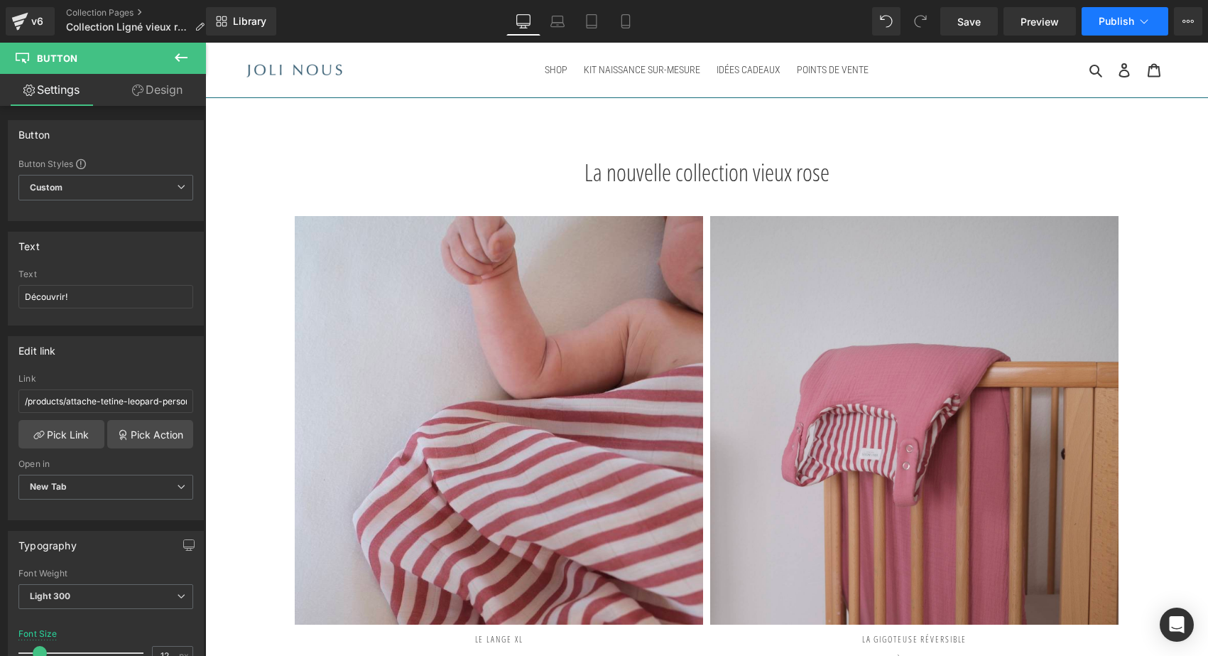
scroll to position [0, 0]
click at [1108, 21] on span "Publish" at bounding box center [1117, 21] width 36 height 11
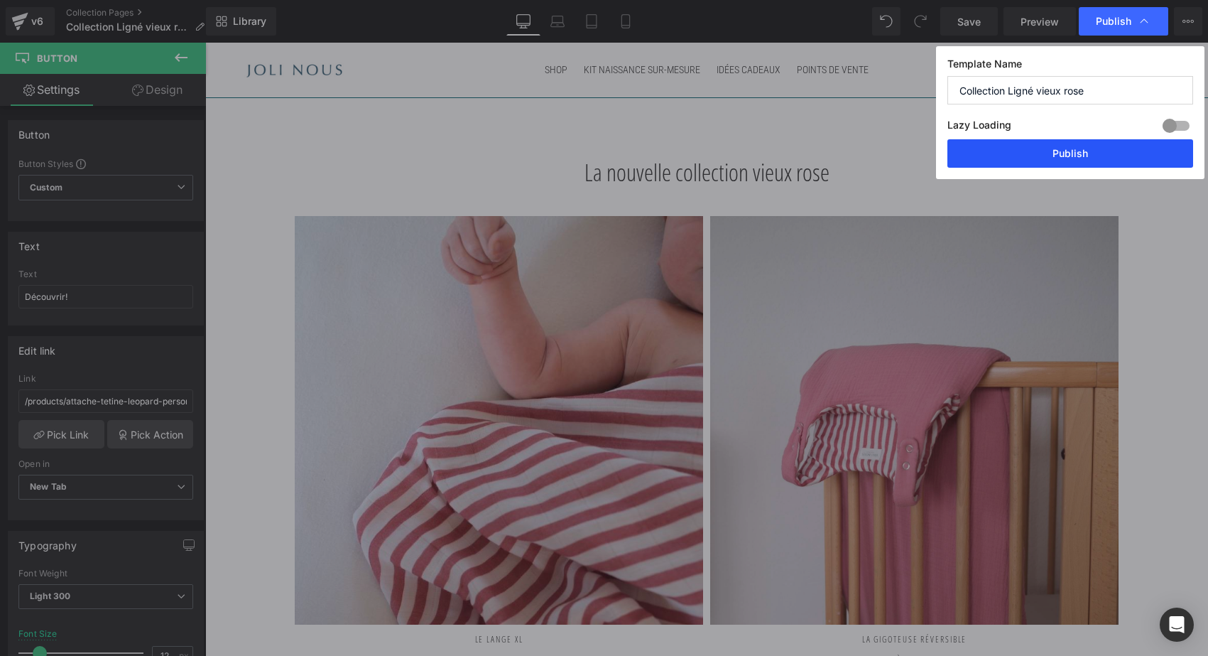
click at [1035, 160] on button "Publish" at bounding box center [1070, 153] width 246 height 28
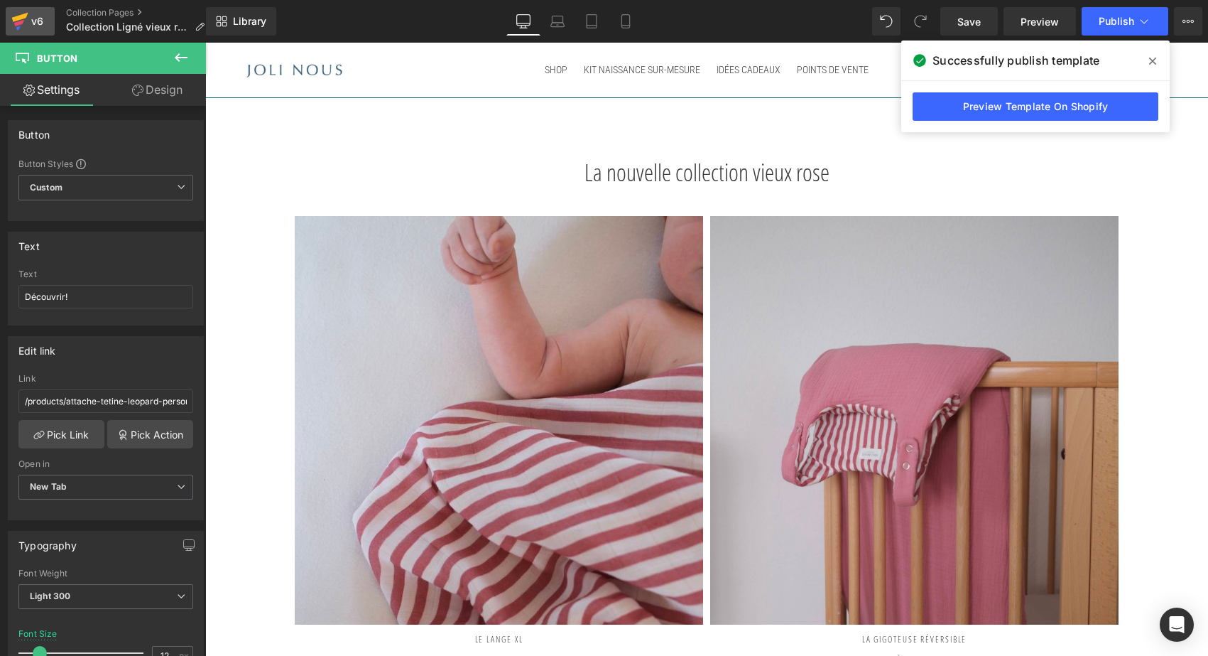
click at [38, 18] on div "v6" at bounding box center [37, 21] width 18 height 18
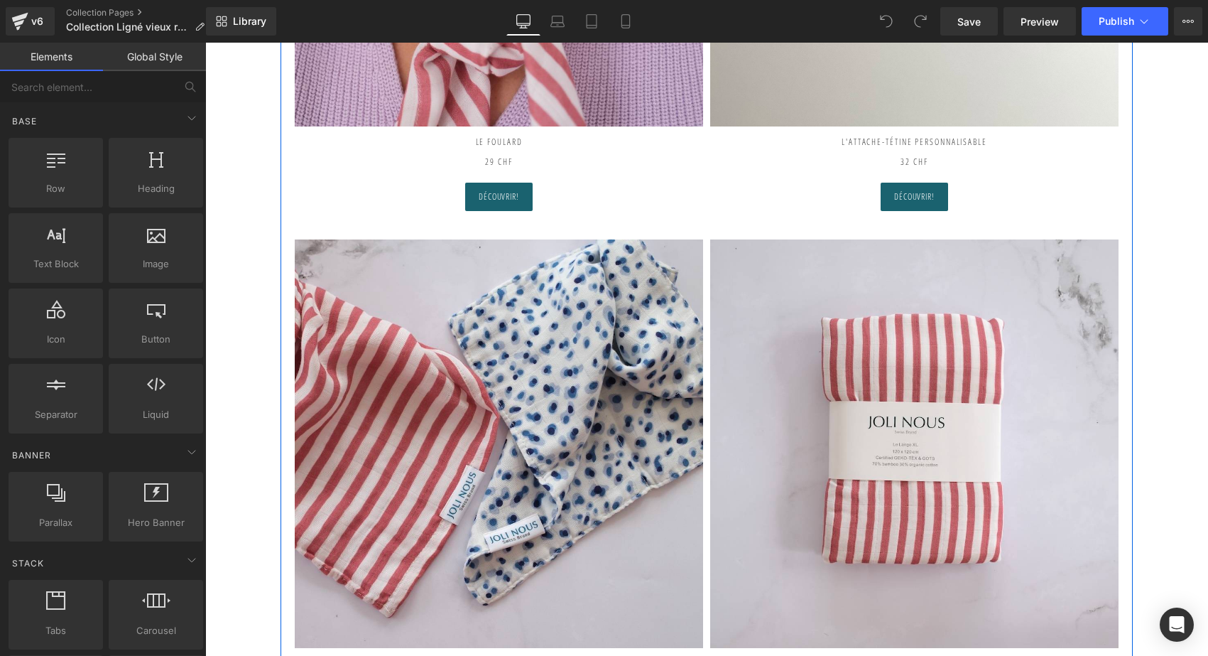
scroll to position [1018, 0]
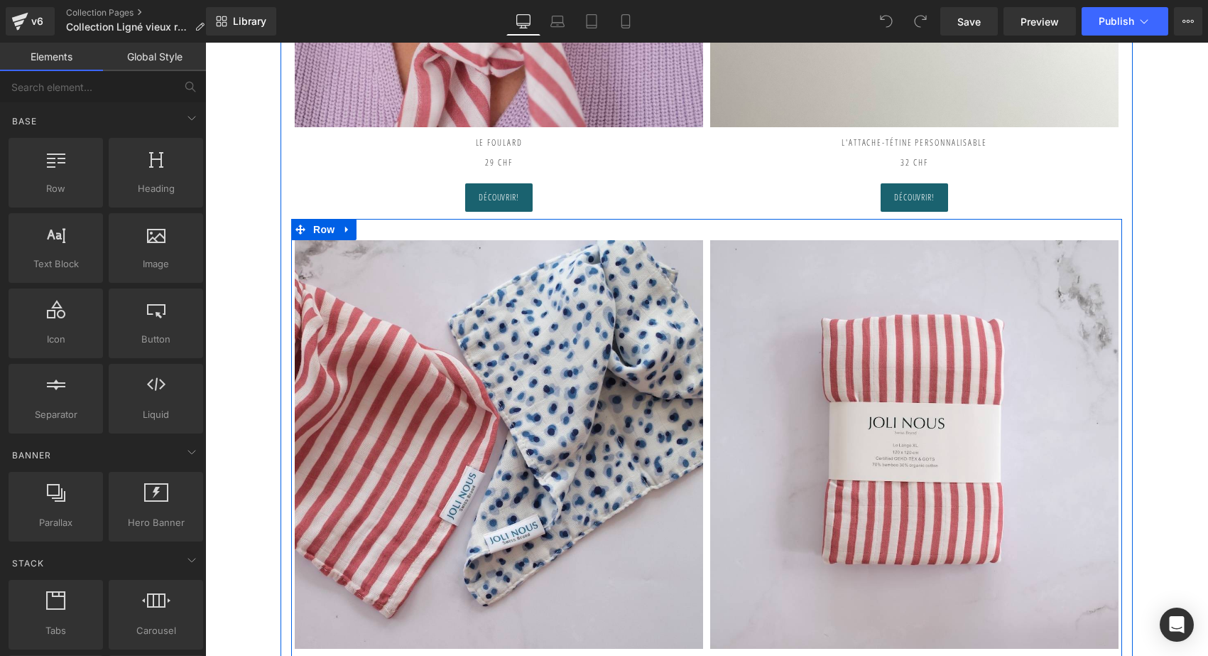
click at [540, 232] on div "Image LE DUO MINI LANGE 29 CHF Heading Découvrir! Button Image LE LANGE XL 39 C…" at bounding box center [706, 479] width 831 height 521
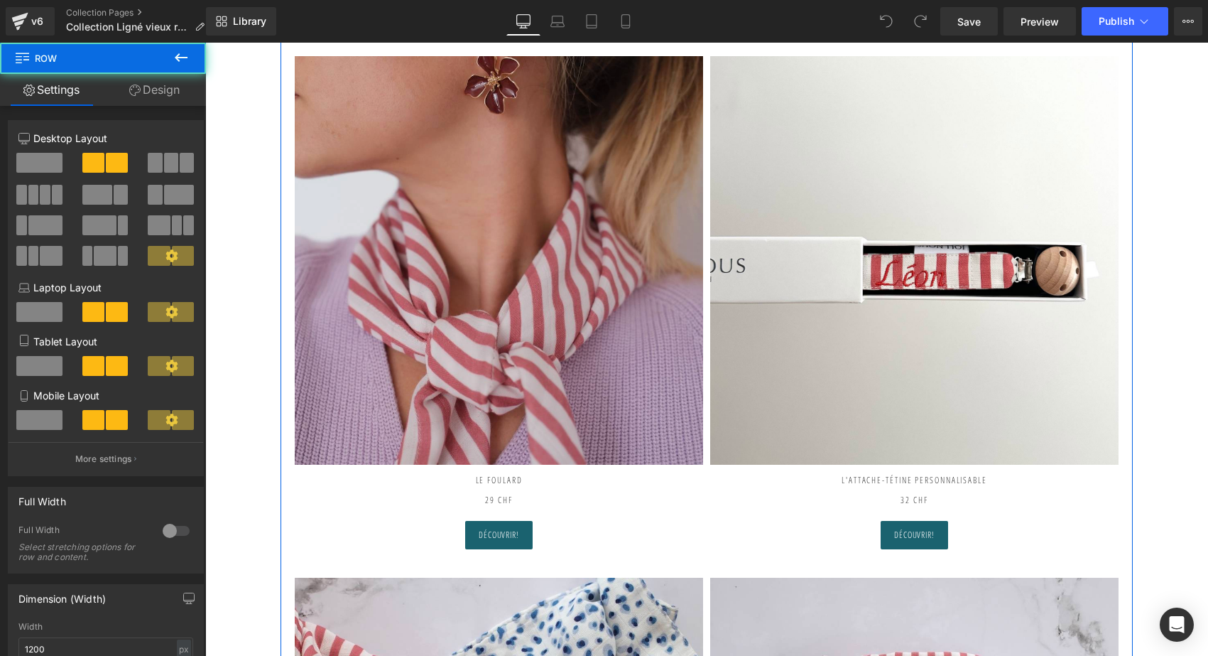
scroll to position [556, 0]
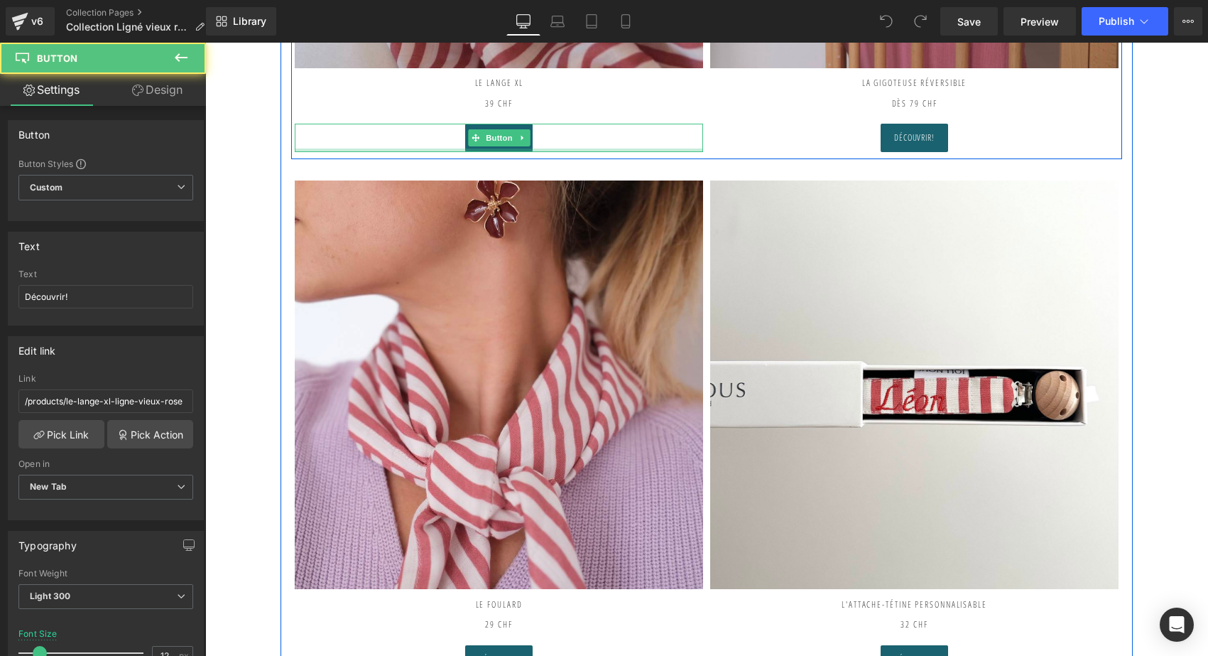
click at [372, 150] on div at bounding box center [499, 150] width 408 height 4
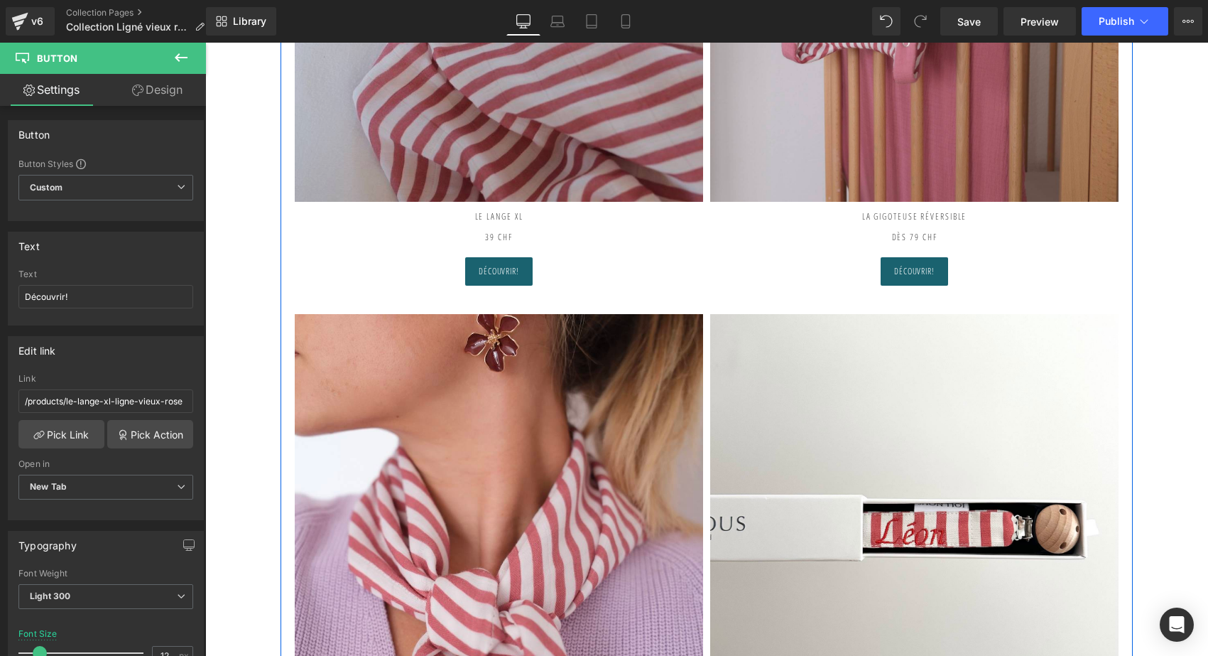
scroll to position [283, 0]
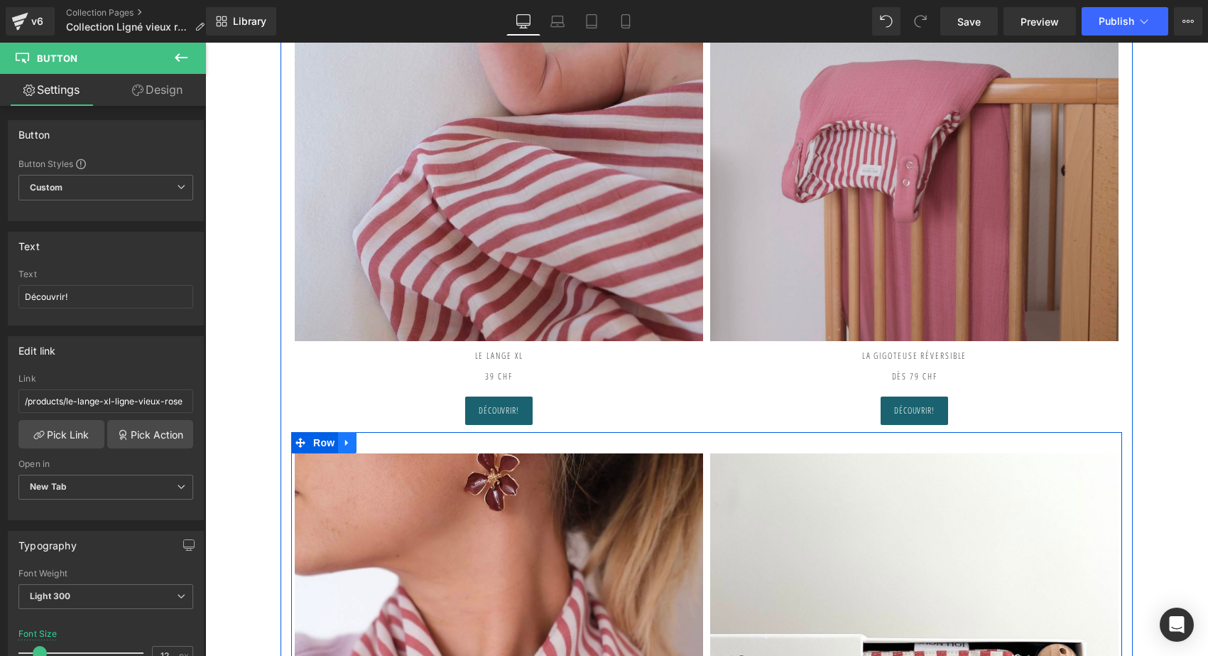
click at [348, 446] on icon at bounding box center [347, 442] width 10 height 11
click at [361, 440] on icon at bounding box center [366, 442] width 10 height 10
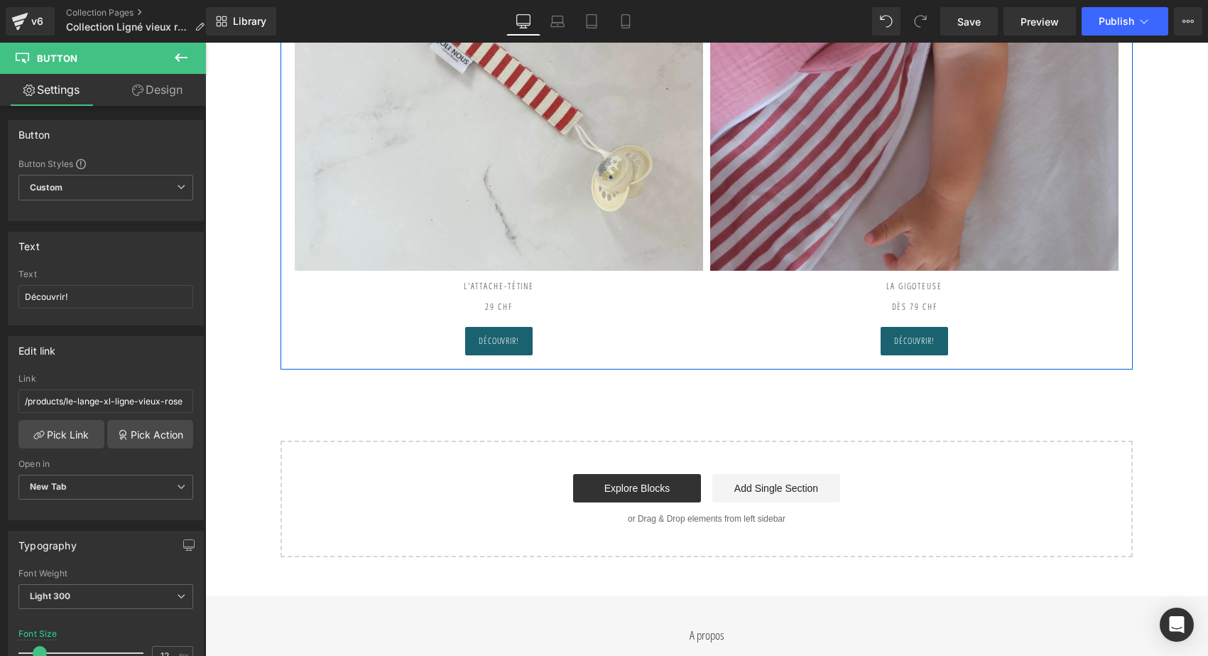
scroll to position [2046, 0]
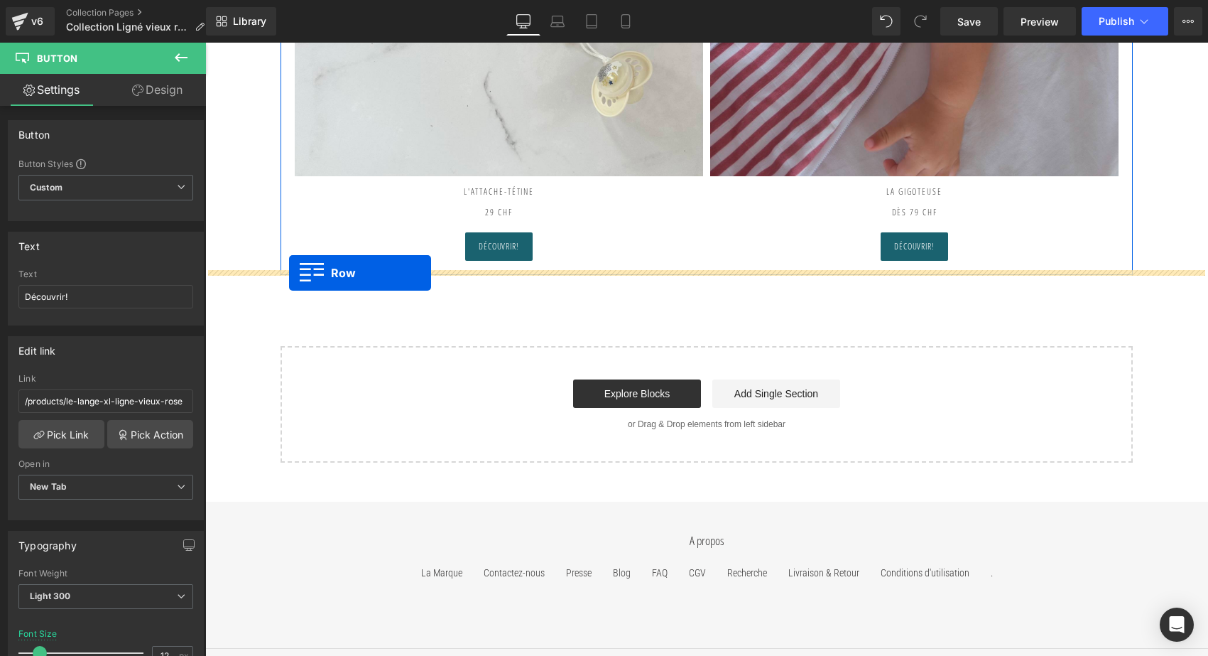
drag, startPoint x: 295, startPoint y: 111, endPoint x: 289, endPoint y: 273, distance: 162.0
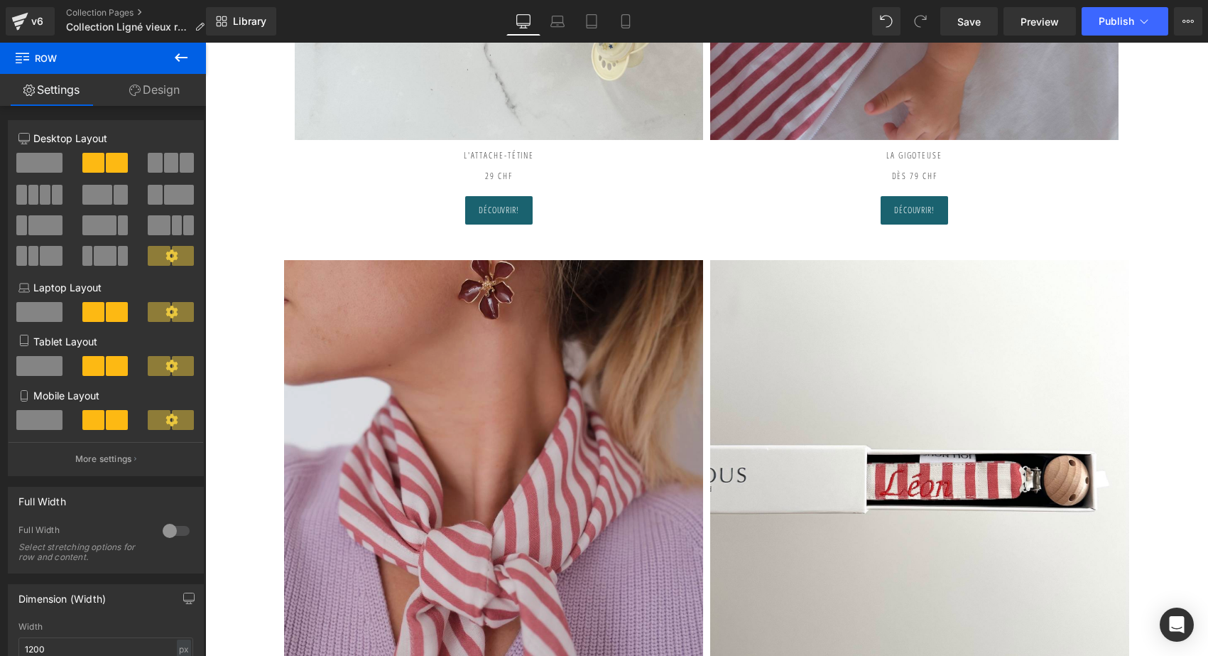
scroll to position [2205, 0]
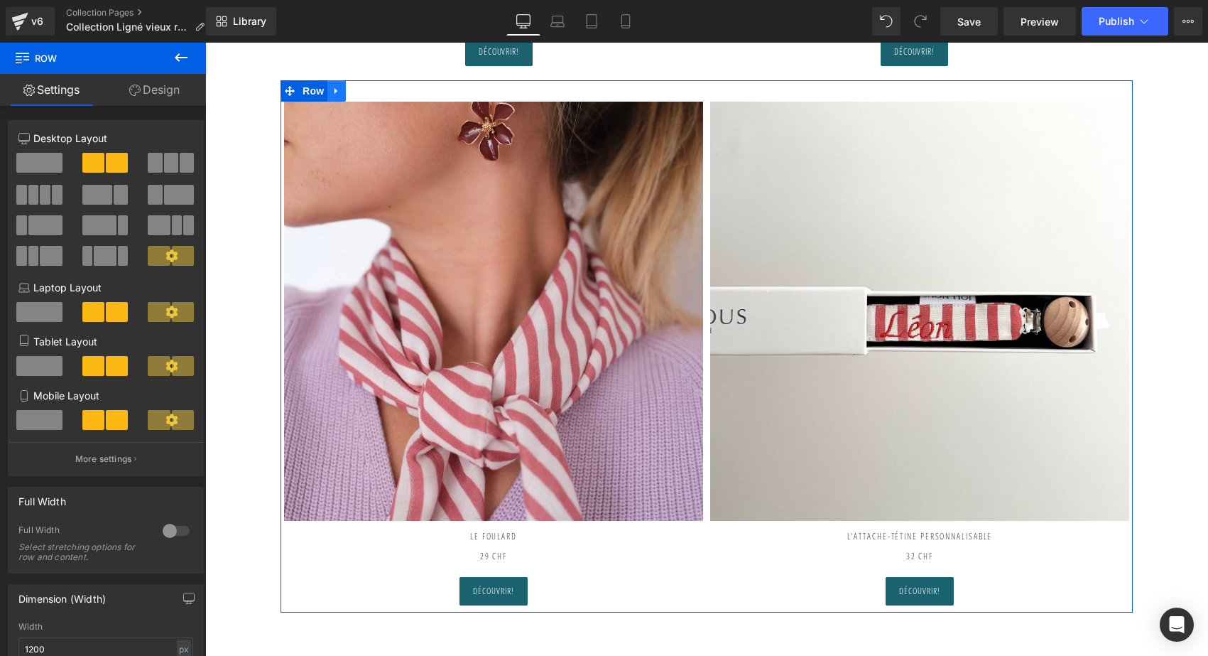
click at [333, 89] on icon at bounding box center [337, 91] width 10 height 11
click at [371, 89] on icon at bounding box center [374, 91] width 10 height 10
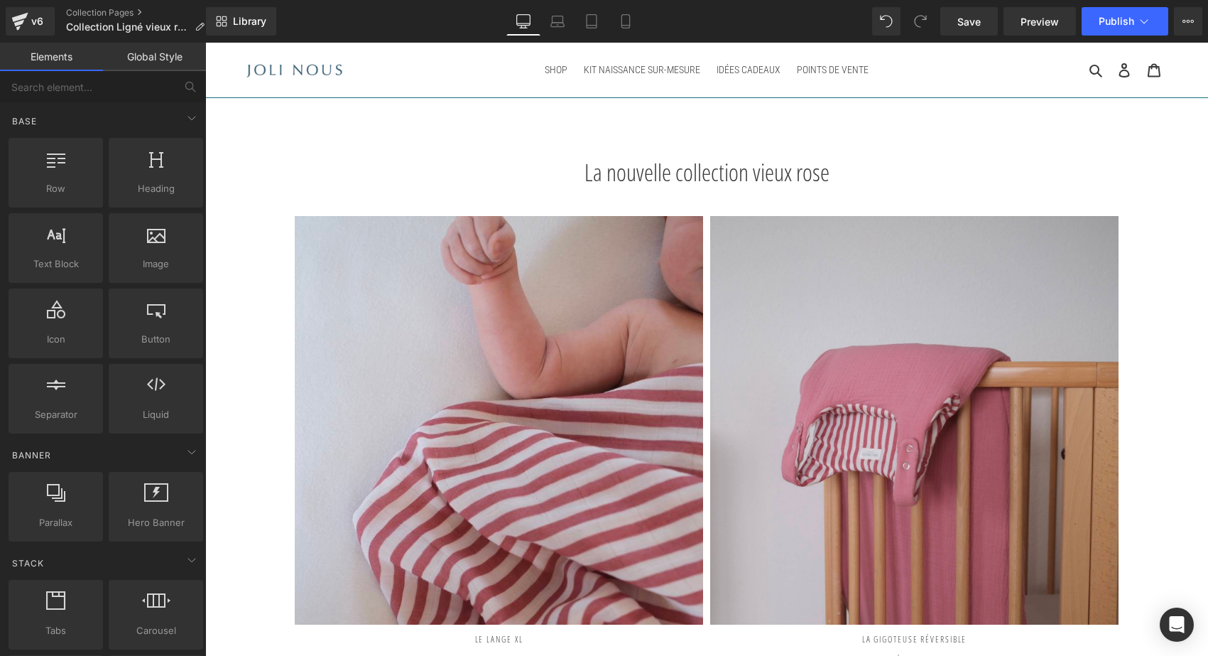
scroll to position [0, 0]
click at [1131, 16] on span "Publish" at bounding box center [1117, 21] width 36 height 11
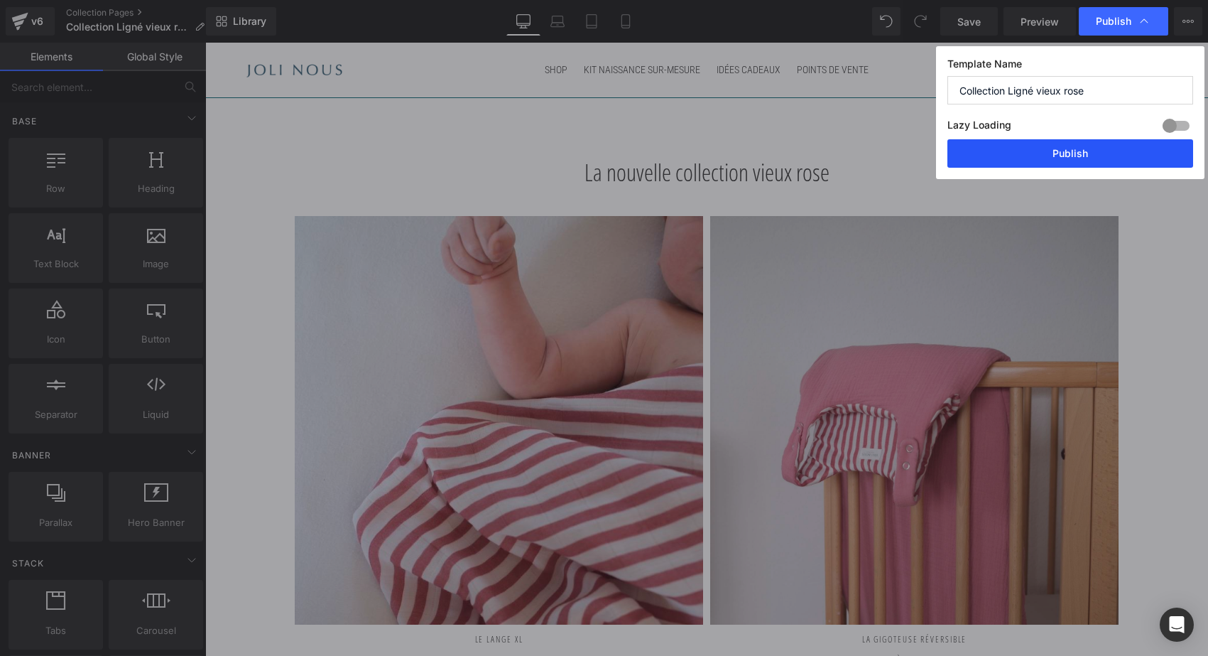
click at [1040, 162] on button "Publish" at bounding box center [1070, 153] width 246 height 28
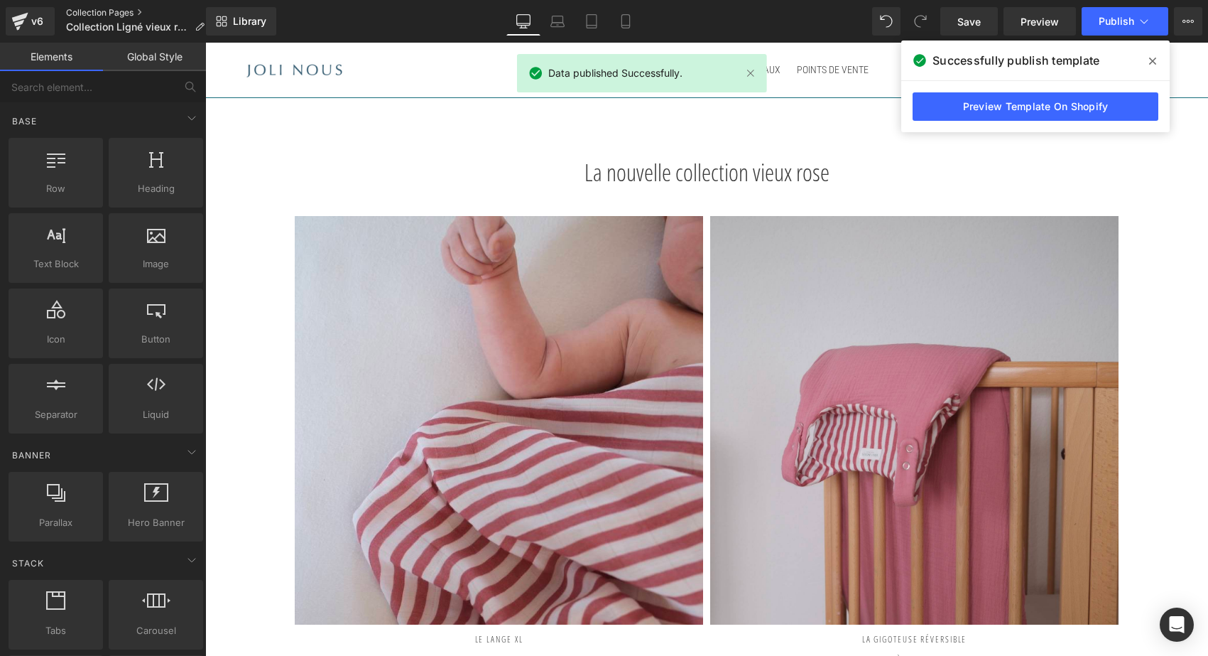
click at [82, 11] on link "Collection Pages" at bounding box center [141, 12] width 150 height 11
